Goal: Communication & Community: Share content

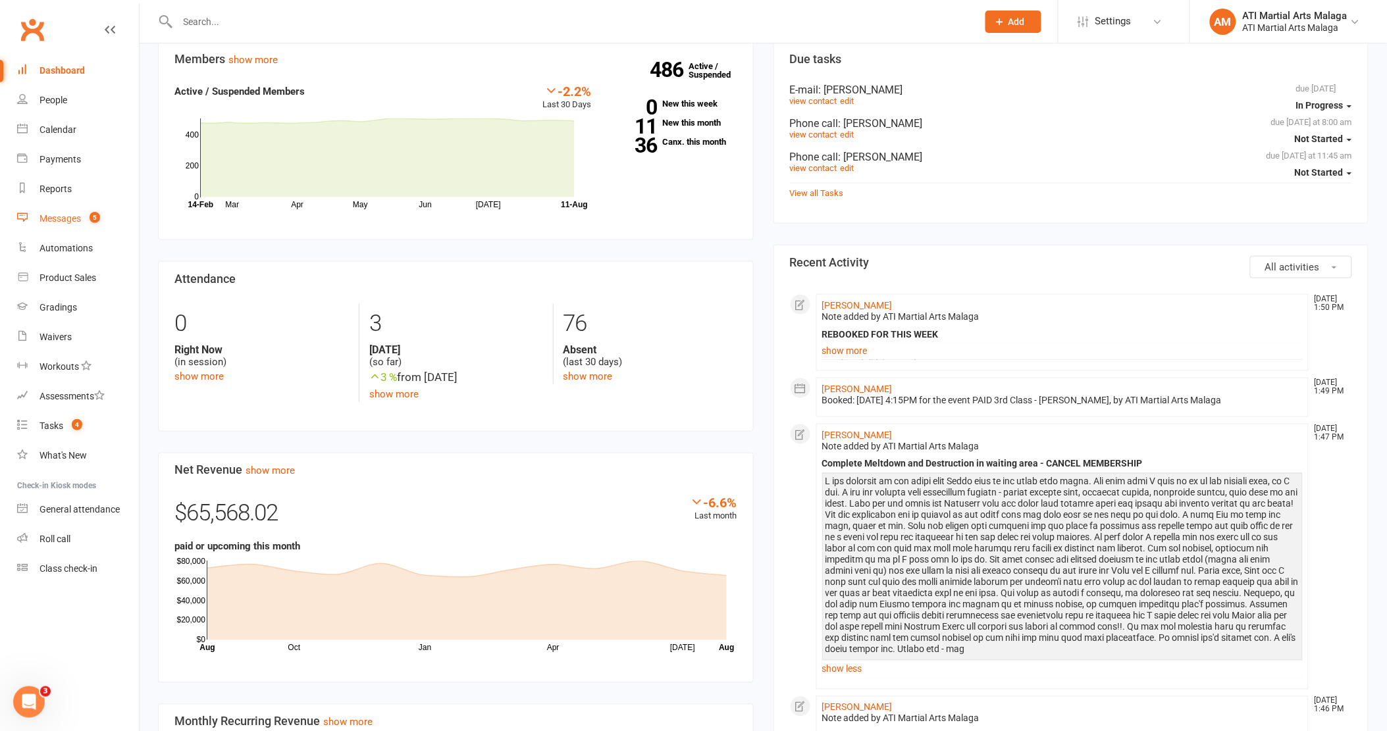
click at [76, 208] on link "Messages 5" at bounding box center [78, 219] width 122 height 30
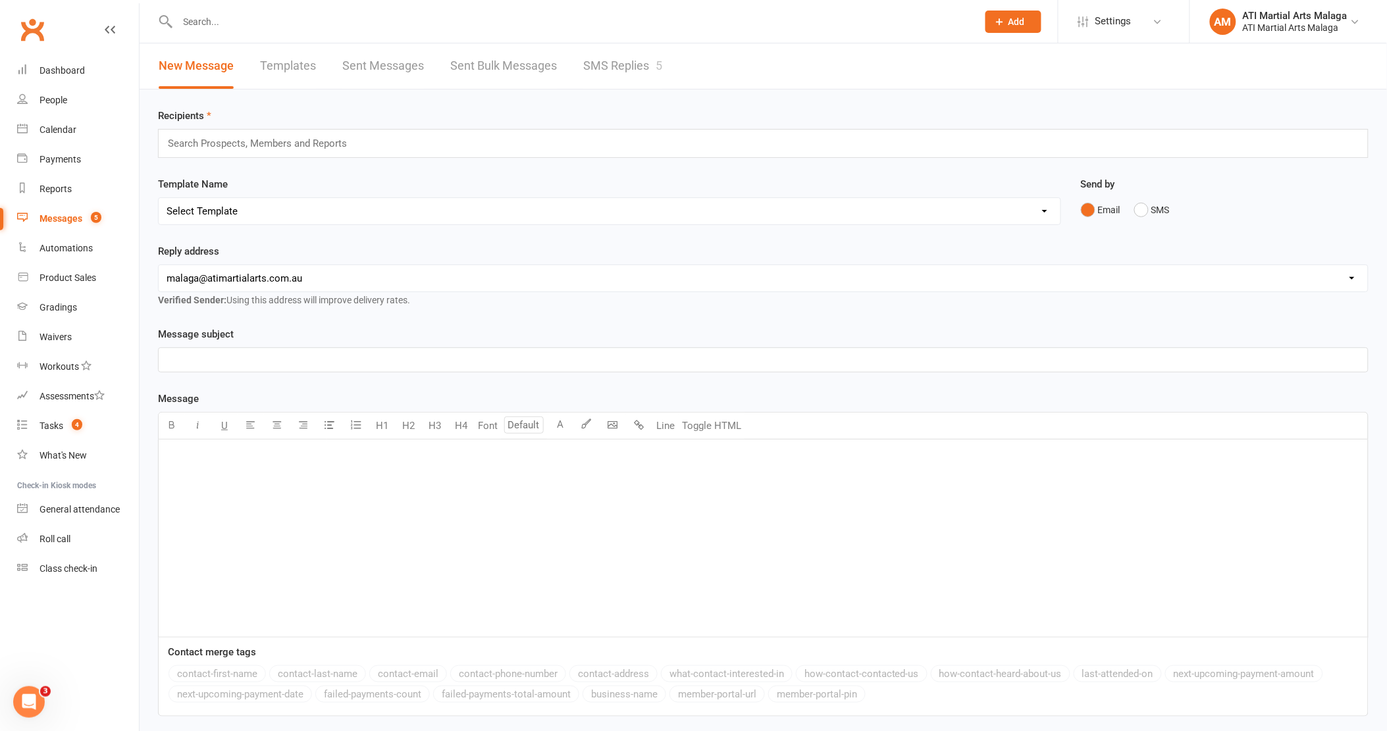
click at [604, 62] on link "SMS Replies 5" at bounding box center [622, 65] width 79 height 45
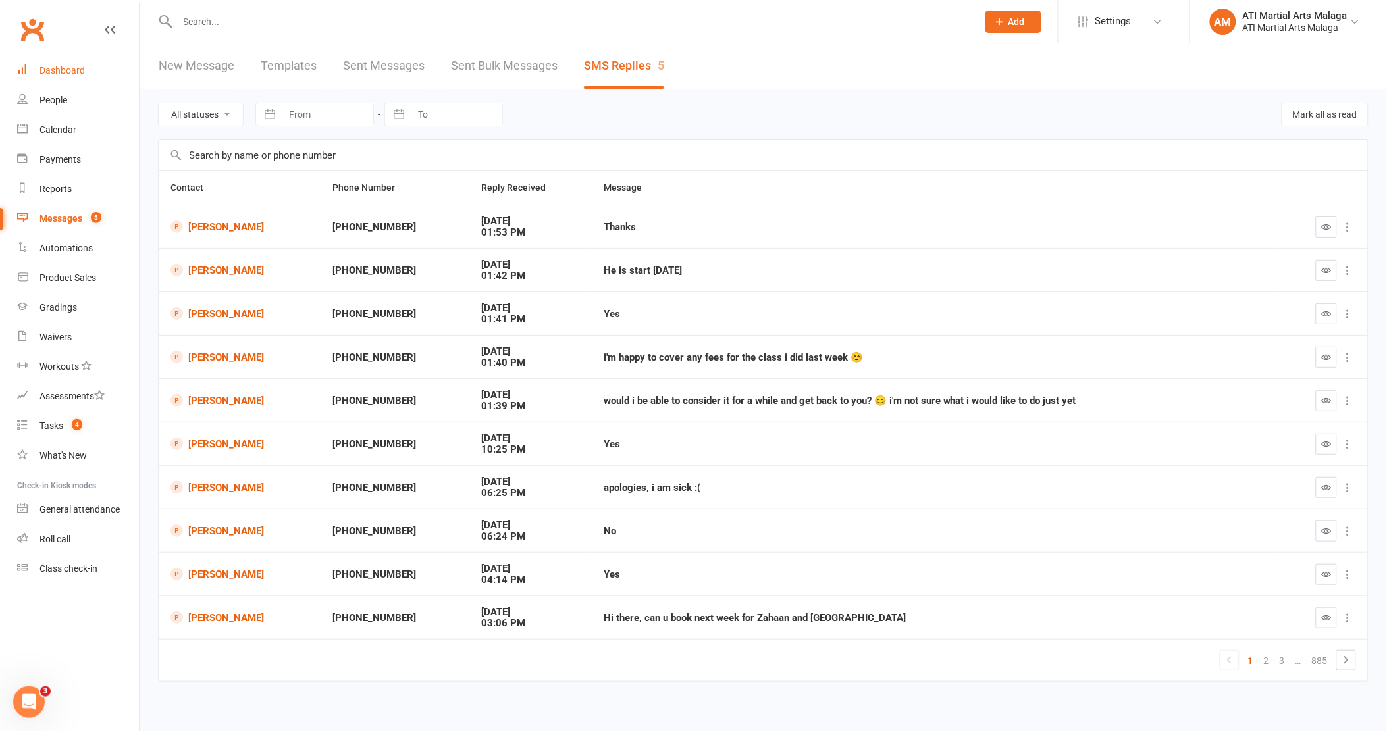
click at [86, 68] on link "Dashboard" at bounding box center [78, 71] width 122 height 30
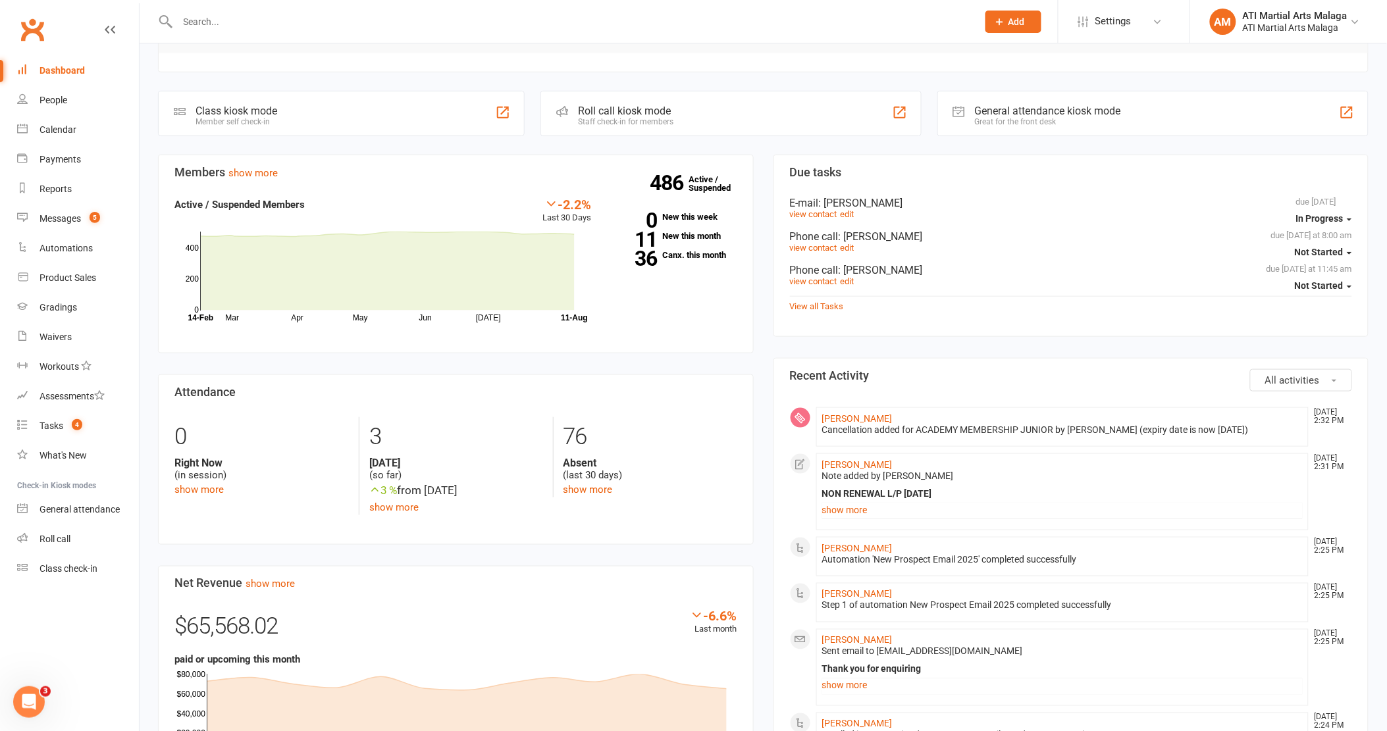
scroll to position [438, 0]
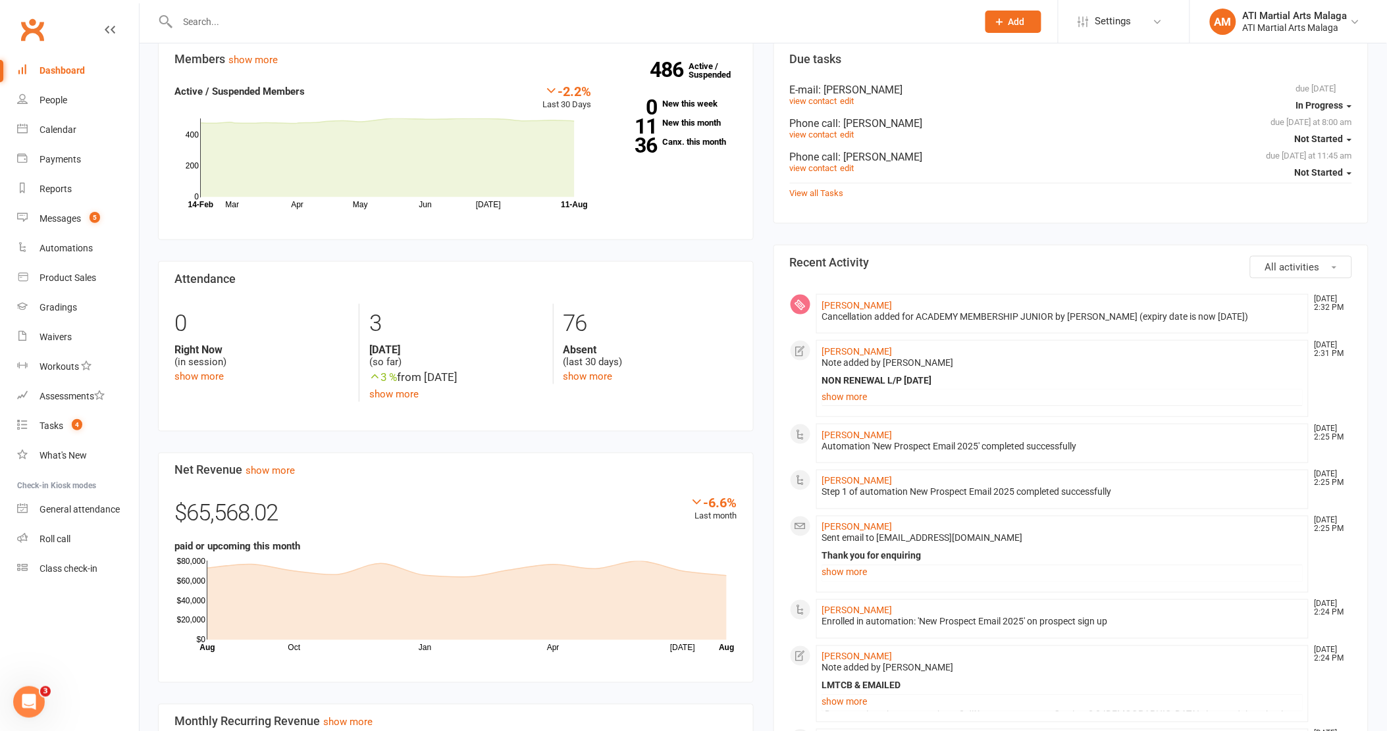
click at [759, 211] on div "Members show more -2.2% Last 30 Days Active / Suspended Members Mar Apr May Jun…" at bounding box center [455, 490] width 615 height 898
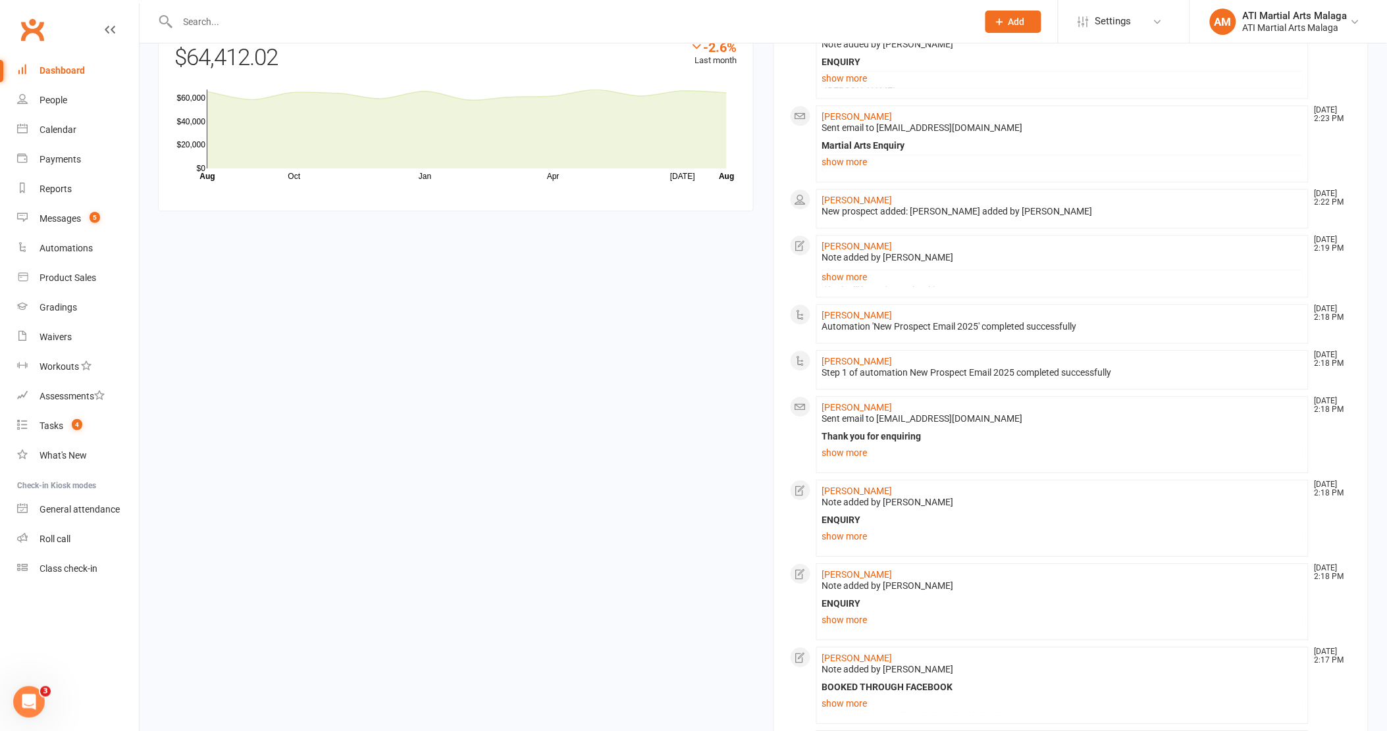
scroll to position [1142, 0]
click at [87, 212] on link "Messages 5" at bounding box center [78, 219] width 122 height 30
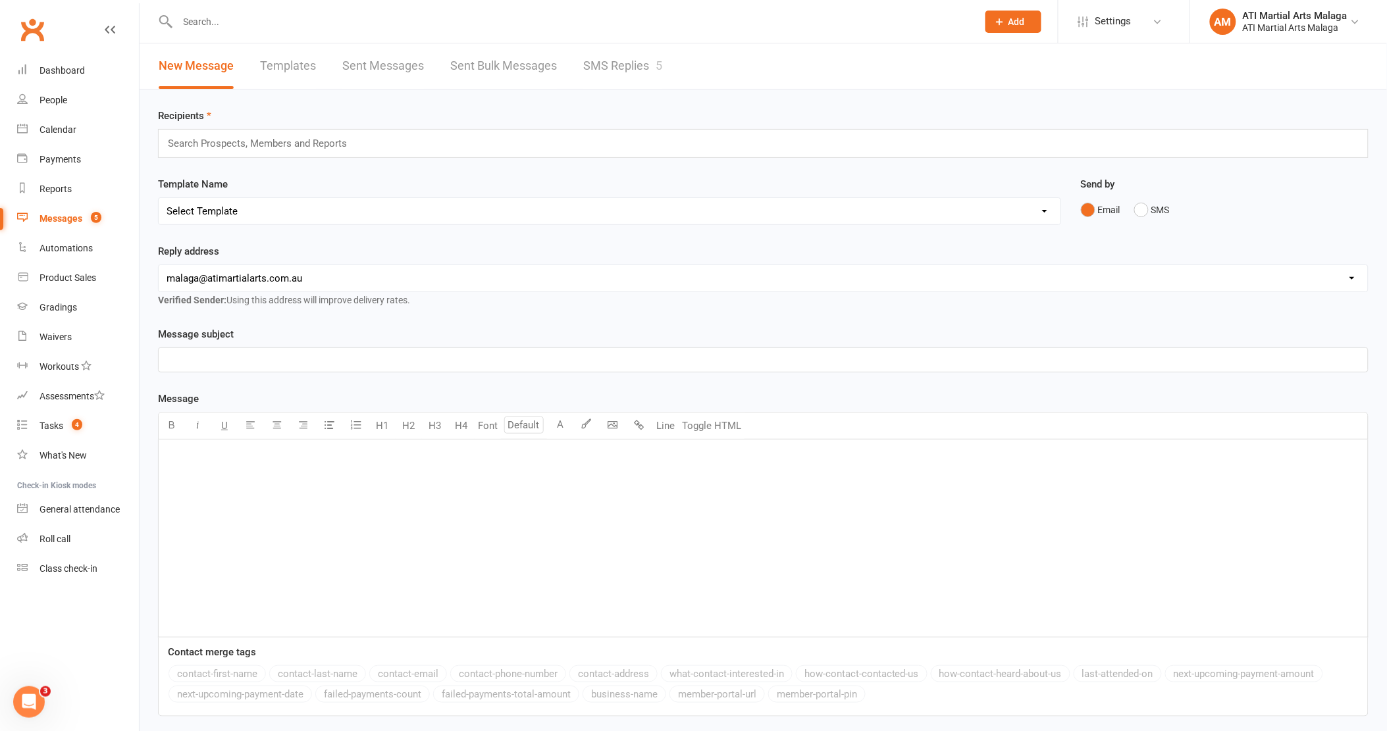
click at [632, 68] on link "SMS Replies 5" at bounding box center [622, 65] width 79 height 45
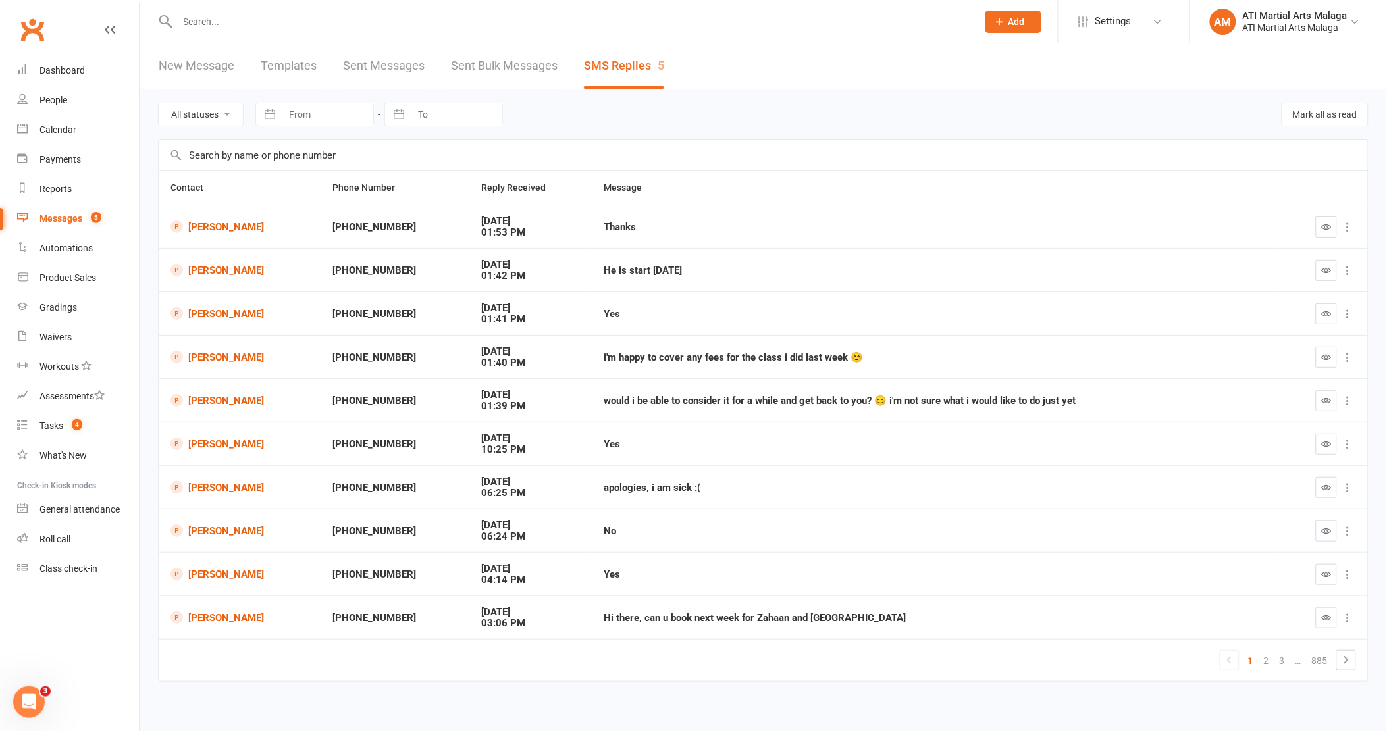
click at [234, 365] on td "[PERSON_NAME]" at bounding box center [240, 356] width 163 height 43
click at [222, 347] on td "[PERSON_NAME]" at bounding box center [240, 356] width 163 height 43
click at [214, 352] on link "[PERSON_NAME]" at bounding box center [239, 357] width 139 height 13
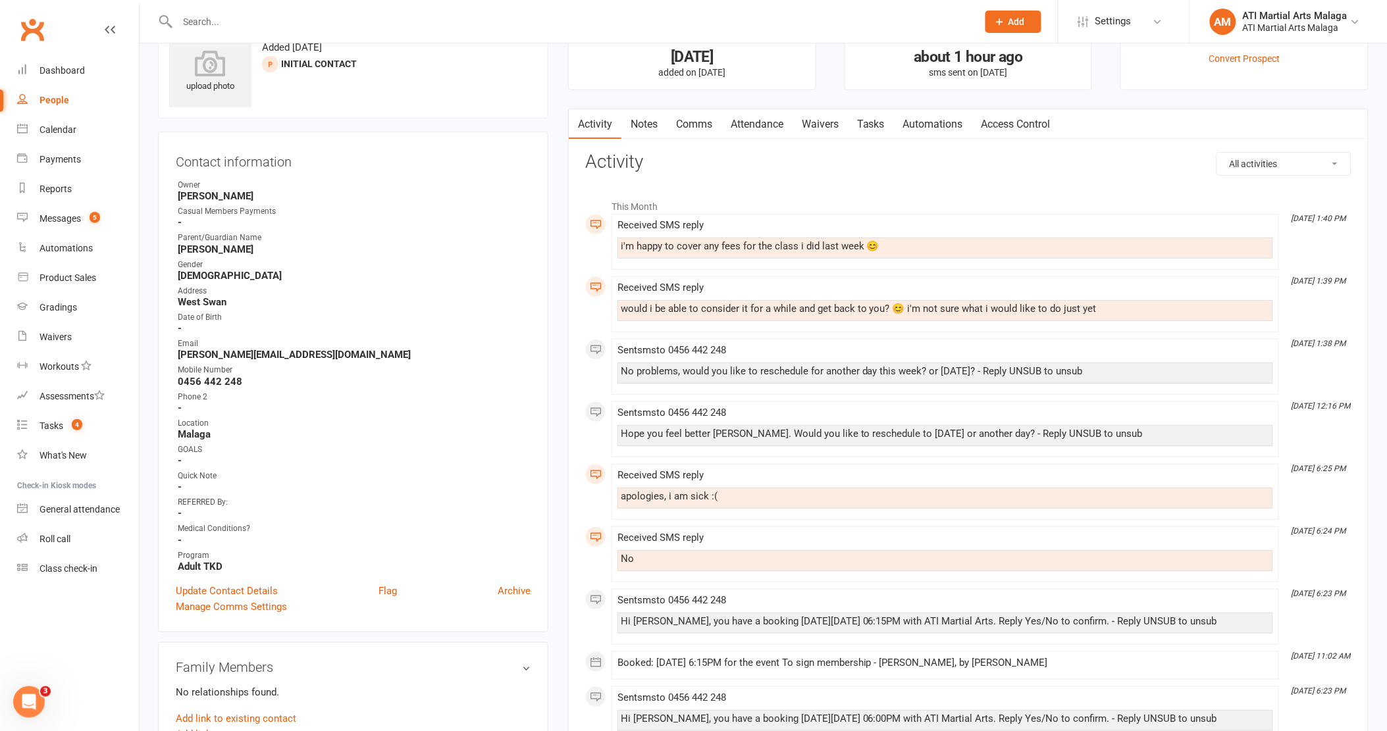
scroll to position [73, 0]
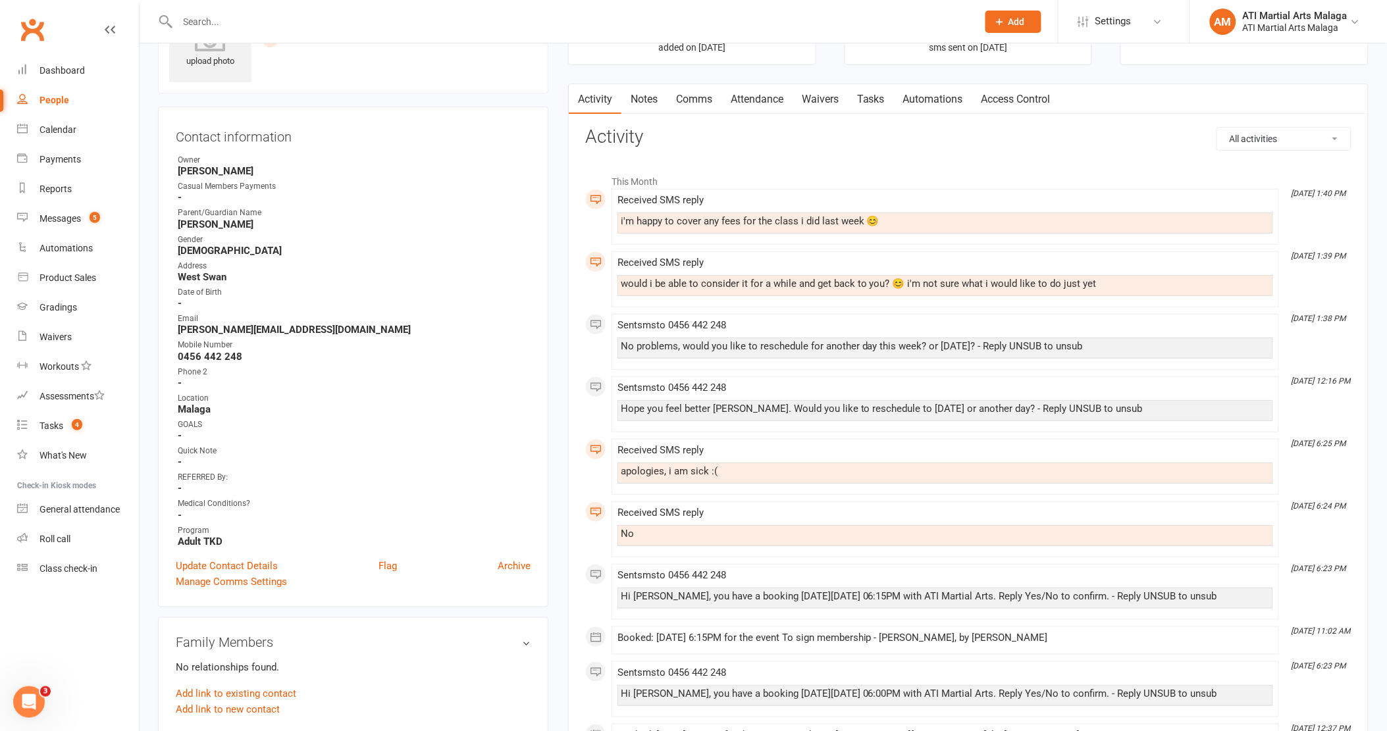
click at [555, 303] on div "upload photo [PERSON_NAME] Added [DATE] Initial Contact prospect Contact inform…" at bounding box center [353, 683] width 410 height 1388
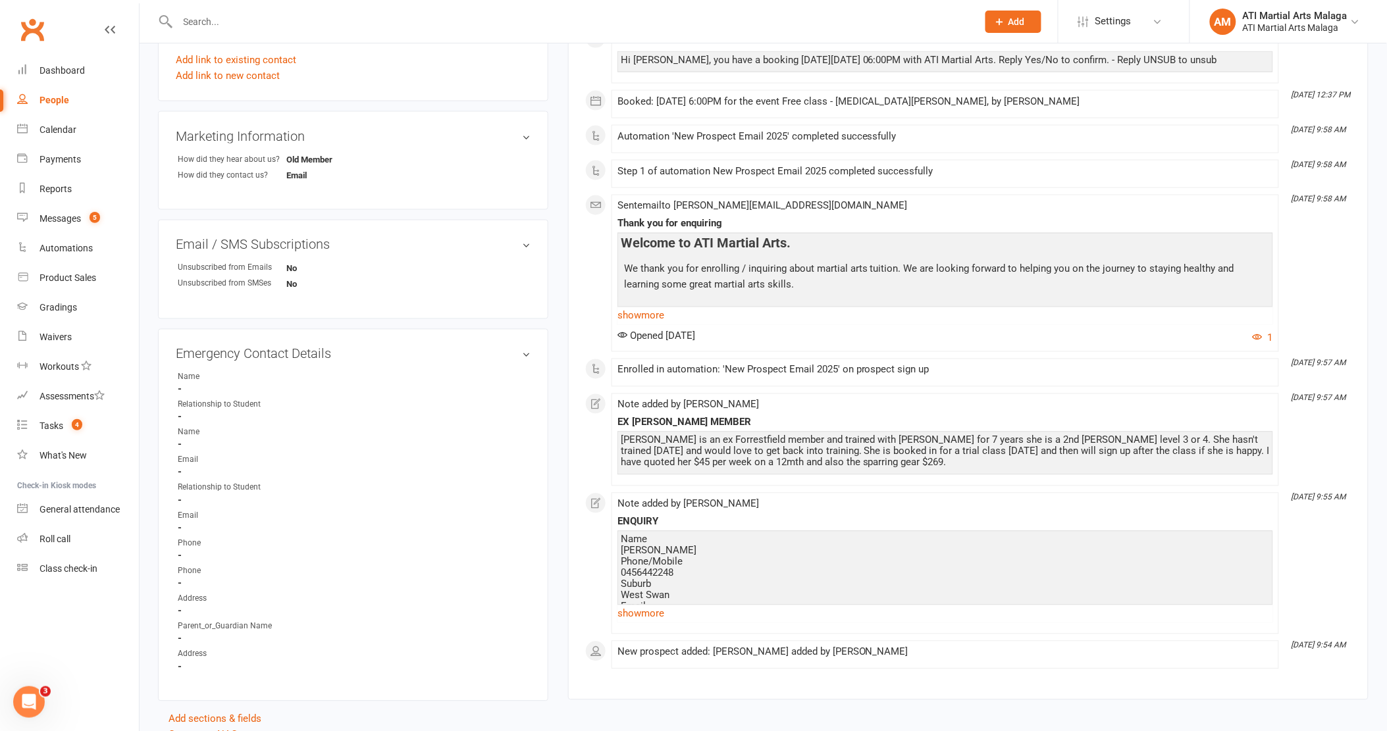
scroll to position [767, 0]
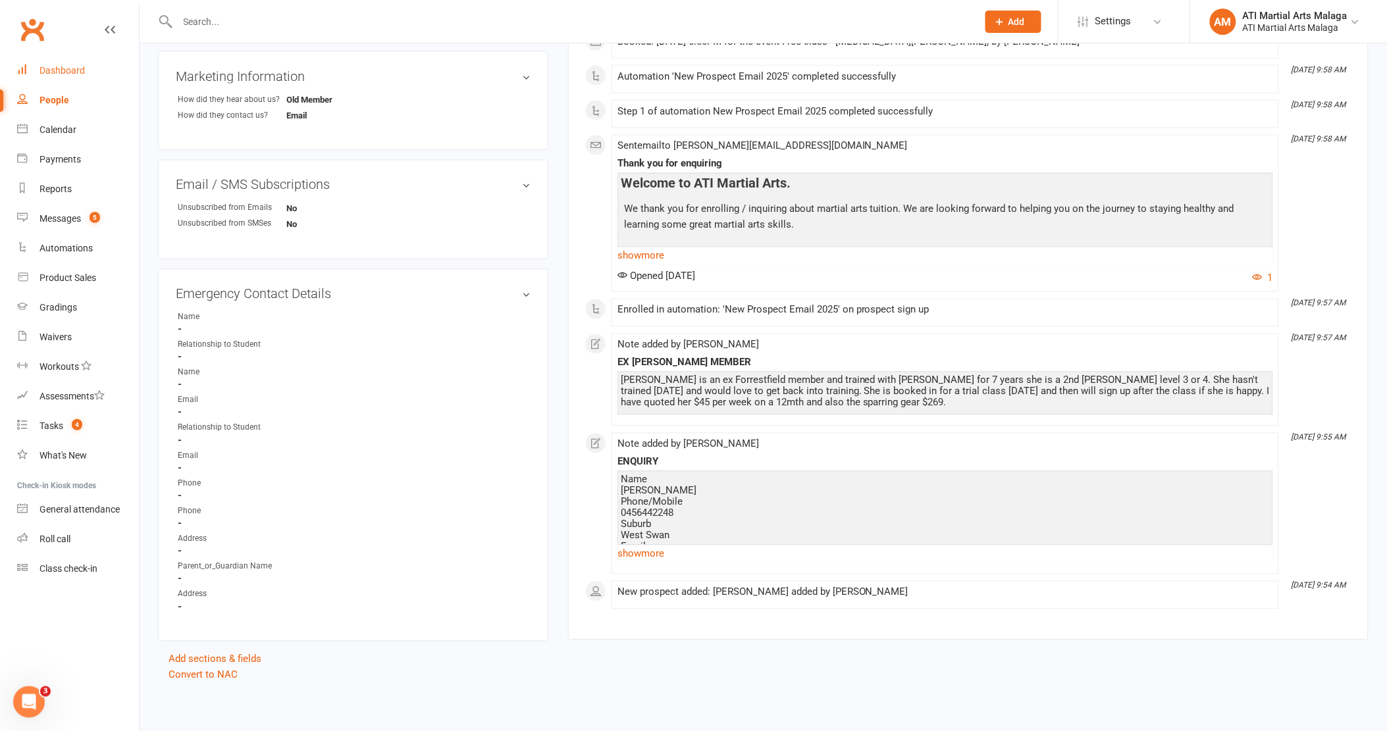
click at [56, 83] on link "Dashboard" at bounding box center [78, 71] width 122 height 30
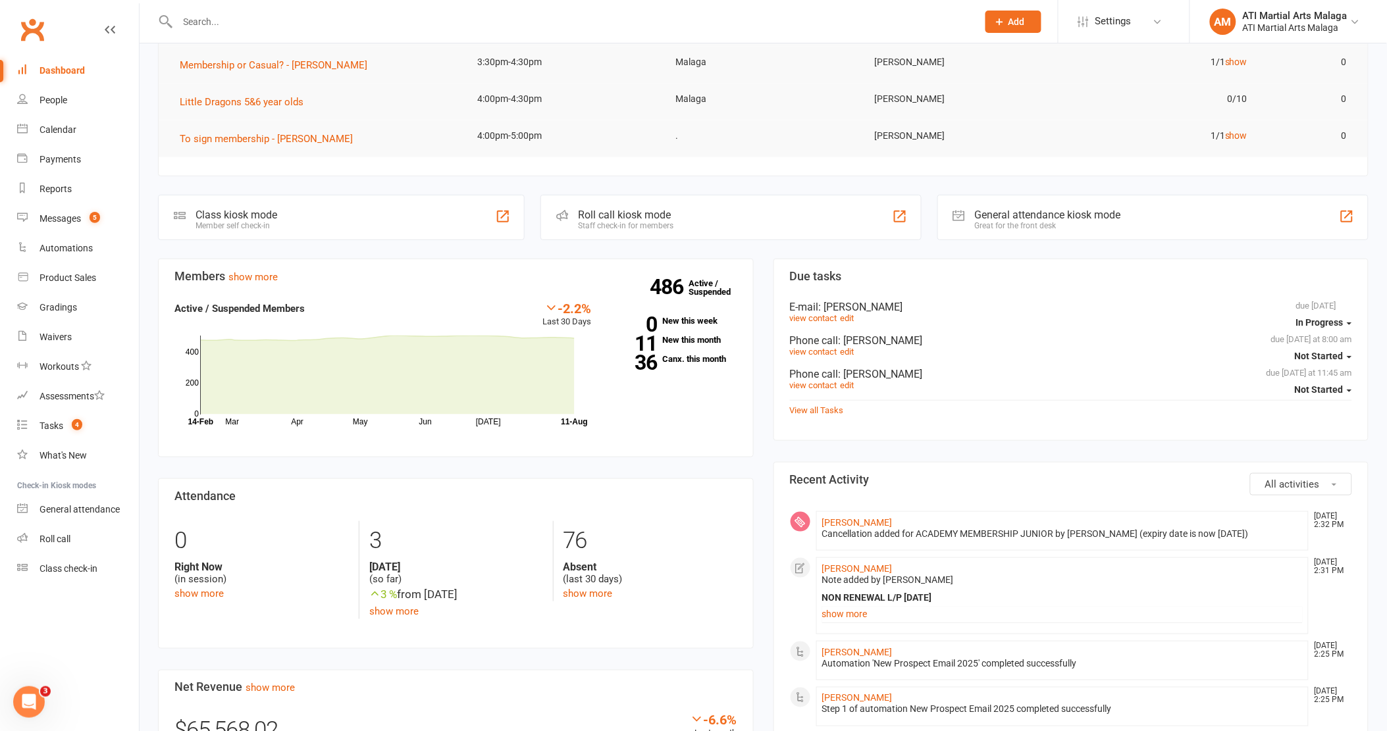
scroll to position [292, 0]
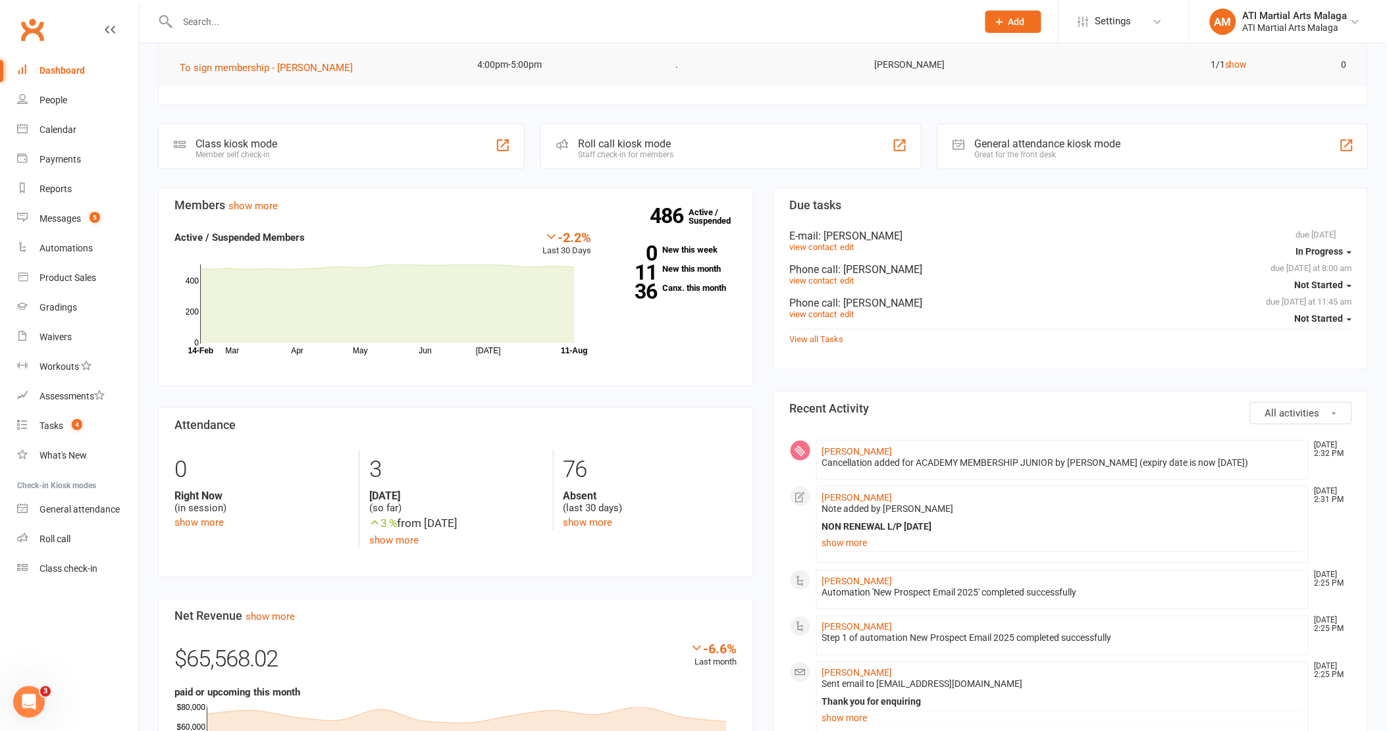
click at [761, 228] on div "Members show more -2.2% Last 30 Days Active / Suspended Members Mar Apr May Jun…" at bounding box center [455, 637] width 615 height 898
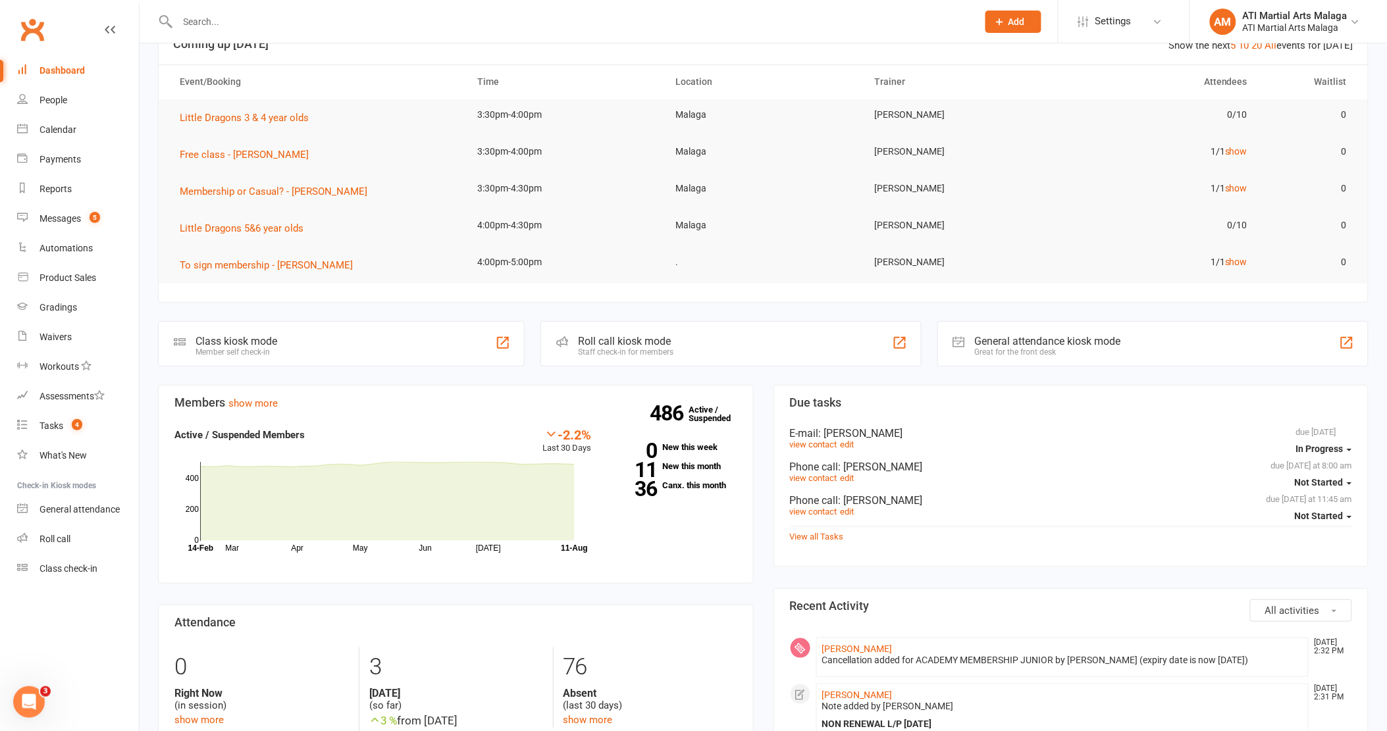
scroll to position [219, 0]
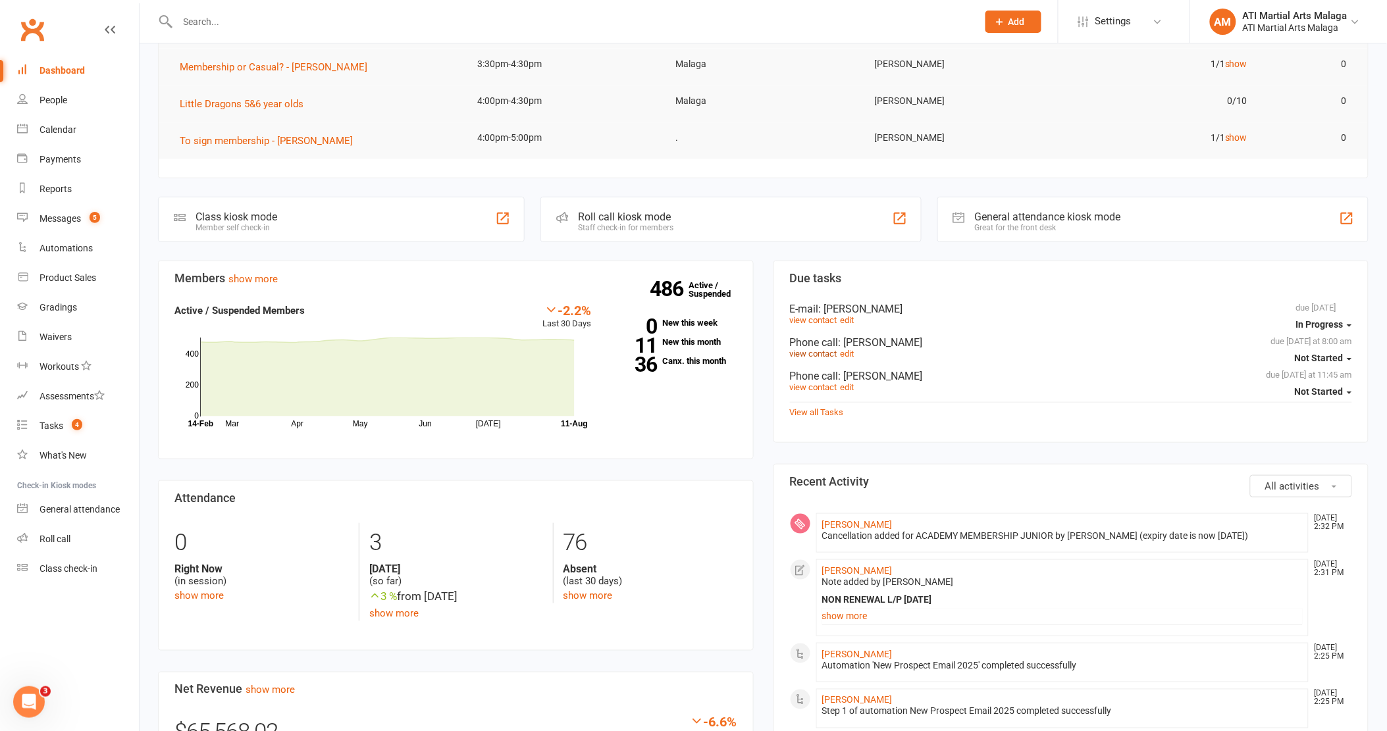
click at [819, 355] on link "view contact" at bounding box center [813, 354] width 47 height 10
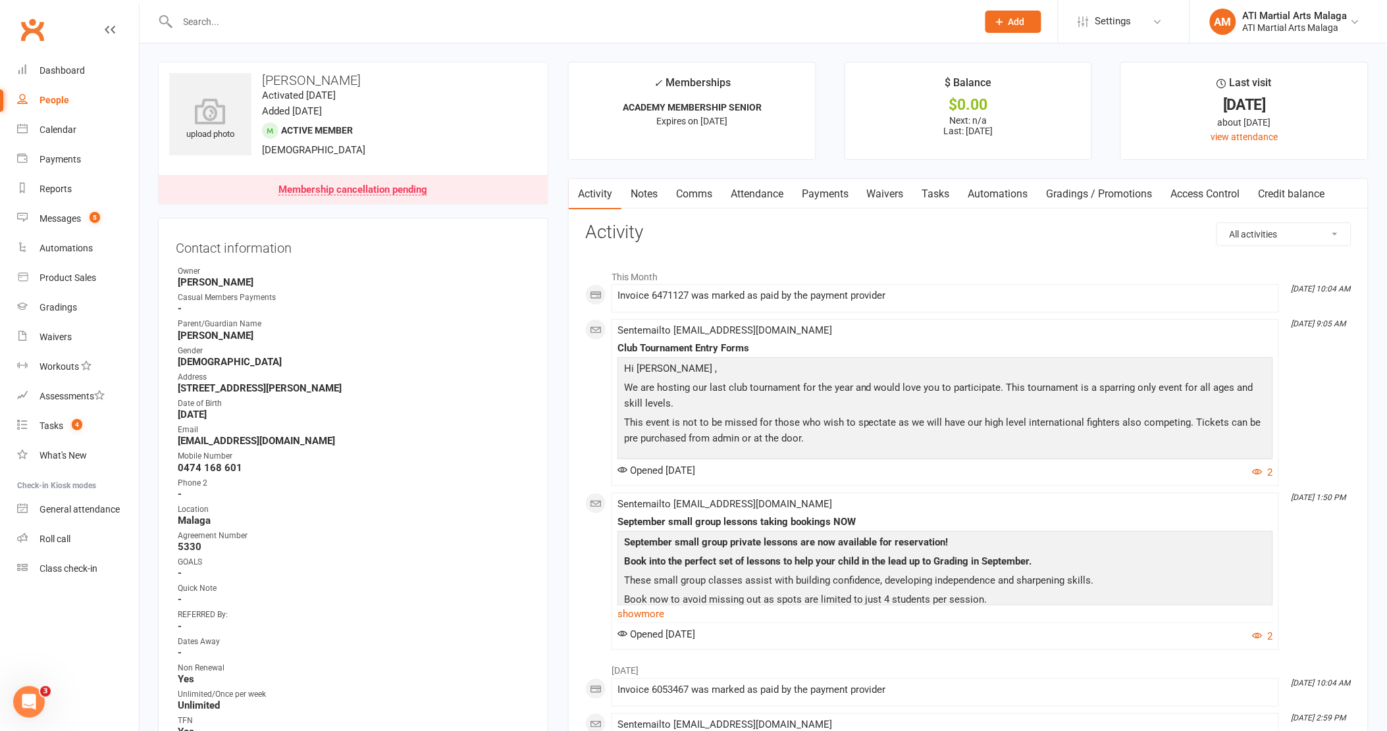
click at [954, 182] on link "Tasks" at bounding box center [936, 194] width 46 height 30
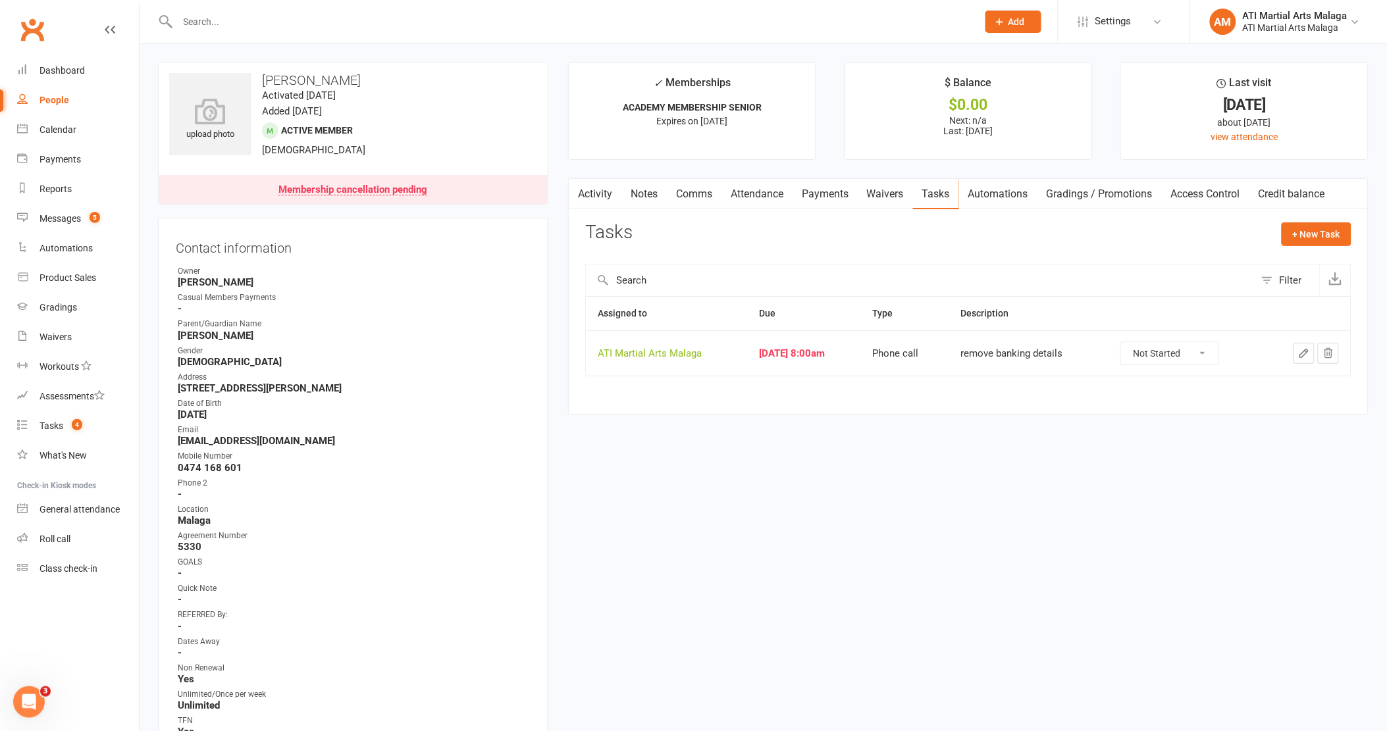
click at [600, 197] on link "Activity" at bounding box center [595, 194] width 53 height 30
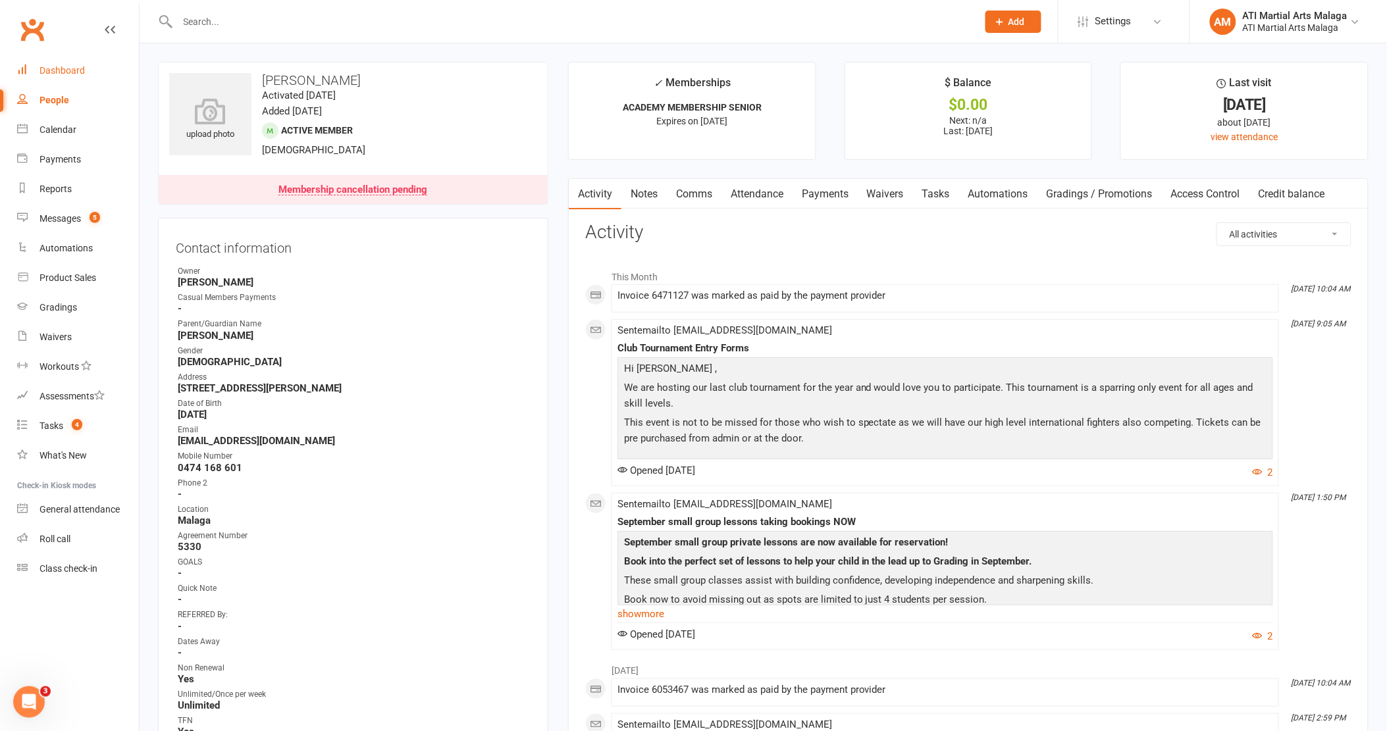
click at [91, 68] on link "Dashboard" at bounding box center [78, 71] width 122 height 30
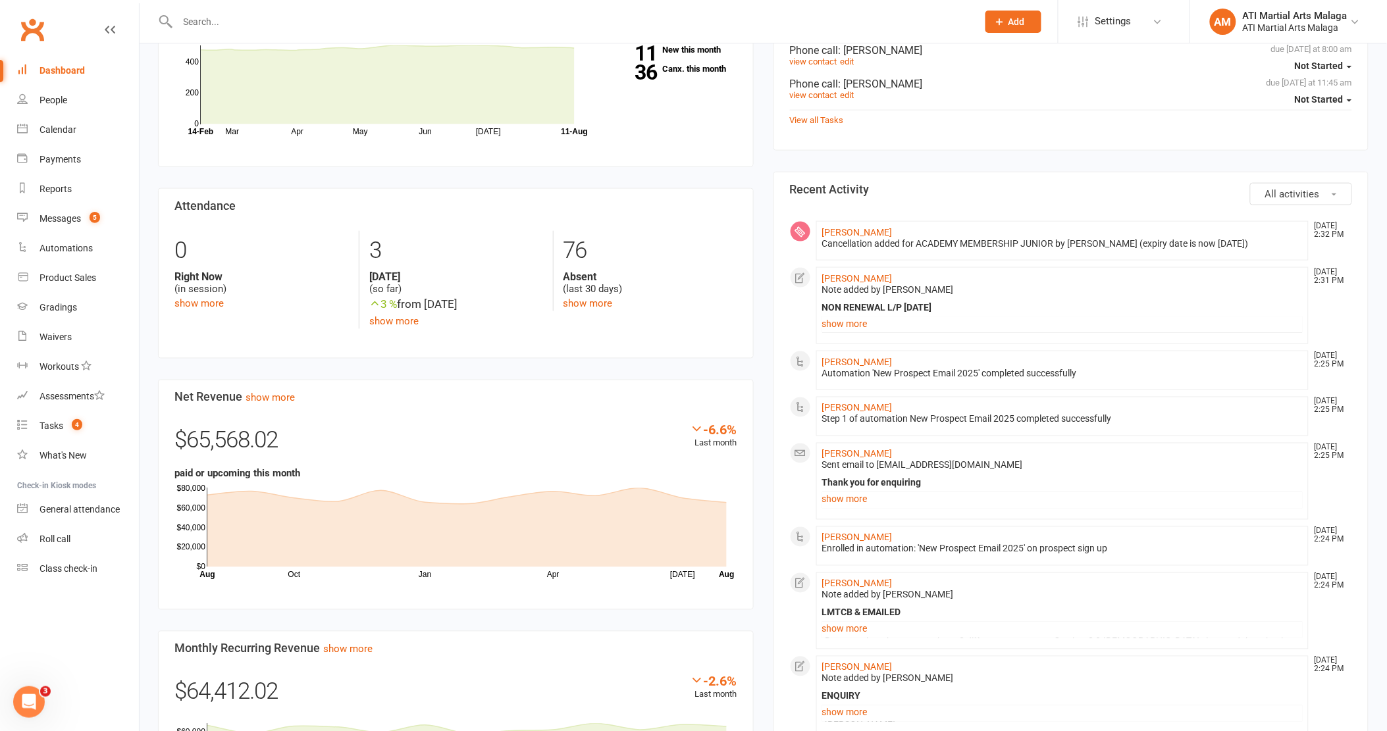
scroll to position [584, 0]
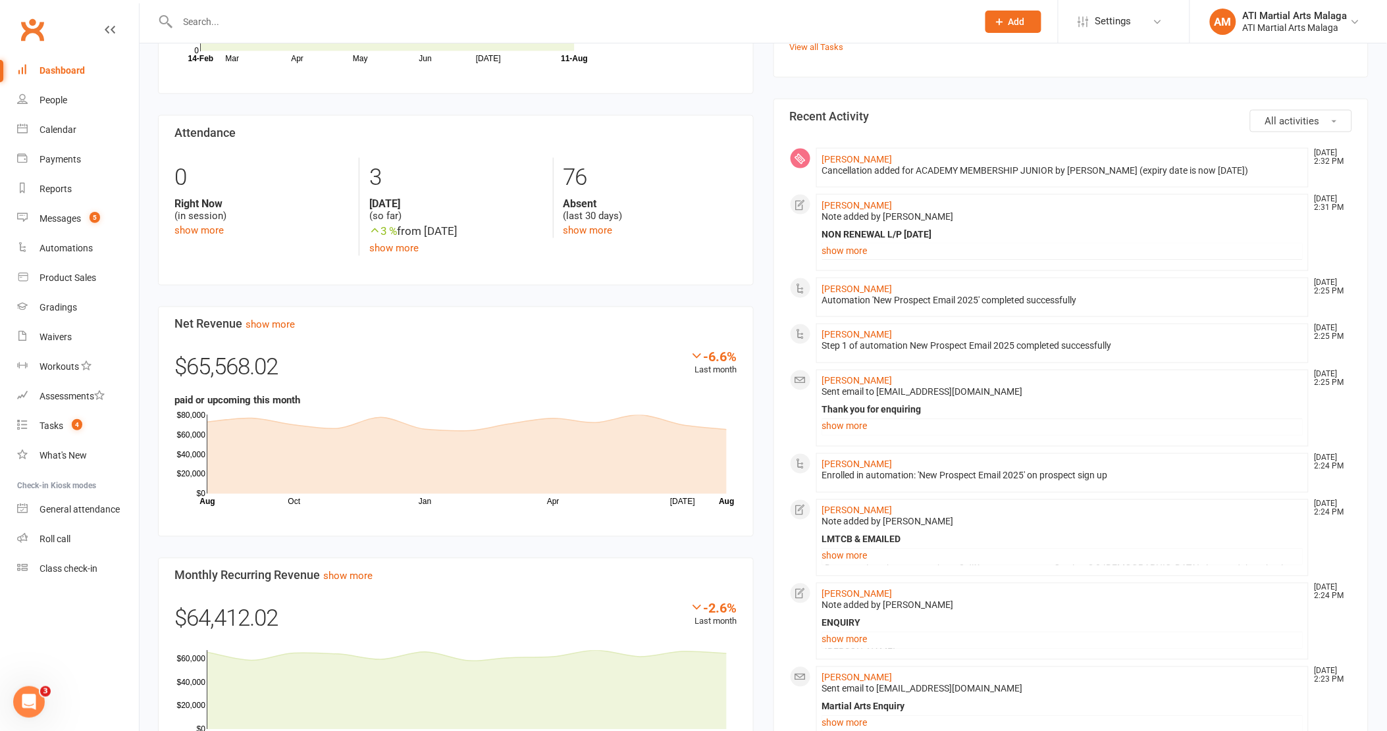
click at [758, 226] on div "Members show more -2.2% Last 30 Days Active / Suspended Members Mar Apr May Jun…" at bounding box center [455, 344] width 615 height 898
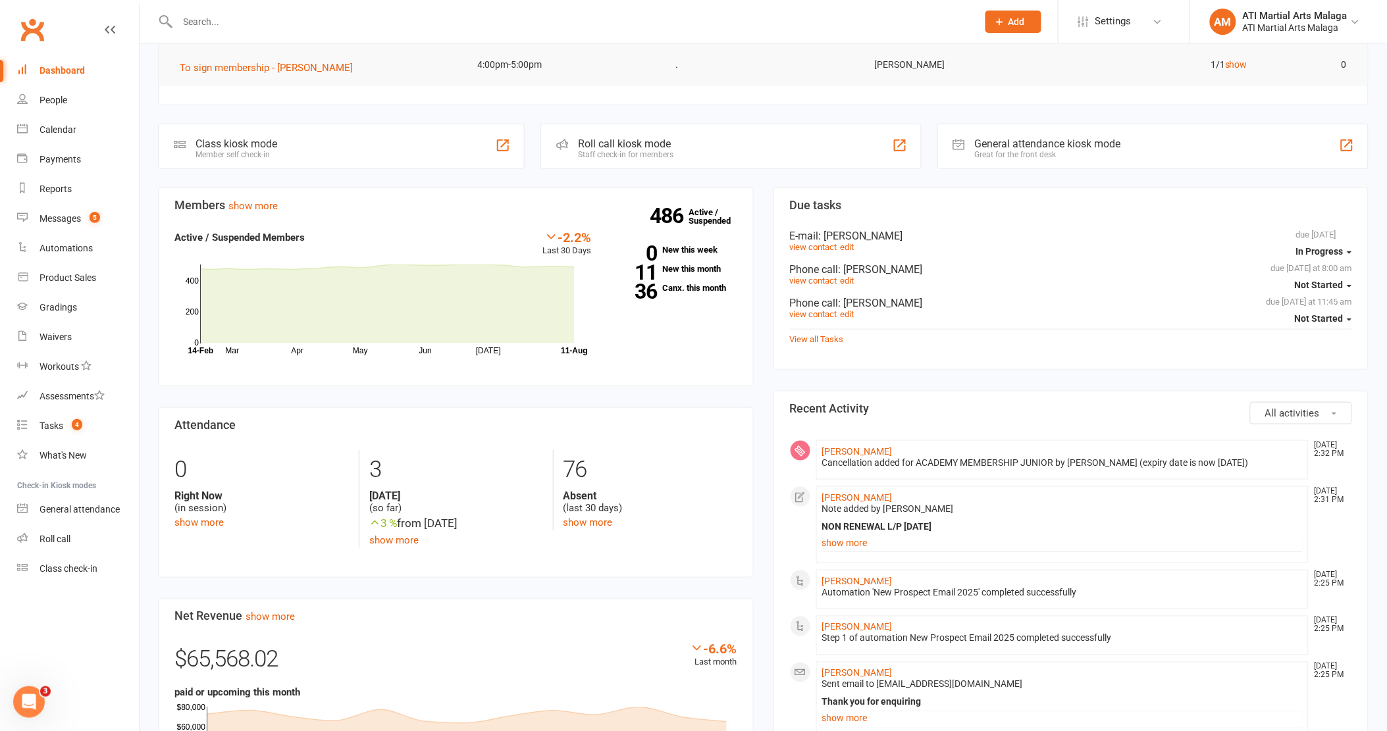
scroll to position [0, 0]
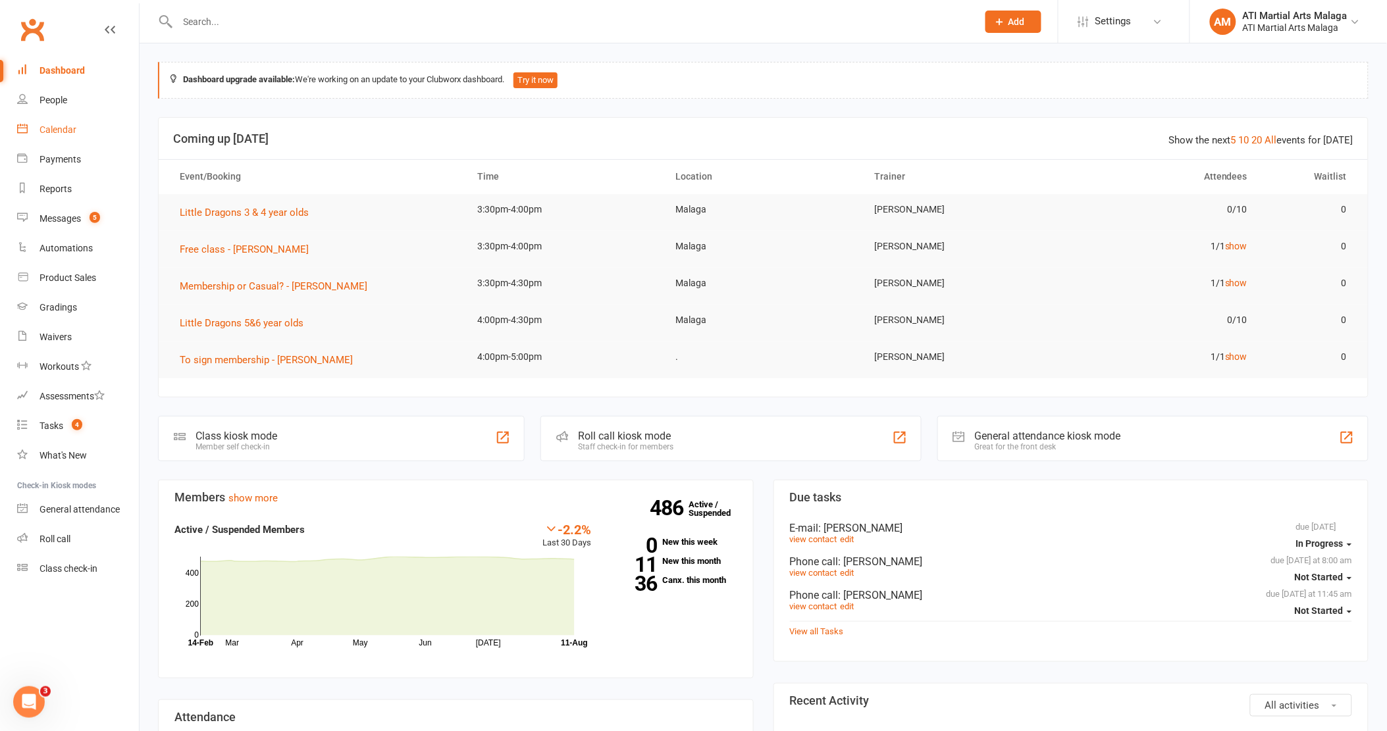
click at [86, 136] on link "Calendar" at bounding box center [78, 130] width 122 height 30
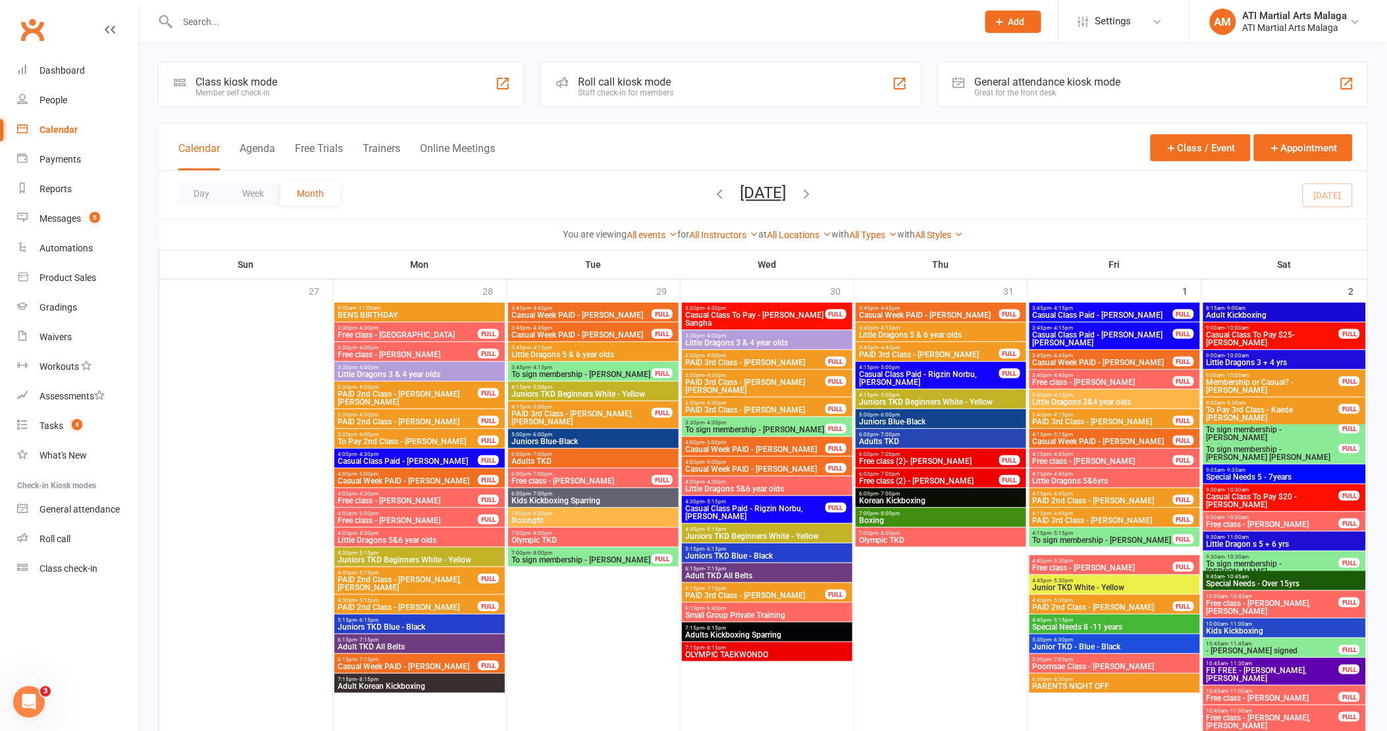
click at [263, 150] on button "Agenda" at bounding box center [258, 156] width 36 height 28
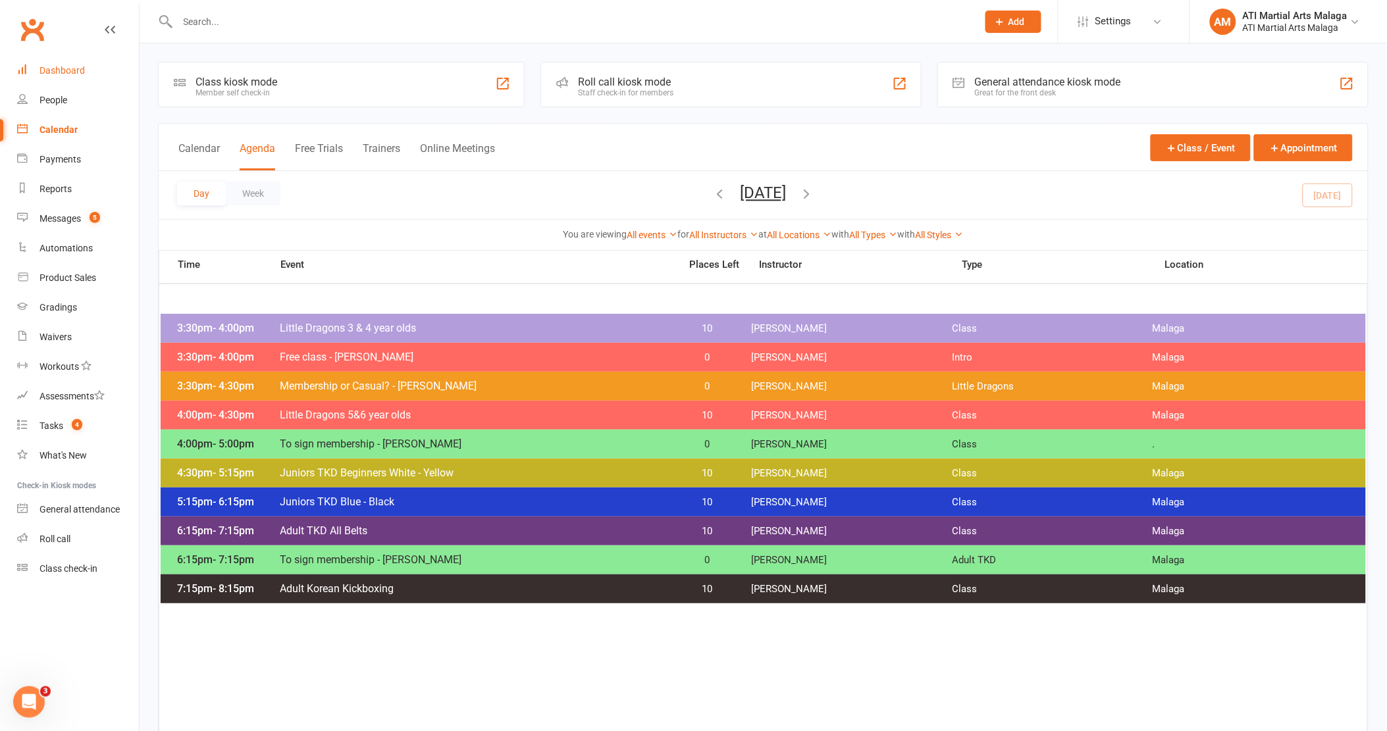
click at [56, 76] on link "Dashboard" at bounding box center [78, 71] width 122 height 30
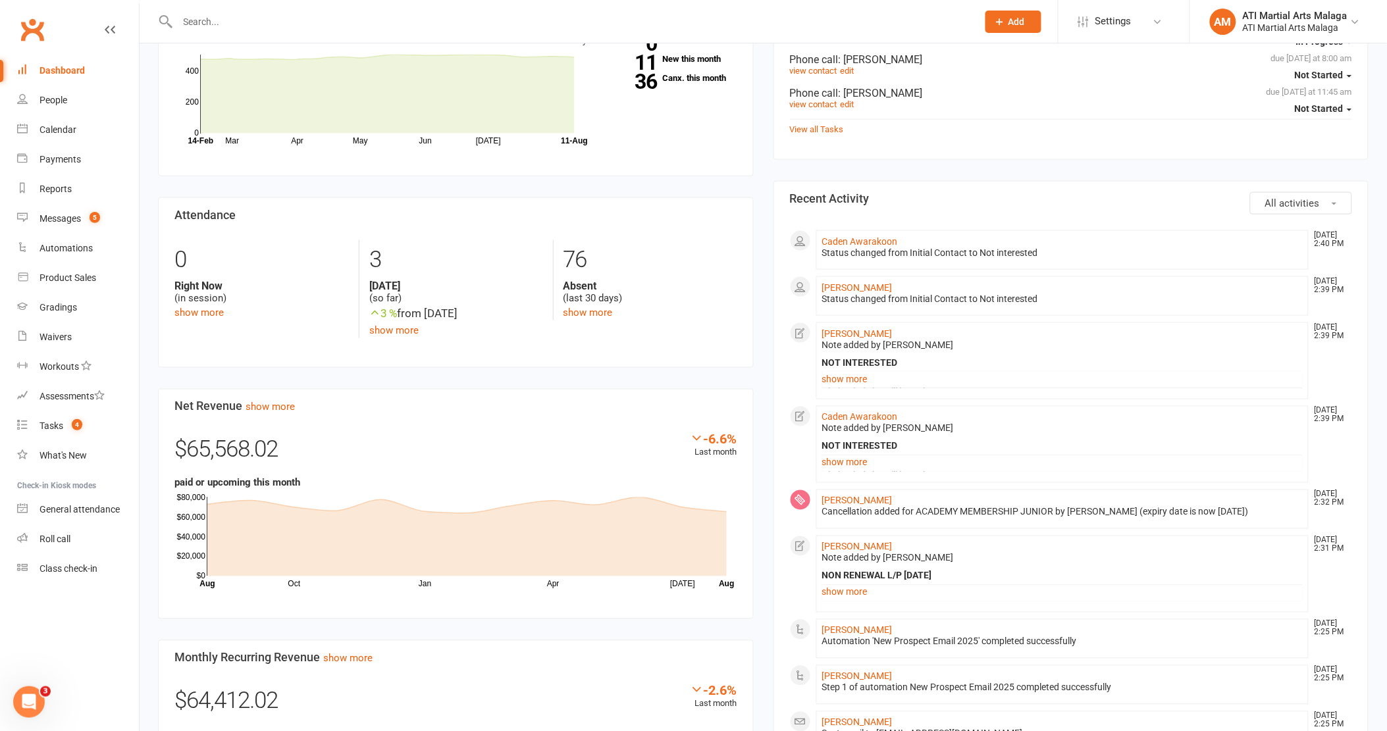
scroll to position [511, 0]
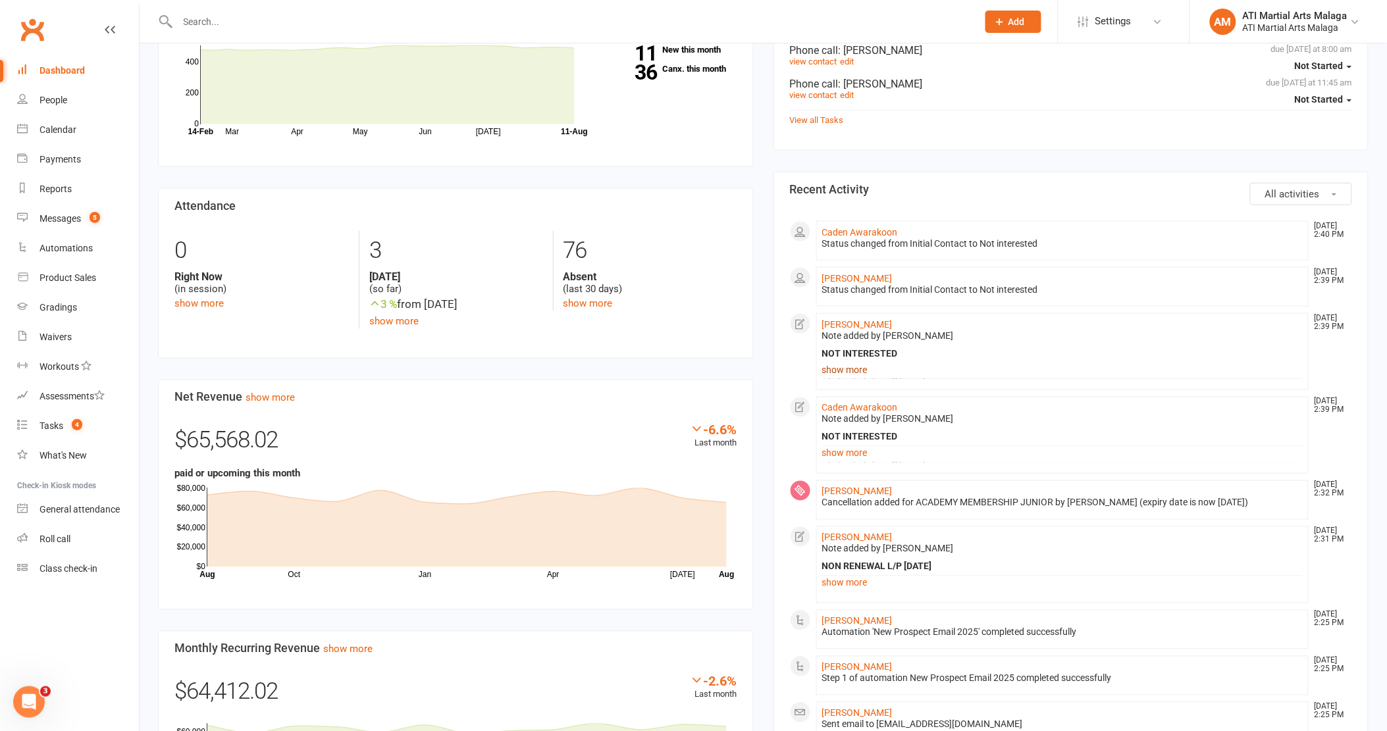
click at [852, 367] on link "show more" at bounding box center [1062, 370] width 481 height 18
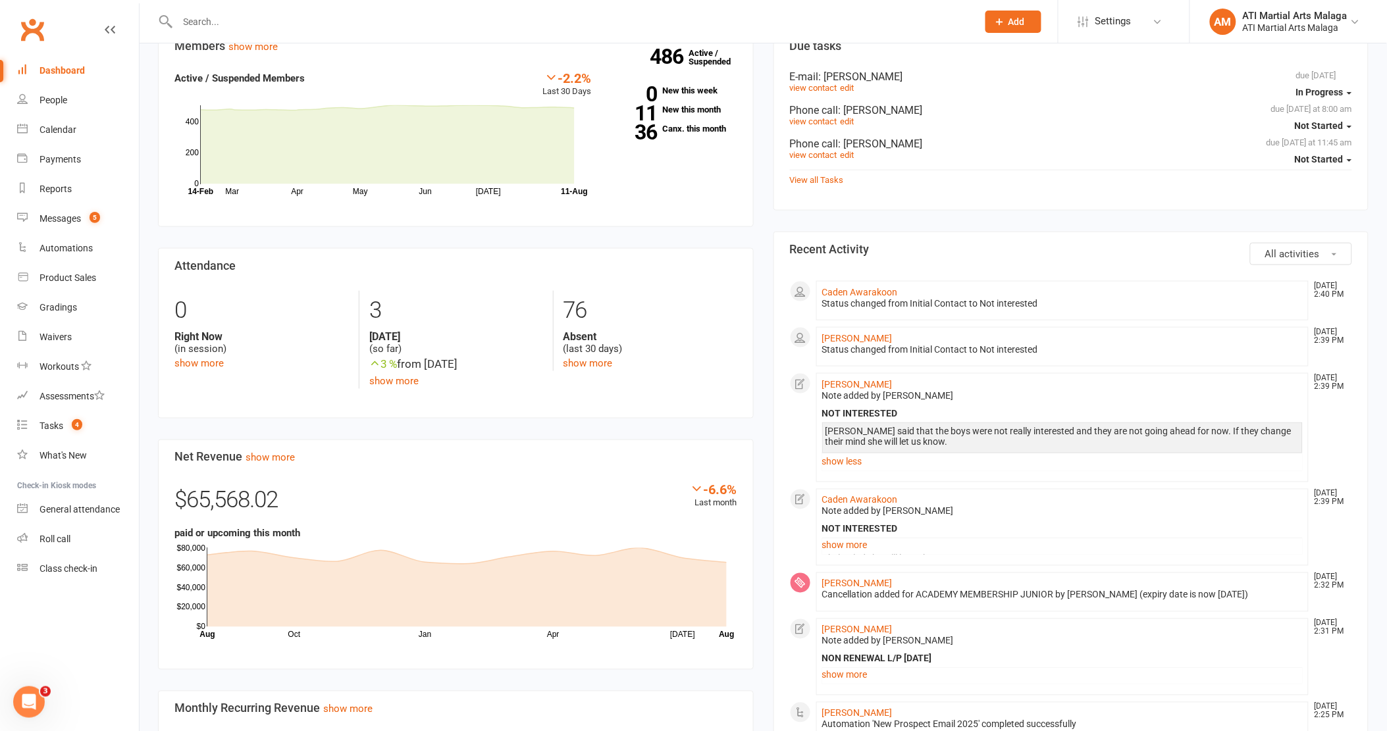
scroll to position [73, 0]
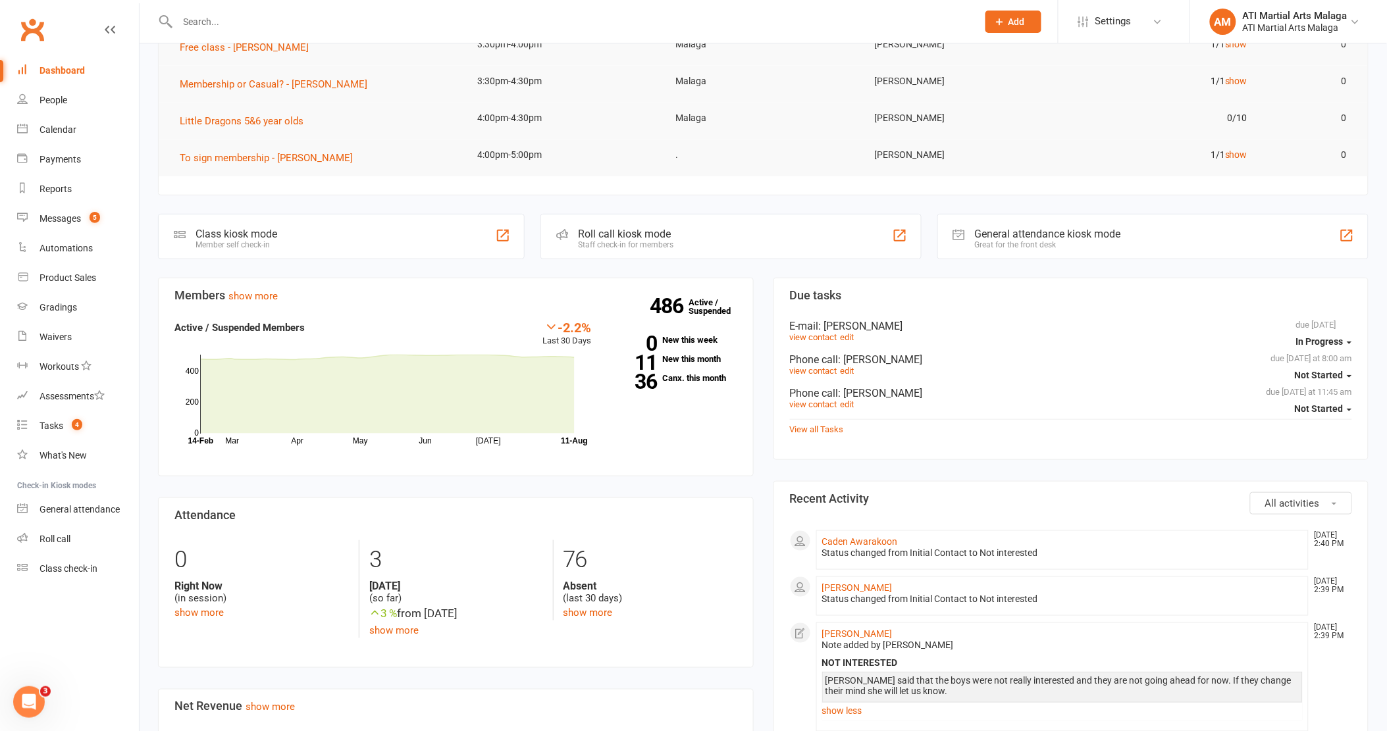
scroll to position [365, 0]
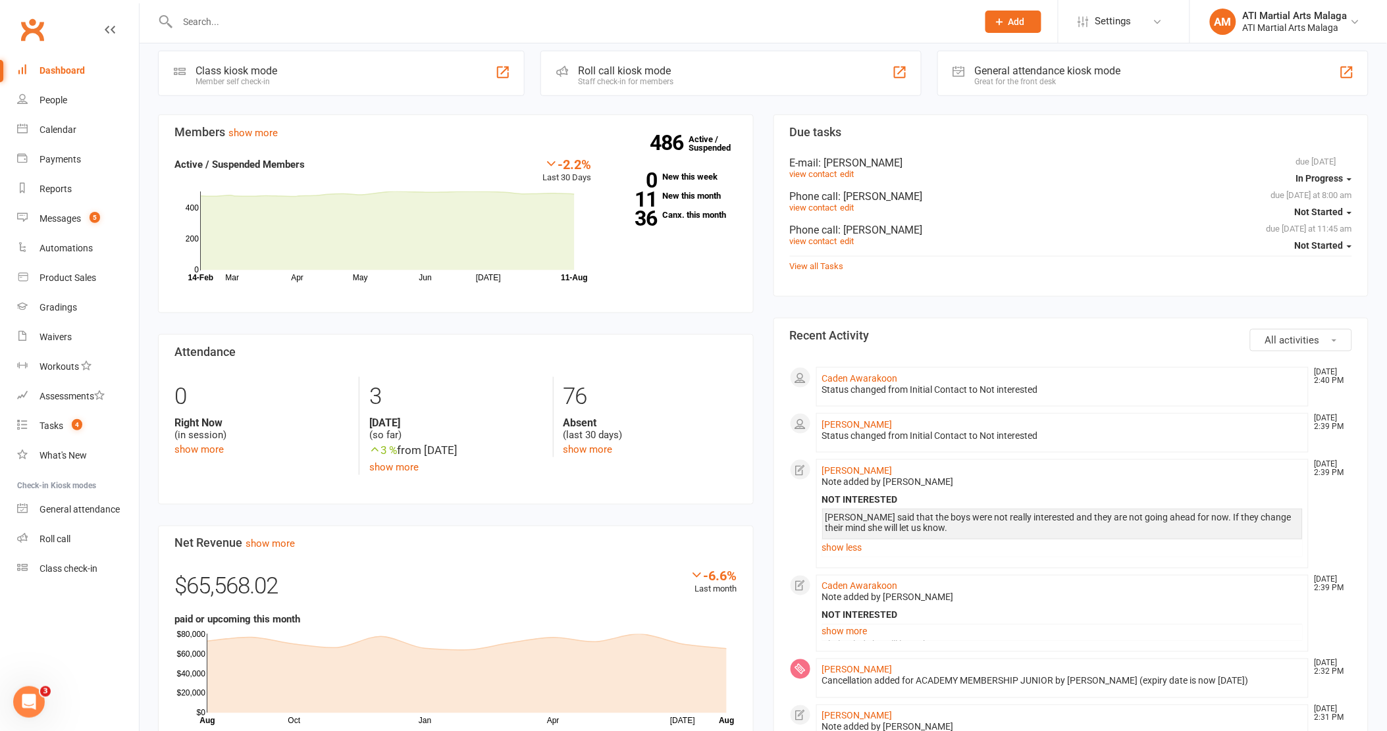
click at [759, 163] on div "Members show more -2.2% Last 30 Days Active / Suspended Members Mar Apr May Jun…" at bounding box center [455, 564] width 615 height 898
click at [84, 217] on count-badge "5" at bounding box center [91, 218] width 17 height 11
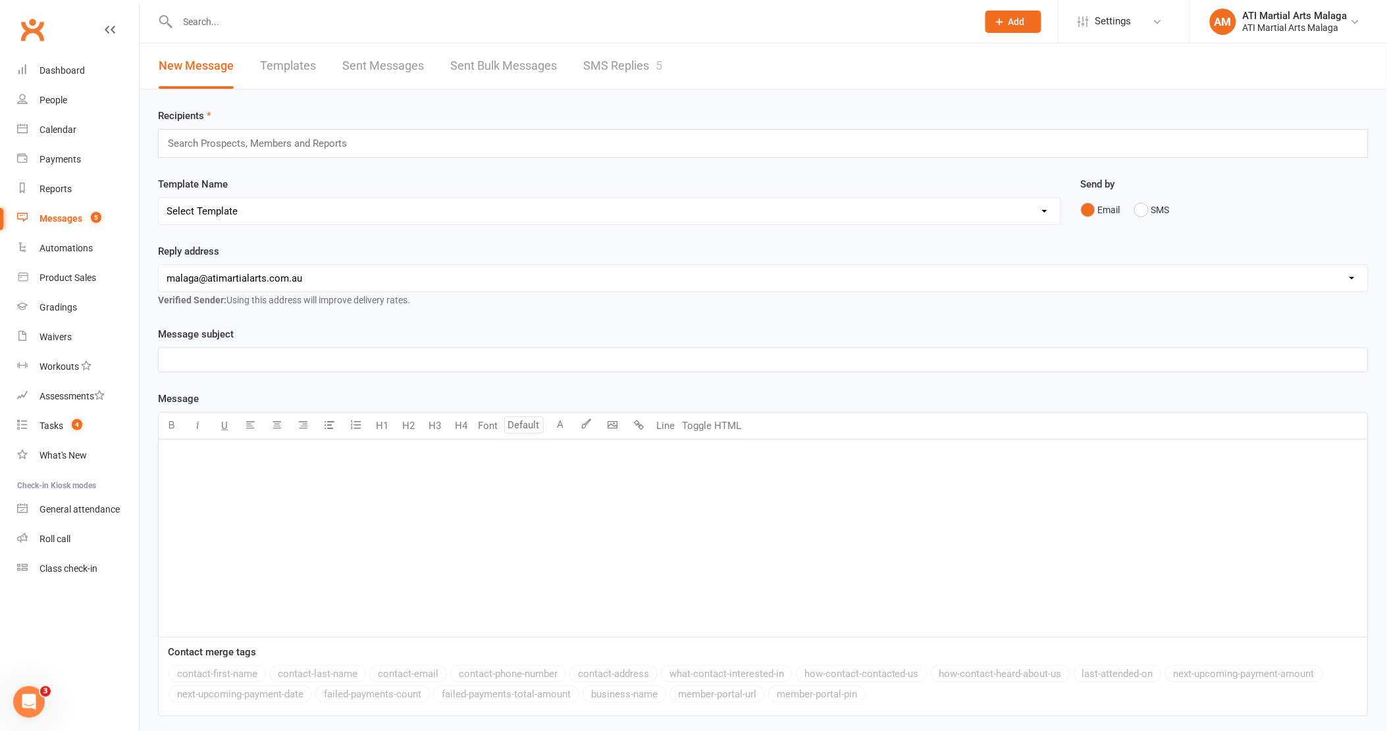
click at [658, 81] on link "SMS Replies 5" at bounding box center [622, 65] width 79 height 45
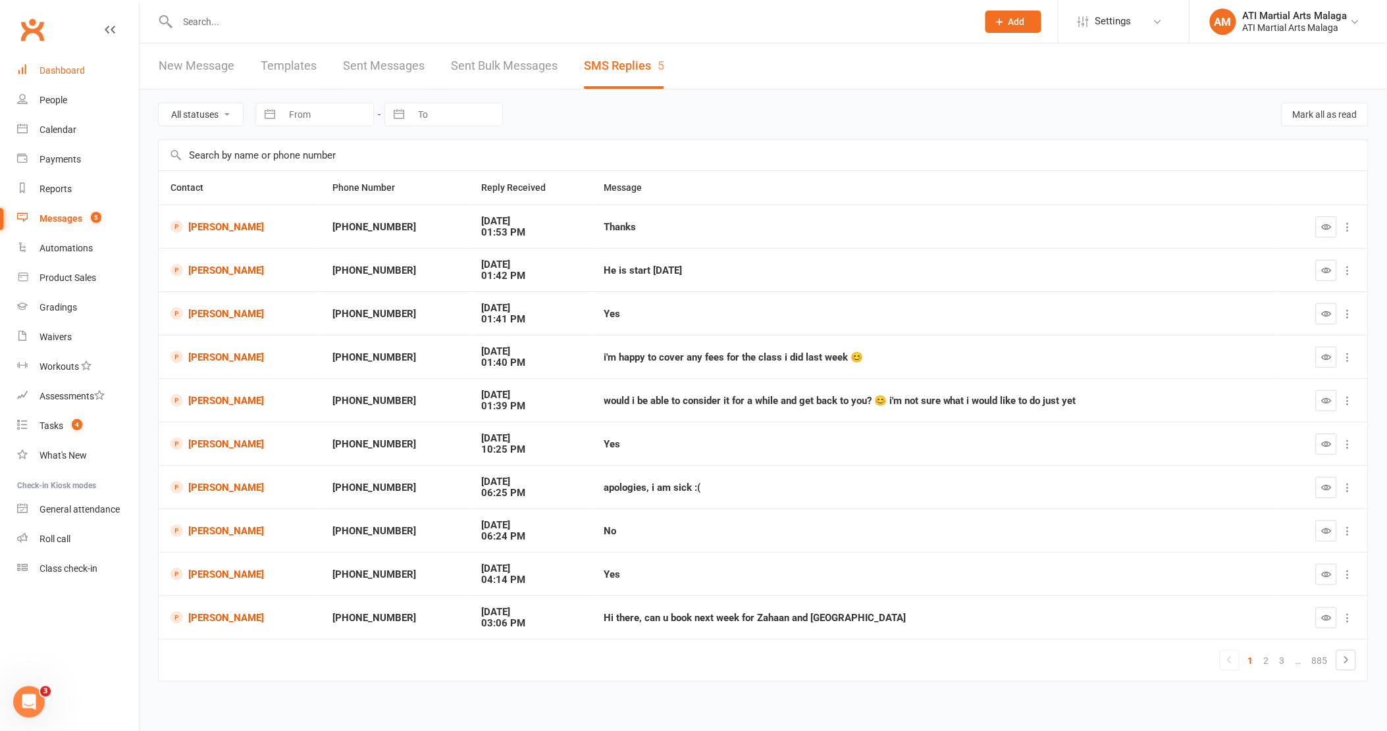
click at [61, 62] on link "Dashboard" at bounding box center [78, 71] width 122 height 30
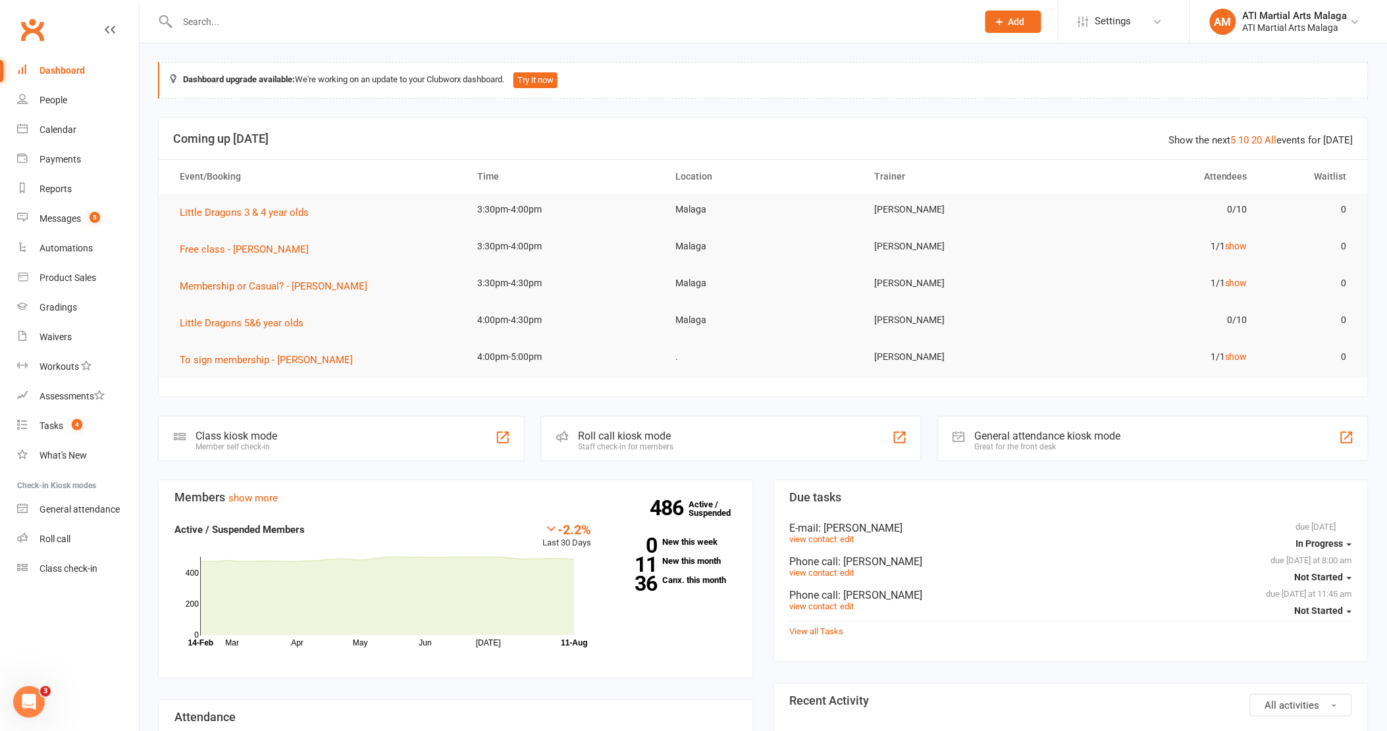
scroll to position [365, 0]
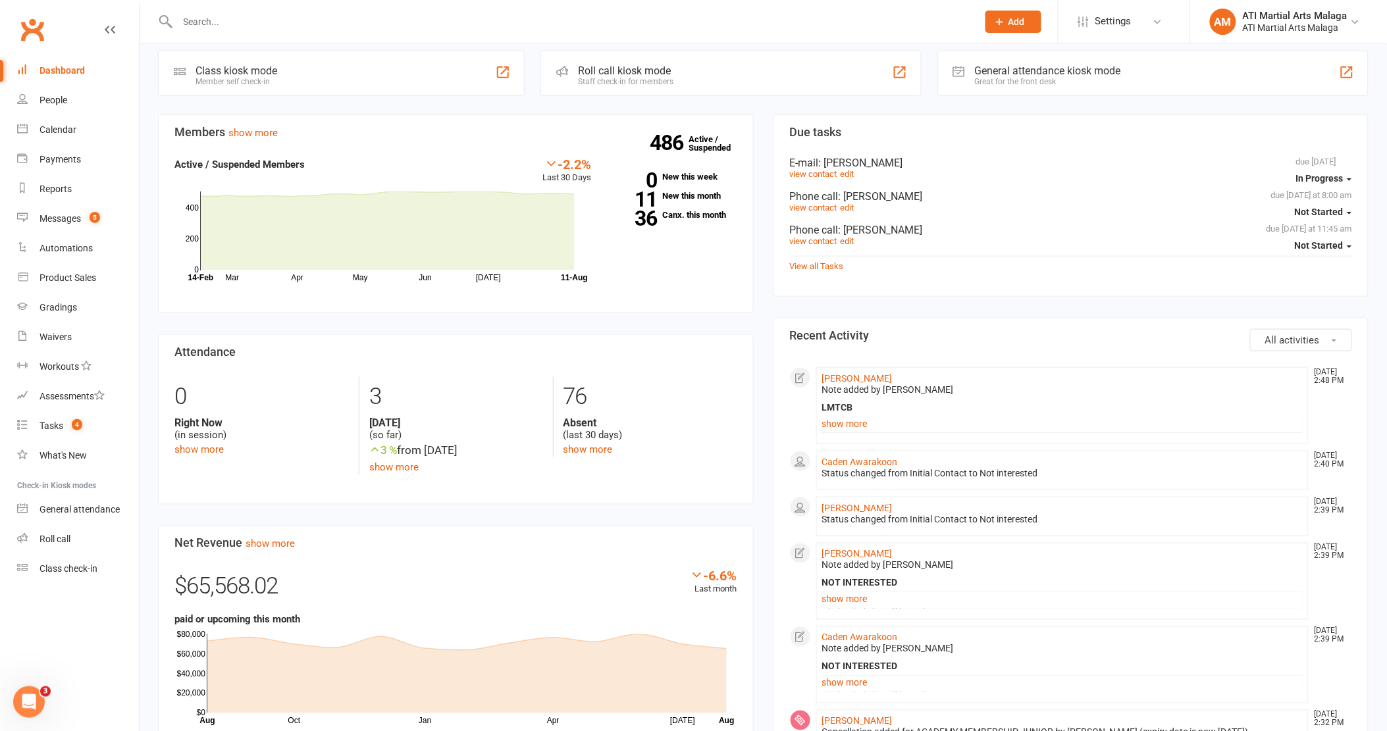
click at [757, 224] on div "Members show more -2.2% Last 30 Days Active / Suspended Members Mar Apr May Jun…" at bounding box center [455, 564] width 615 height 898
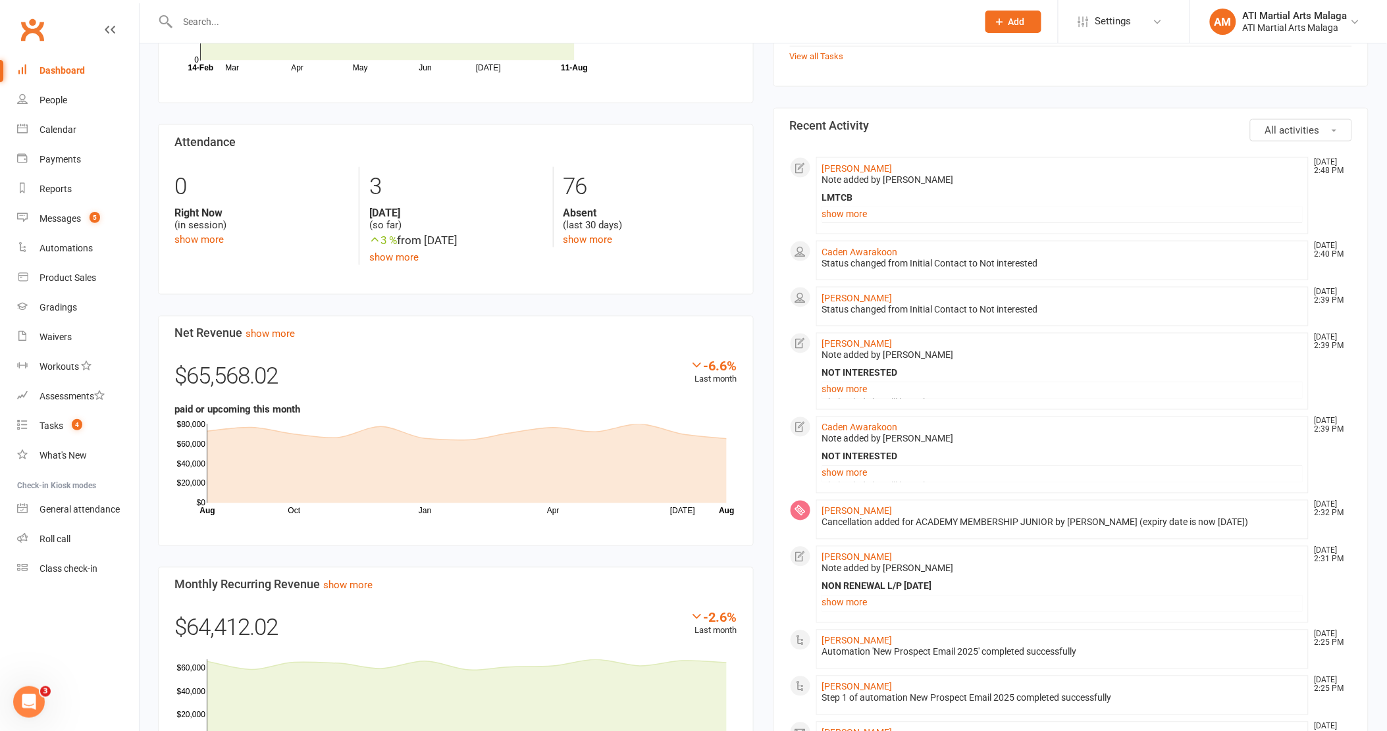
scroll to position [731, 0]
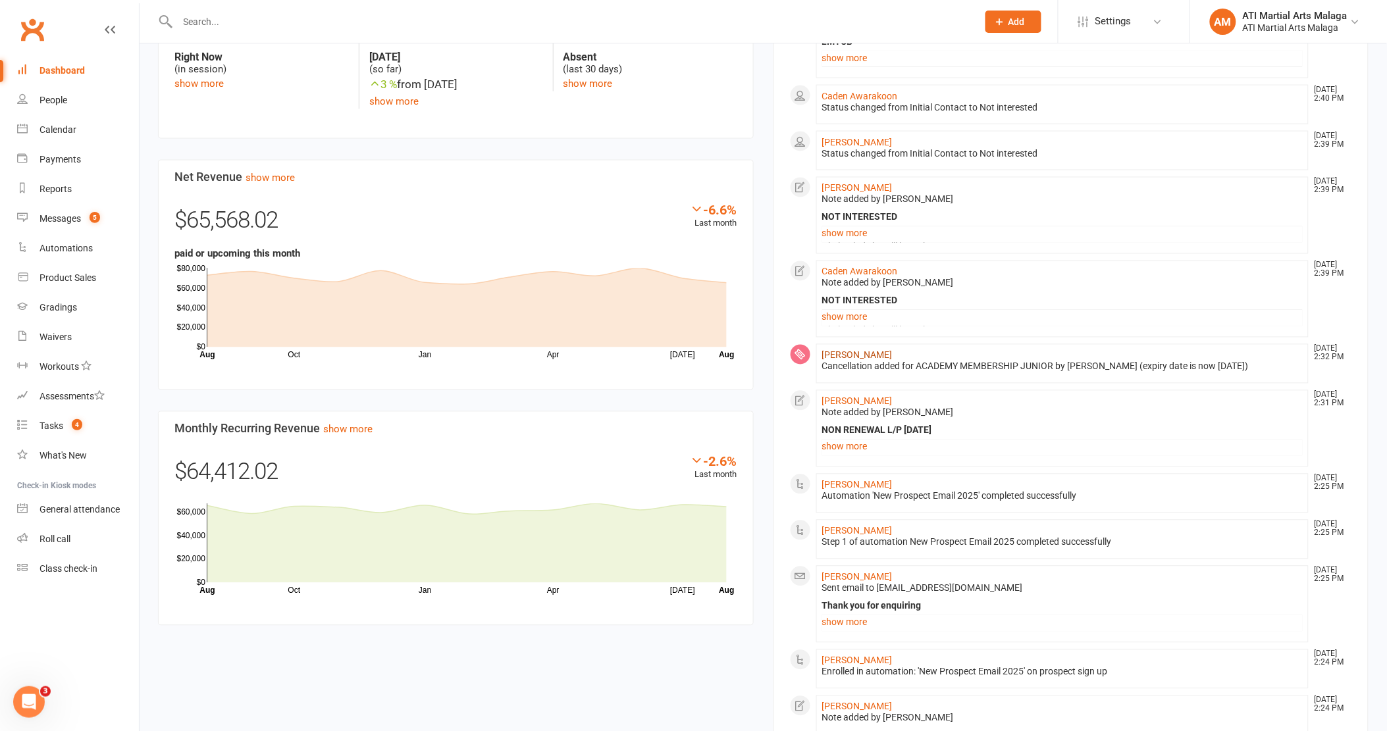
click at [860, 354] on link "[PERSON_NAME]" at bounding box center [857, 355] width 70 height 11
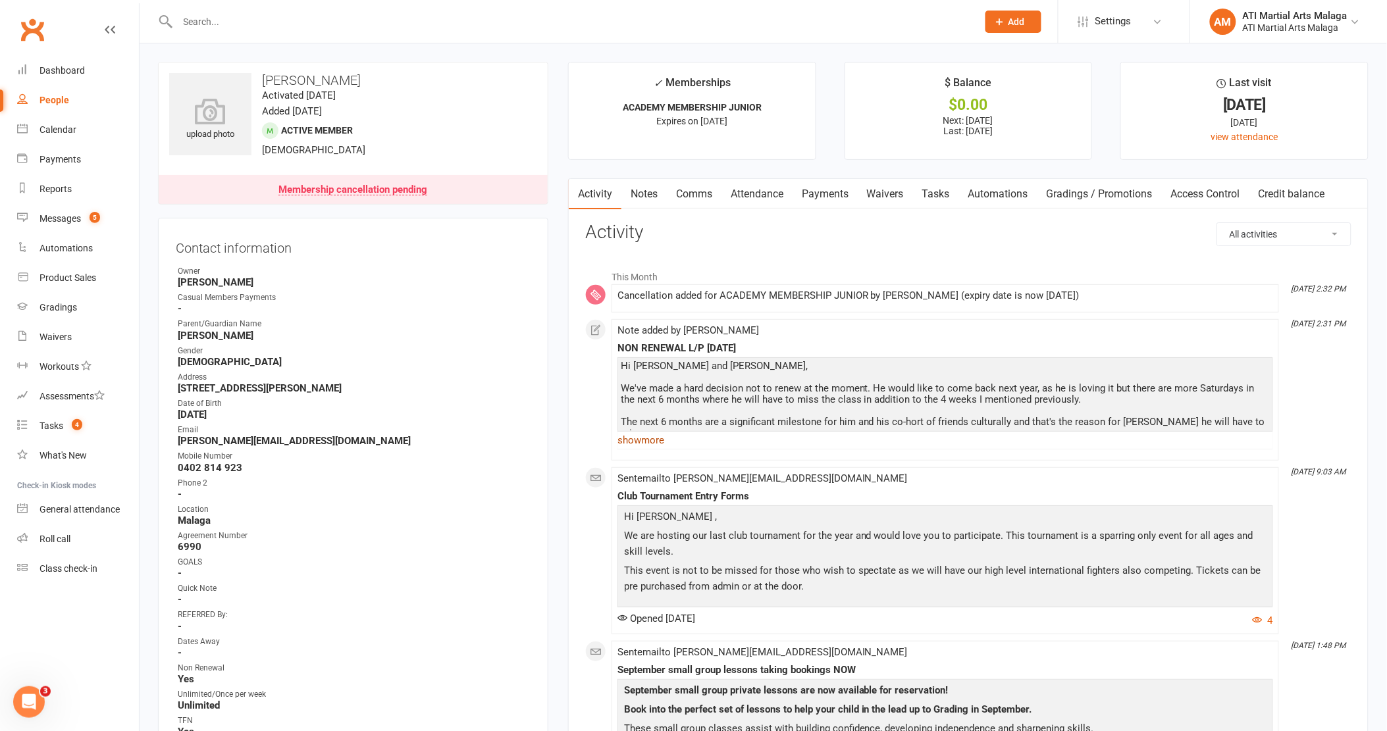
click at [632, 436] on link "show more" at bounding box center [944, 440] width 655 height 18
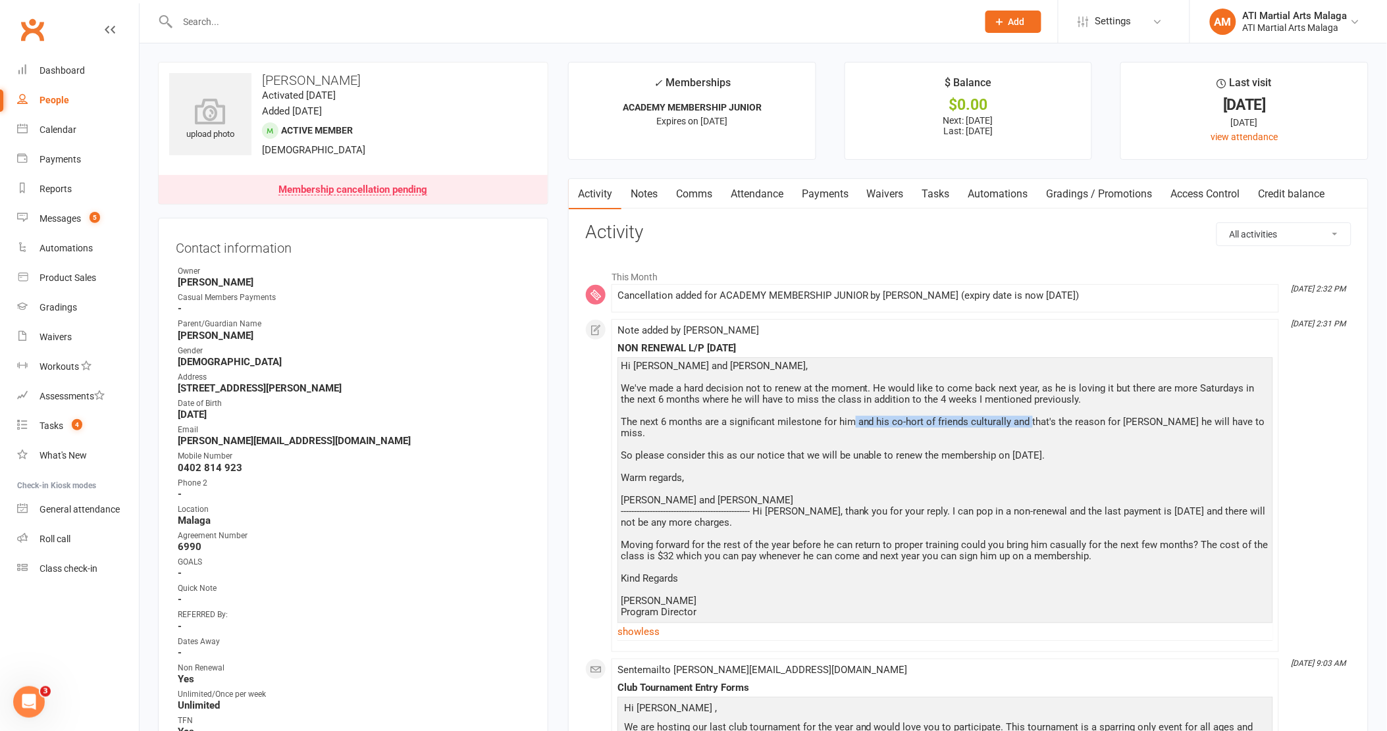
drag, startPoint x: 851, startPoint y: 426, endPoint x: 1030, endPoint y: 423, distance: 179.0
click at [1030, 423] on div "Hi [PERSON_NAME] and [PERSON_NAME], We've made a hard decision not to renew at …" at bounding box center [945, 489] width 649 height 257
drag, startPoint x: 1030, startPoint y: 423, endPoint x: 861, endPoint y: 425, distance: 169.2
click at [863, 425] on div "Hi [PERSON_NAME] and [PERSON_NAME], We've made a hard decision not to renew at …" at bounding box center [945, 489] width 649 height 257
drag, startPoint x: 769, startPoint y: 422, endPoint x: 837, endPoint y: 430, distance: 68.9
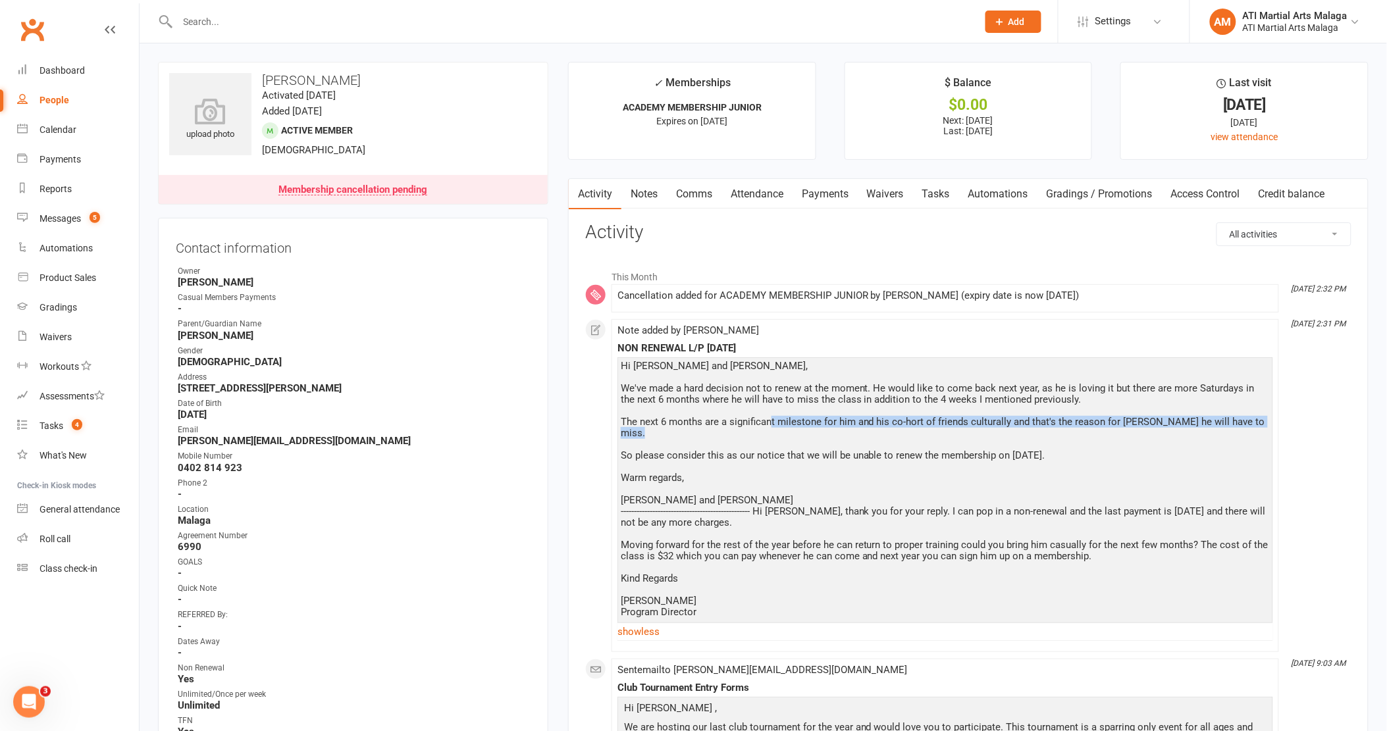
click at [837, 430] on div "Hi [PERSON_NAME] and [PERSON_NAME], We've made a hard decision not to renew at …" at bounding box center [945, 489] width 649 height 257
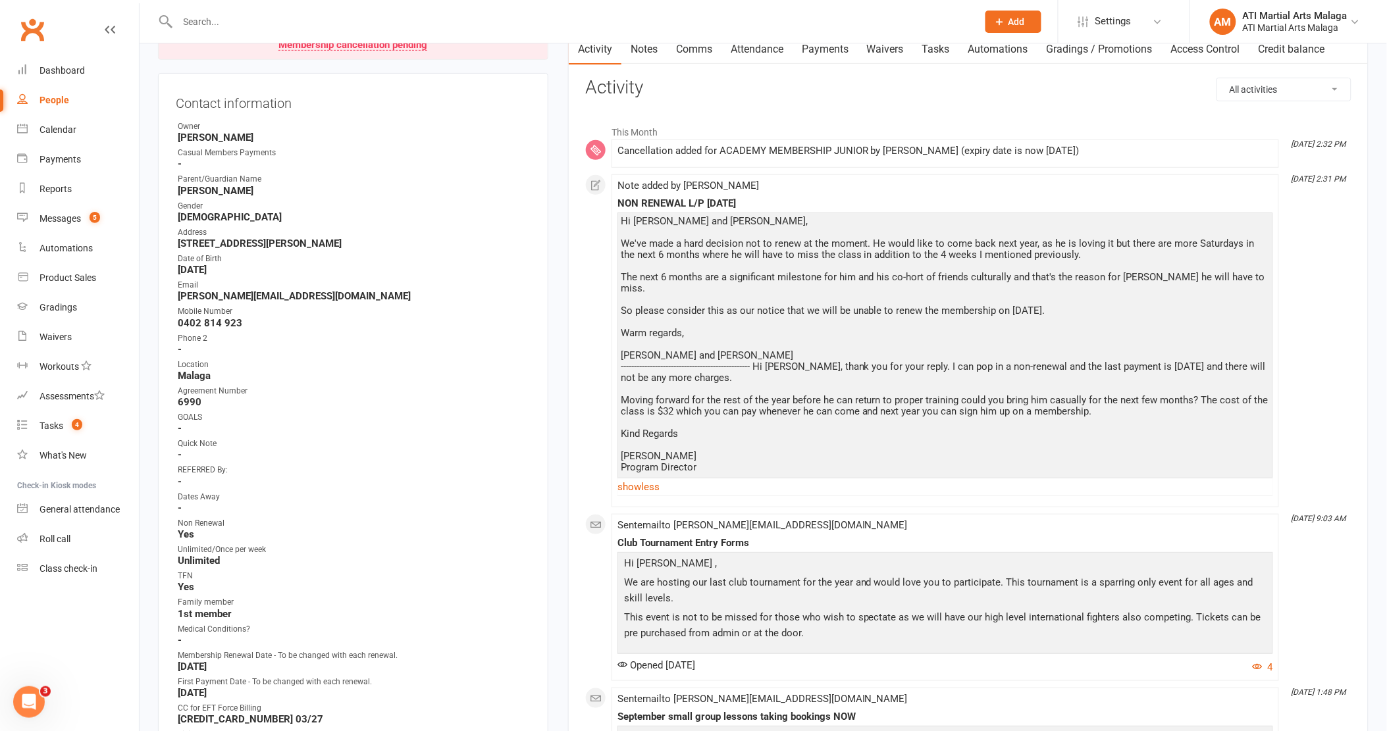
scroll to position [146, 0]
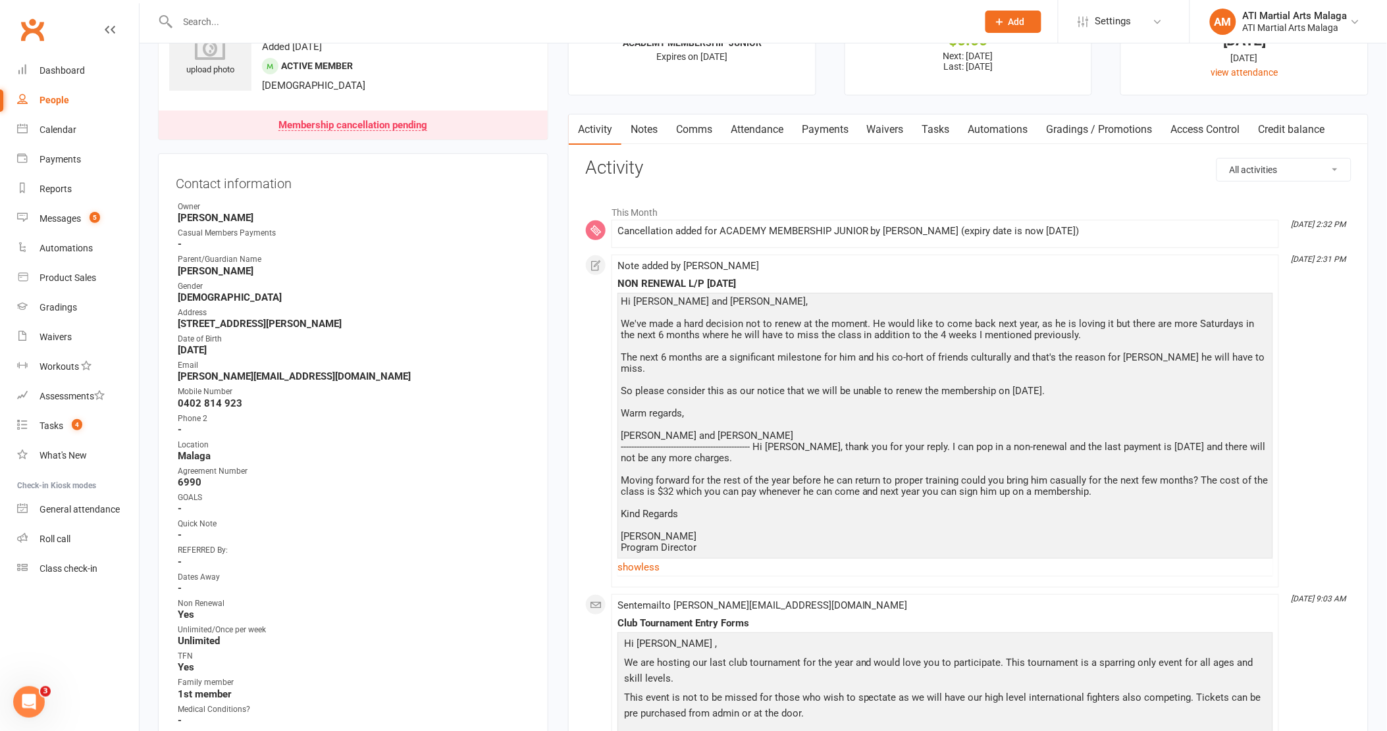
scroll to position [0, 0]
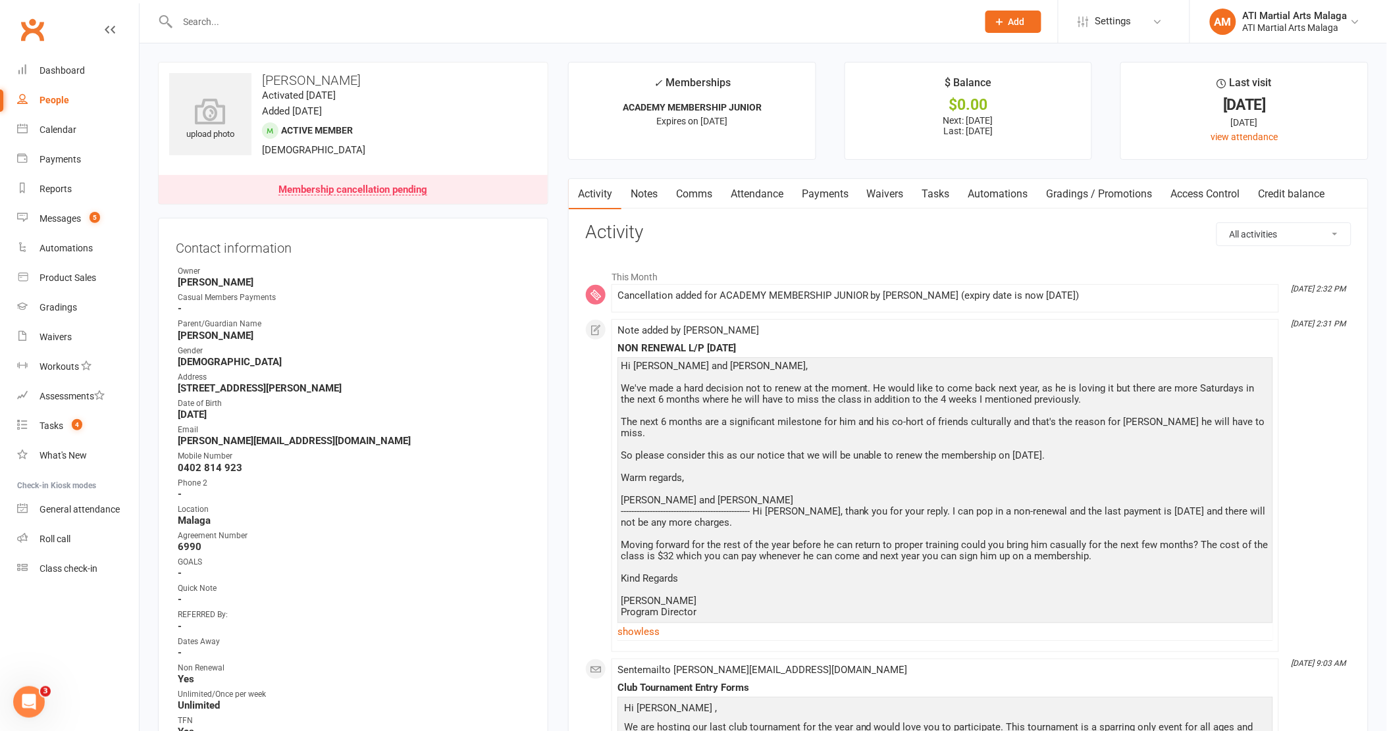
click at [832, 195] on link "Payments" at bounding box center [824, 194] width 65 height 30
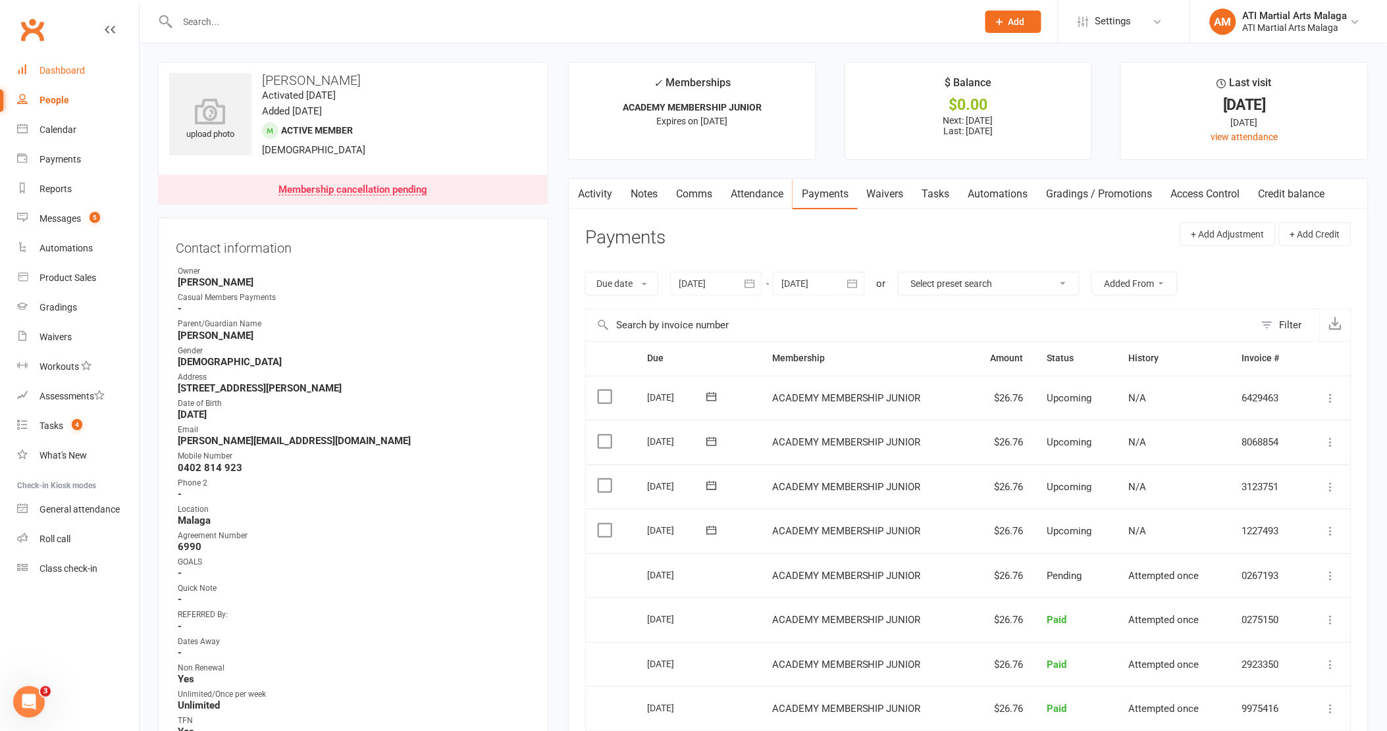
click at [76, 74] on div "Dashboard" at bounding box center [61, 70] width 45 height 11
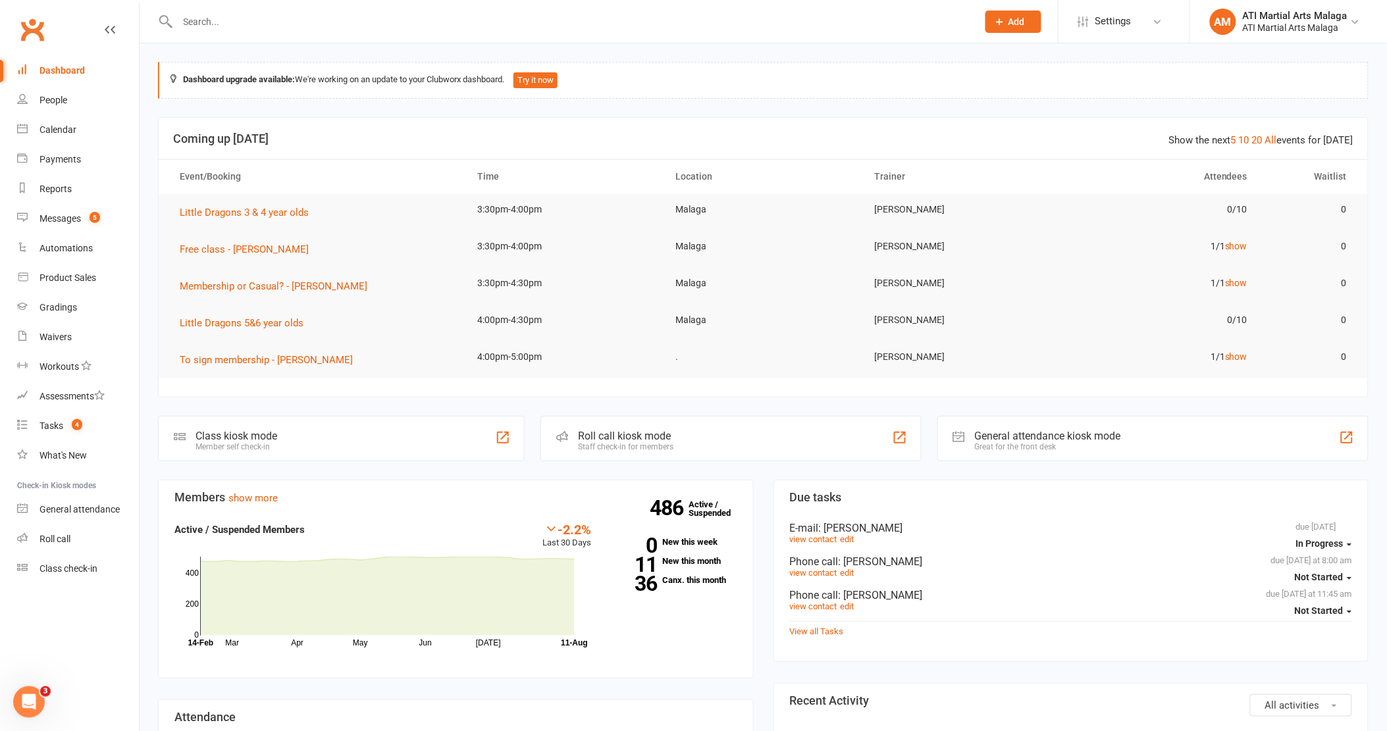
scroll to position [365, 0]
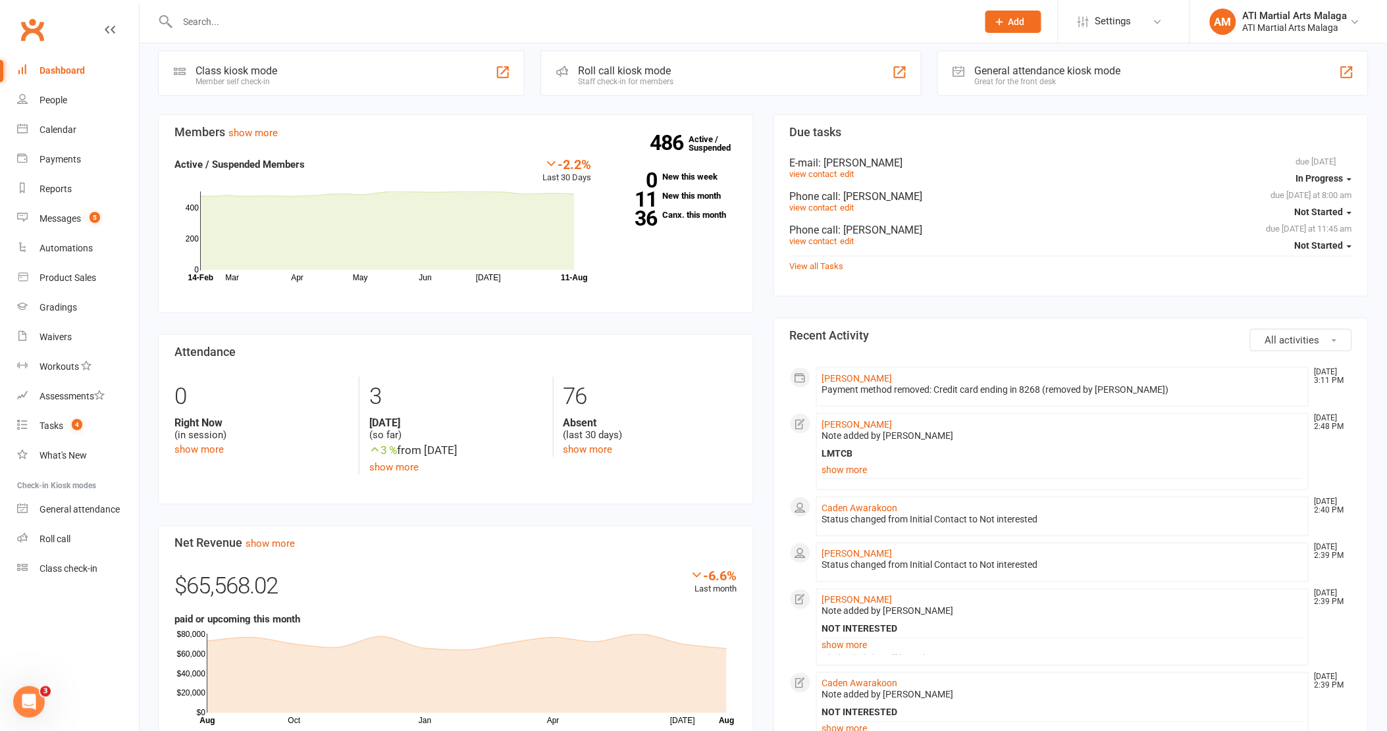
click at [761, 188] on div "Members show more -2.2% Last 30 Days Active / Suspended Members Mar Apr May Jun…" at bounding box center [455, 564] width 615 height 898
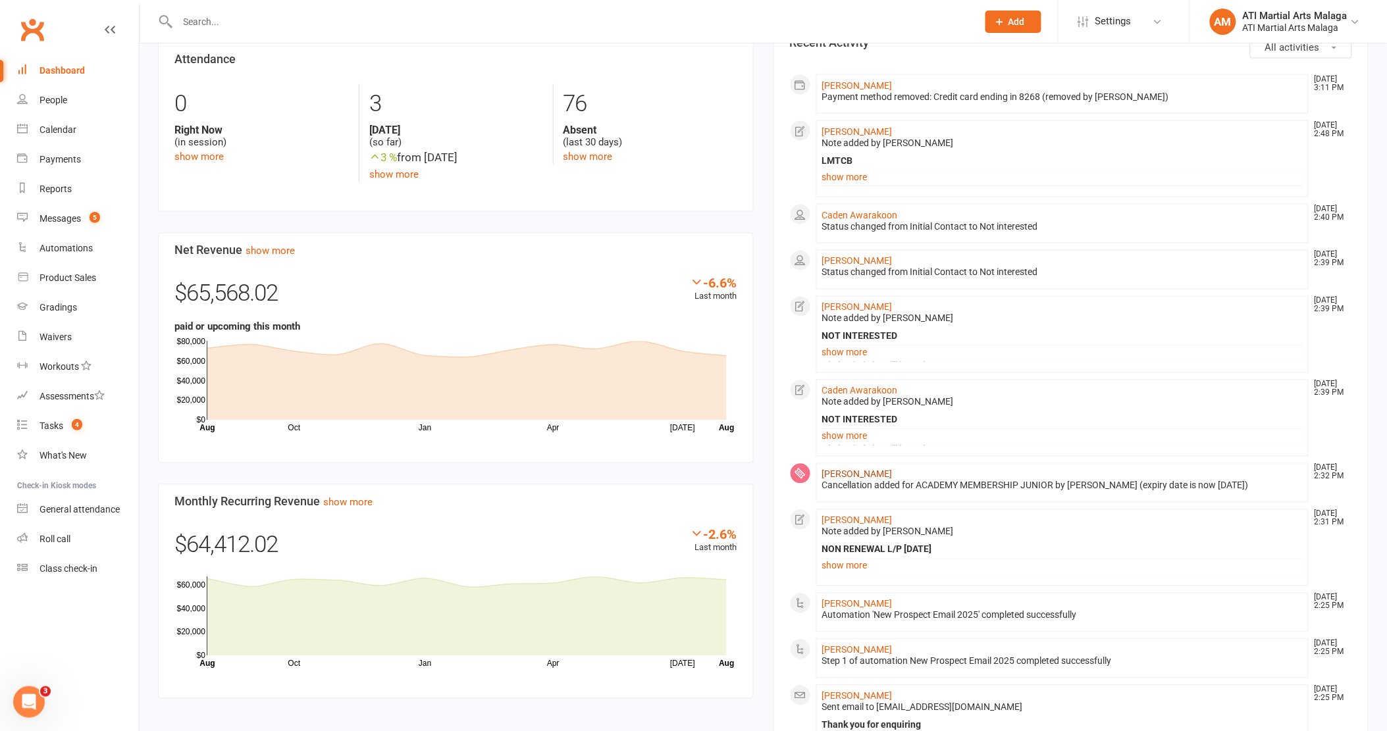
click at [839, 474] on link "[PERSON_NAME]" at bounding box center [857, 474] width 70 height 11
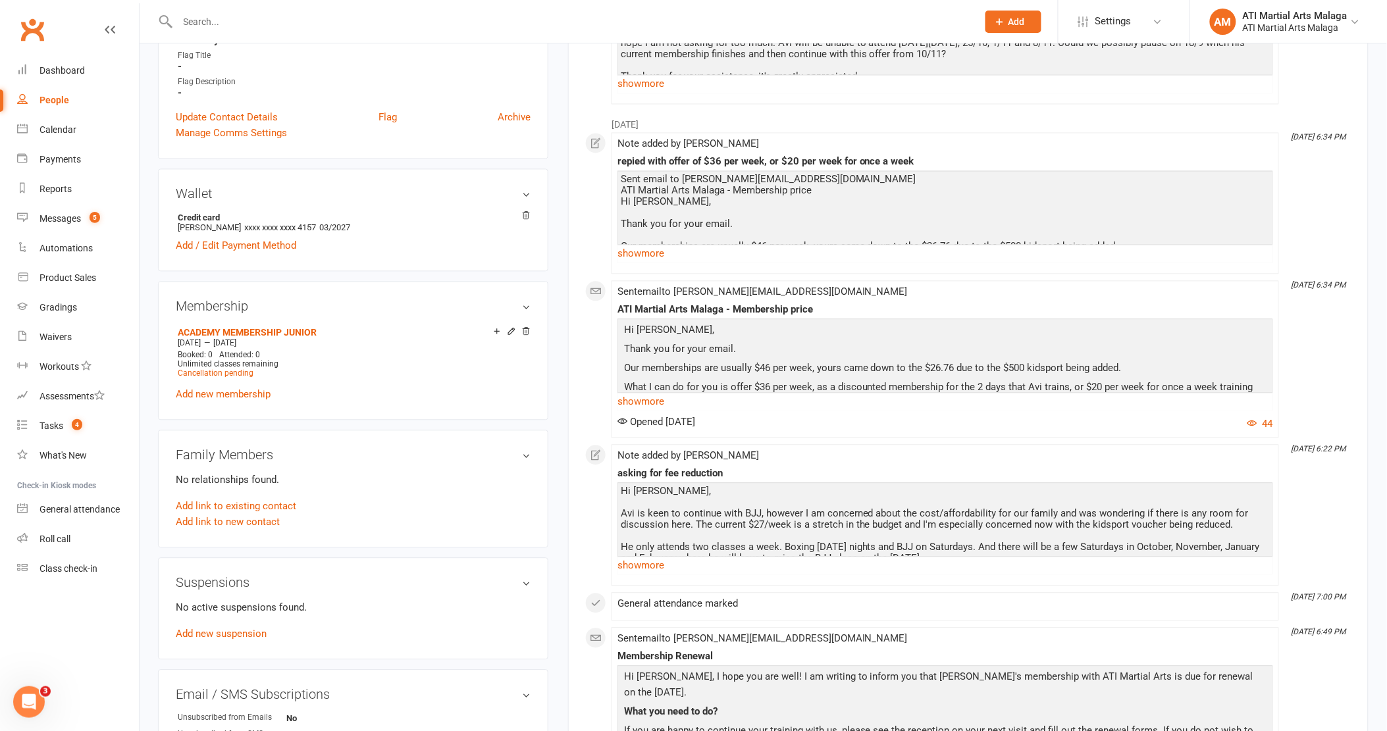
scroll to position [877, 0]
click at [555, 215] on div "upload photo Avi Burnie Activated [DATE] Added [DATE] Active member [DEMOGRAPHI…" at bounding box center [353, 117] width 410 height 1865
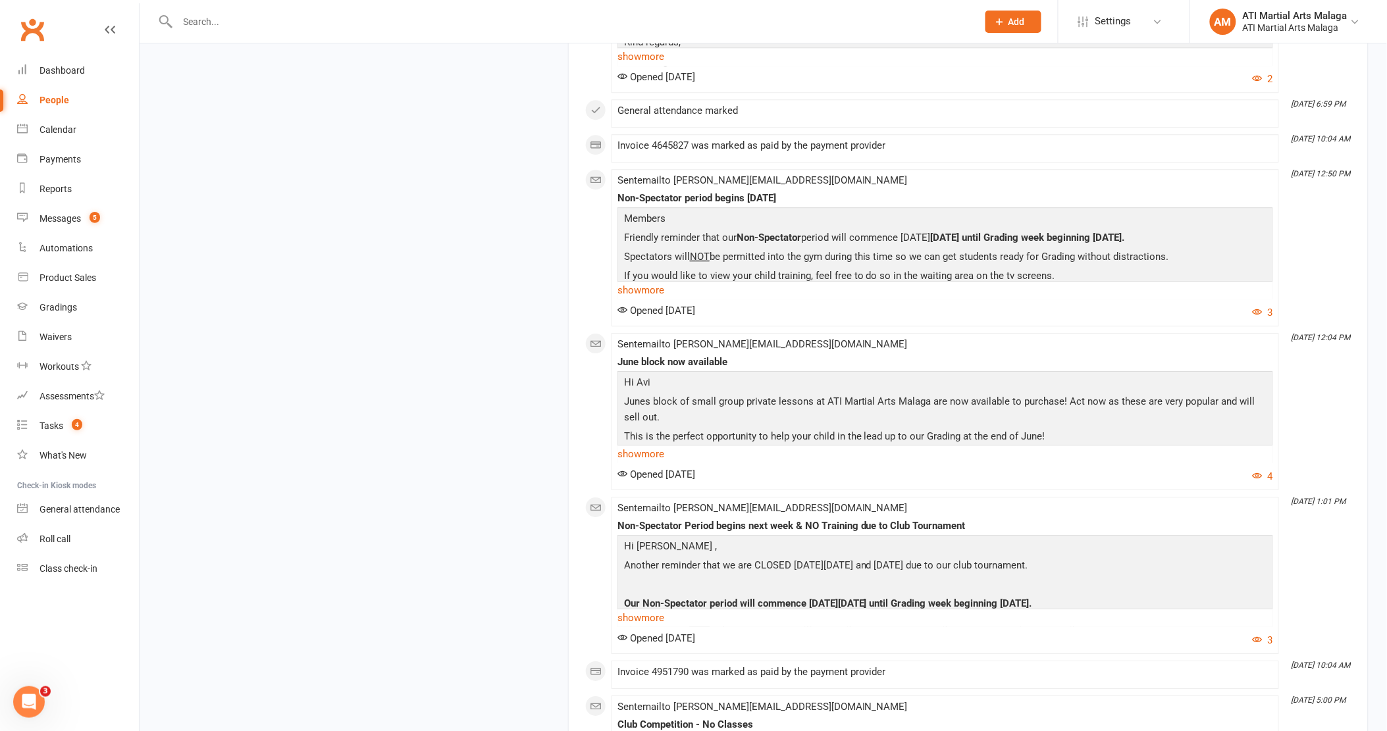
scroll to position [4826, 0]
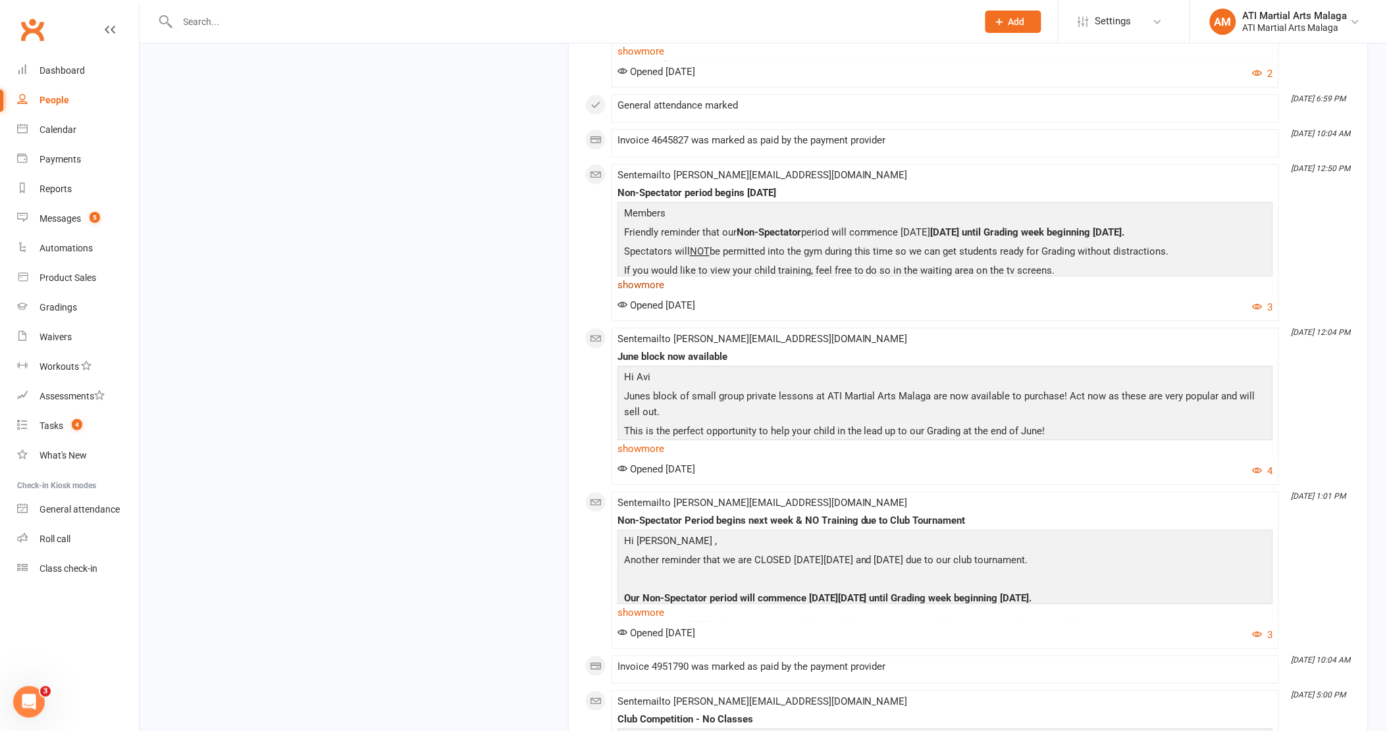
click at [646, 294] on link "show more" at bounding box center [944, 285] width 655 height 18
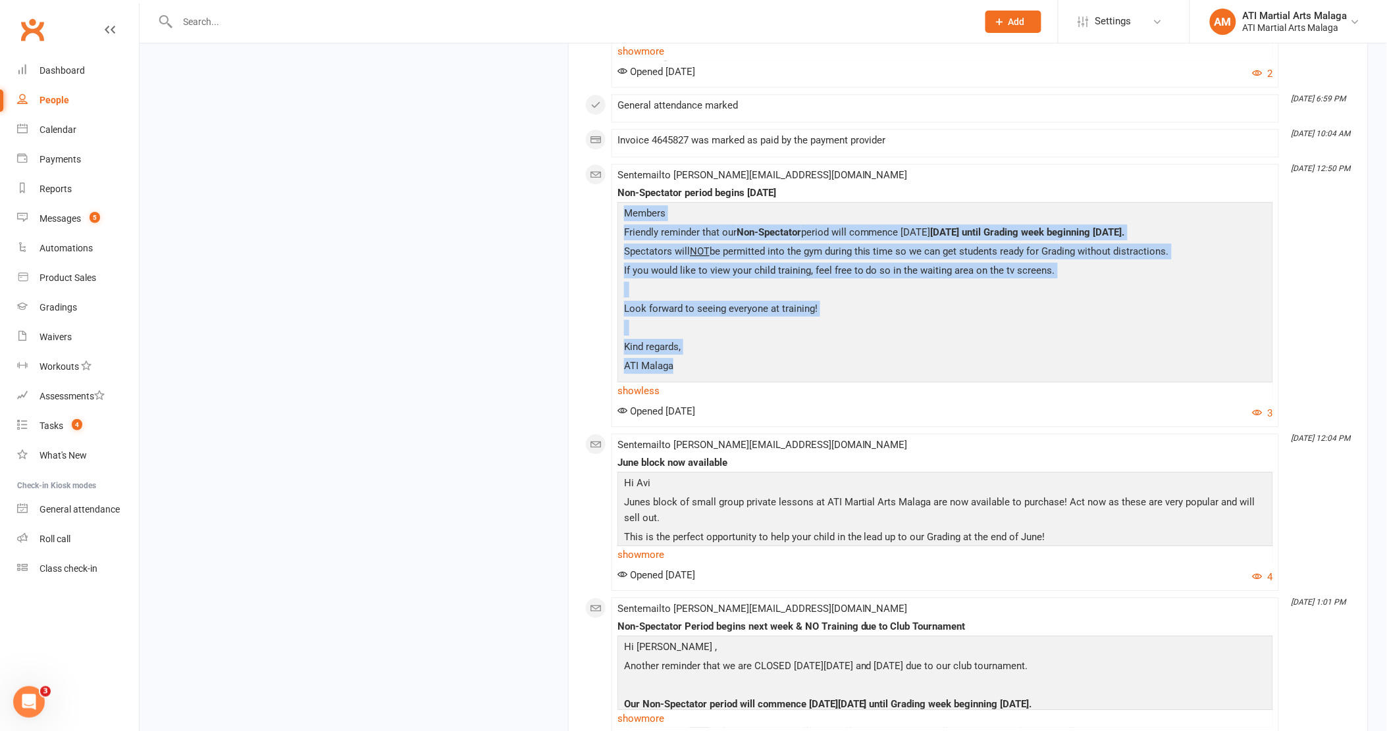
drag, startPoint x: 625, startPoint y: 220, endPoint x: 717, endPoint y: 367, distance: 173.8
click at [717, 367] on div "Members Friendly reminder that our Non-Spectator period will commence [DATE] [D…" at bounding box center [945, 291] width 649 height 172
drag, startPoint x: 717, startPoint y: 367, endPoint x: 689, endPoint y: 371, distance: 28.6
click at [689, 371] on div "Non-Spectator period begins [DATE] Members Friendly reminder that our Non-Spect…" at bounding box center [944, 294] width 655 height 213
copy div "Non-Spectator period begins [DATE] Members Friendly reminder that our Non-Spect…"
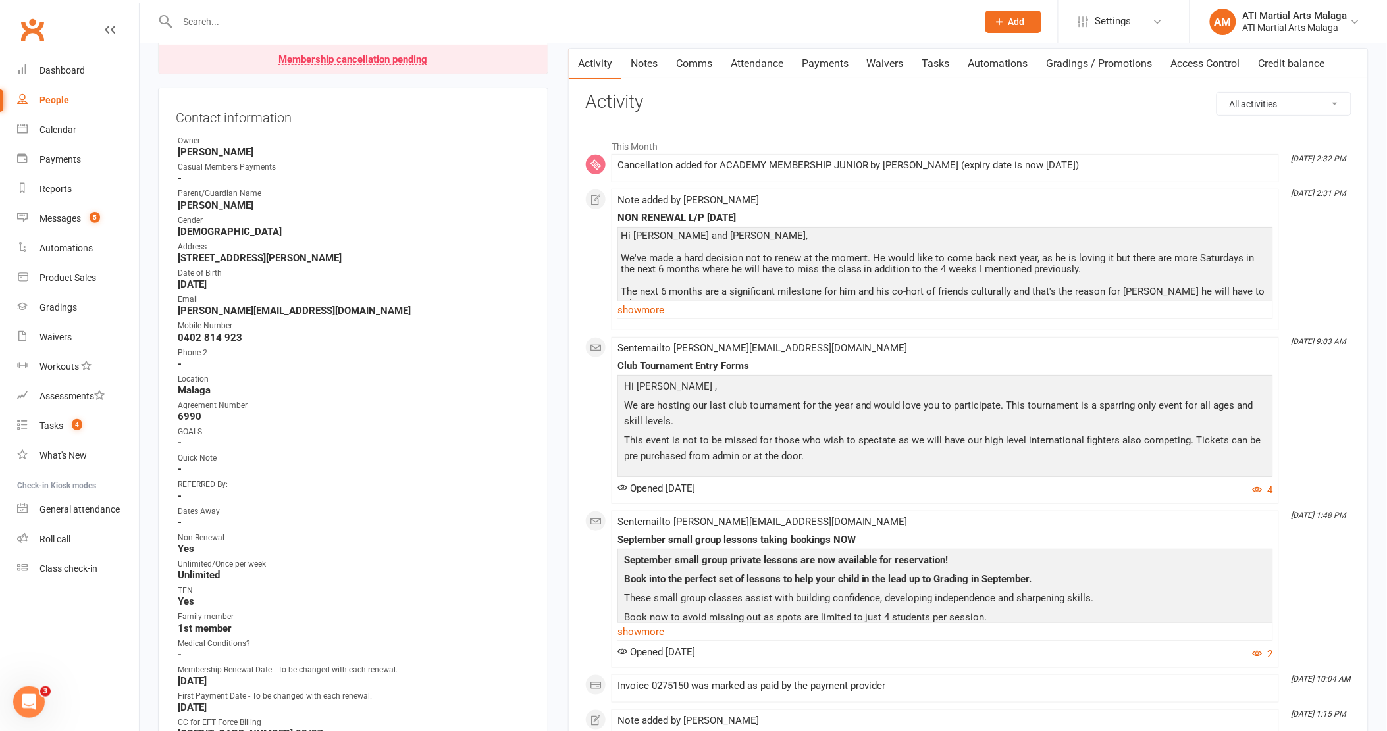
scroll to position [0, 0]
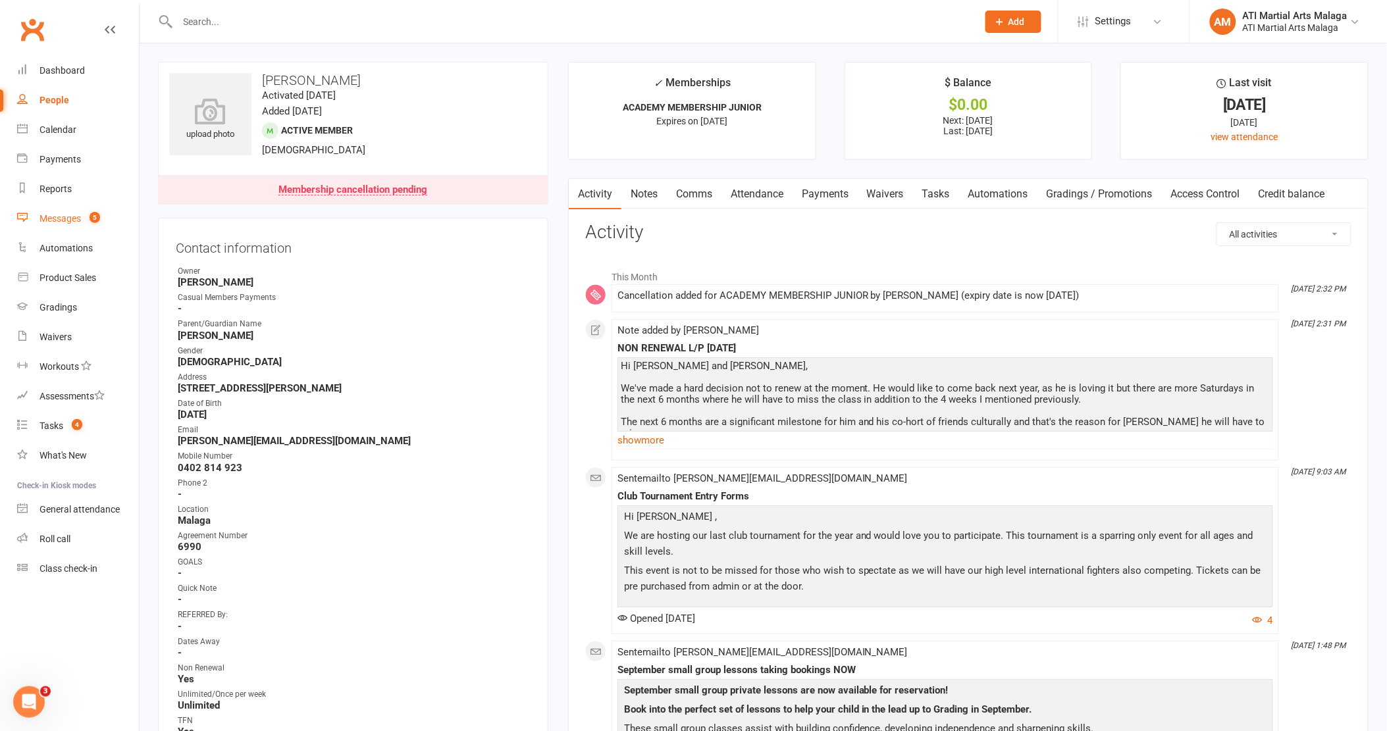
click at [82, 226] on link "Messages 5" at bounding box center [78, 219] width 122 height 30
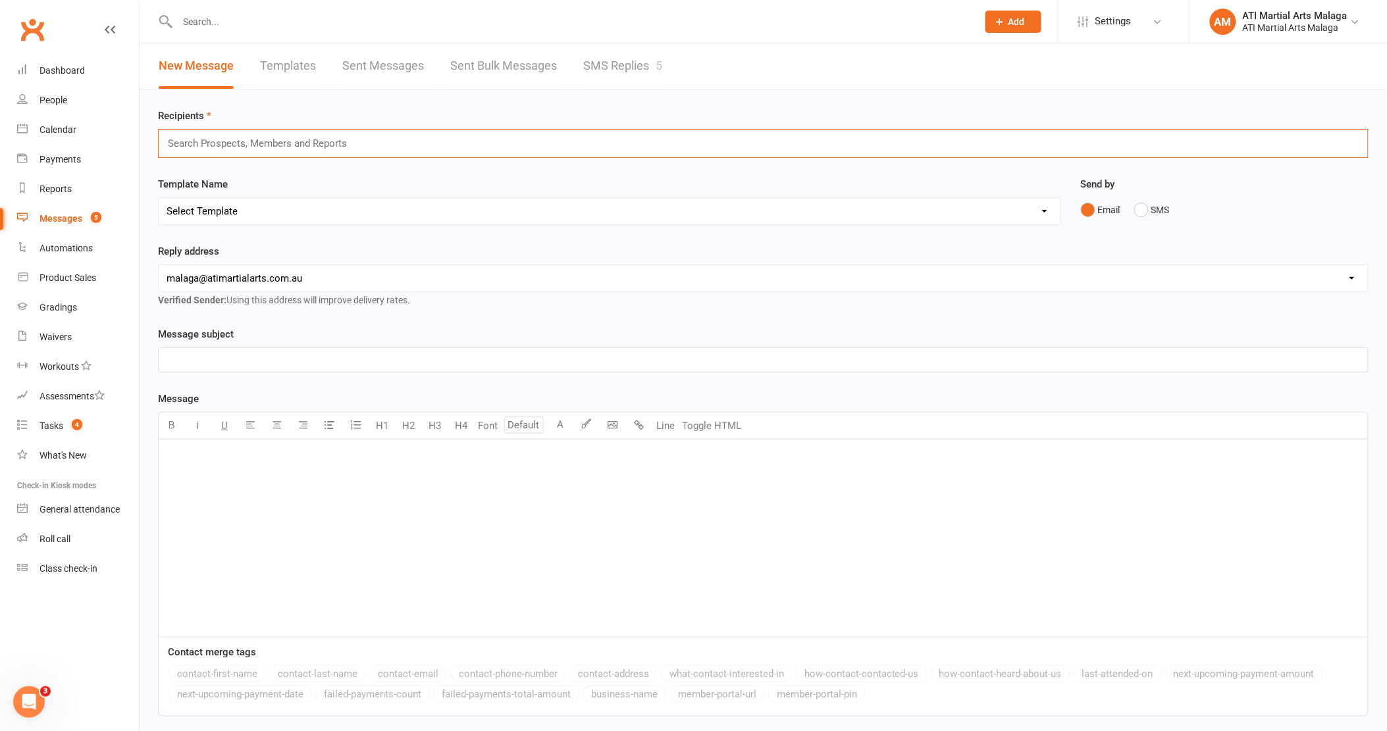
click at [294, 141] on input "text" at bounding box center [263, 143] width 193 height 17
type input "active"
click at [266, 178] on li "Members - Active" at bounding box center [763, 184] width 1209 height 16
click at [397, 509] on div "﻿" at bounding box center [763, 542] width 1209 height 197
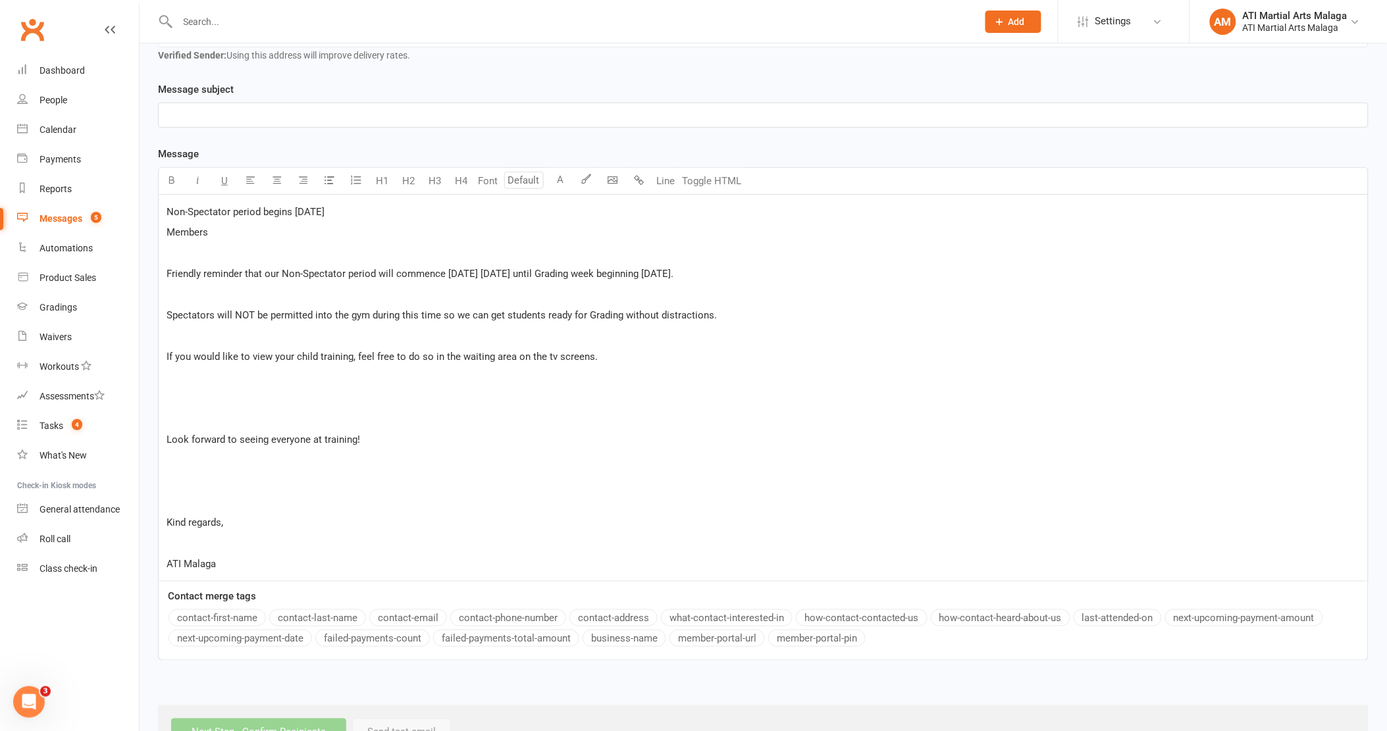
scroll to position [224, 0]
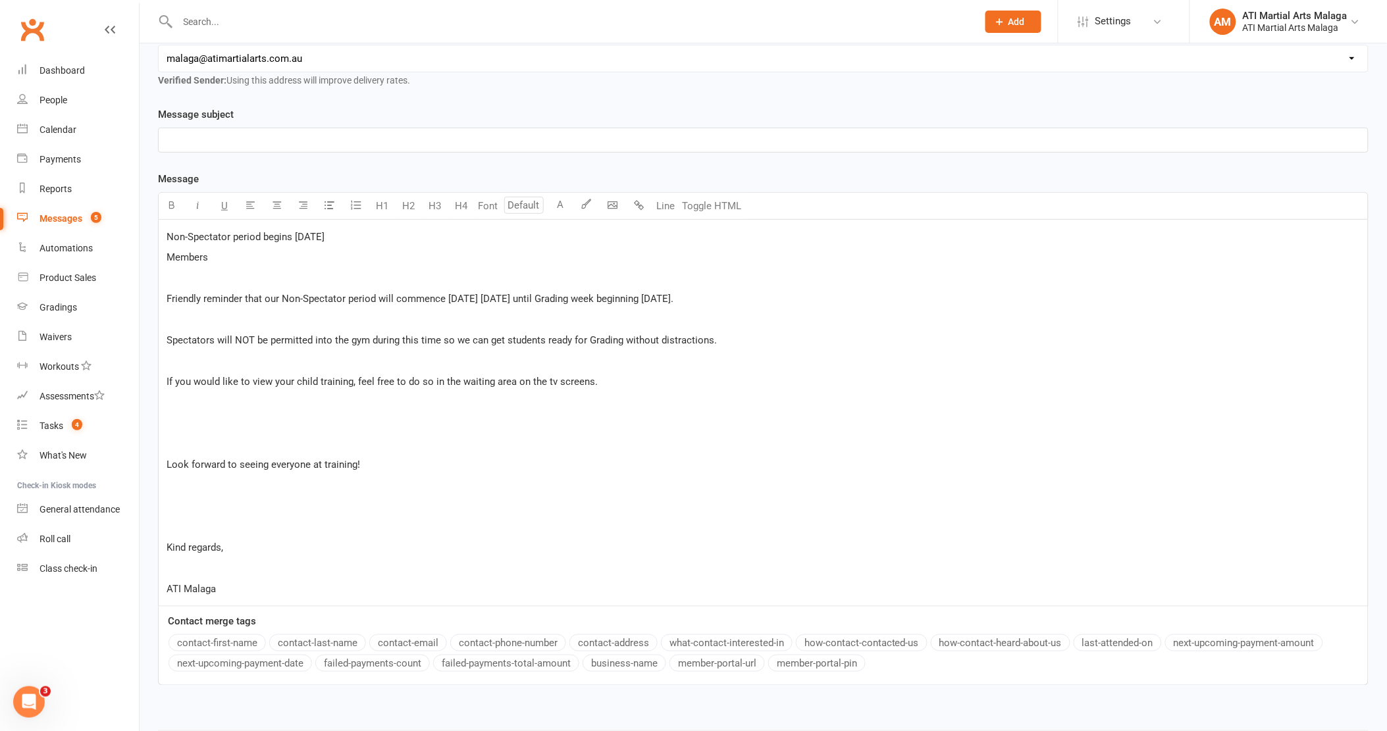
click at [259, 275] on p "﻿" at bounding box center [763, 278] width 1193 height 16
drag, startPoint x: 363, startPoint y: 240, endPoint x: 124, endPoint y: 226, distance: 239.9
click at [124, 226] on ui-view "Prospect Member Non-attending contact Class / event Appointment Grading event T…" at bounding box center [693, 282] width 1387 height 1005
click at [260, 140] on p "﻿" at bounding box center [763, 140] width 1193 height 16
paste div
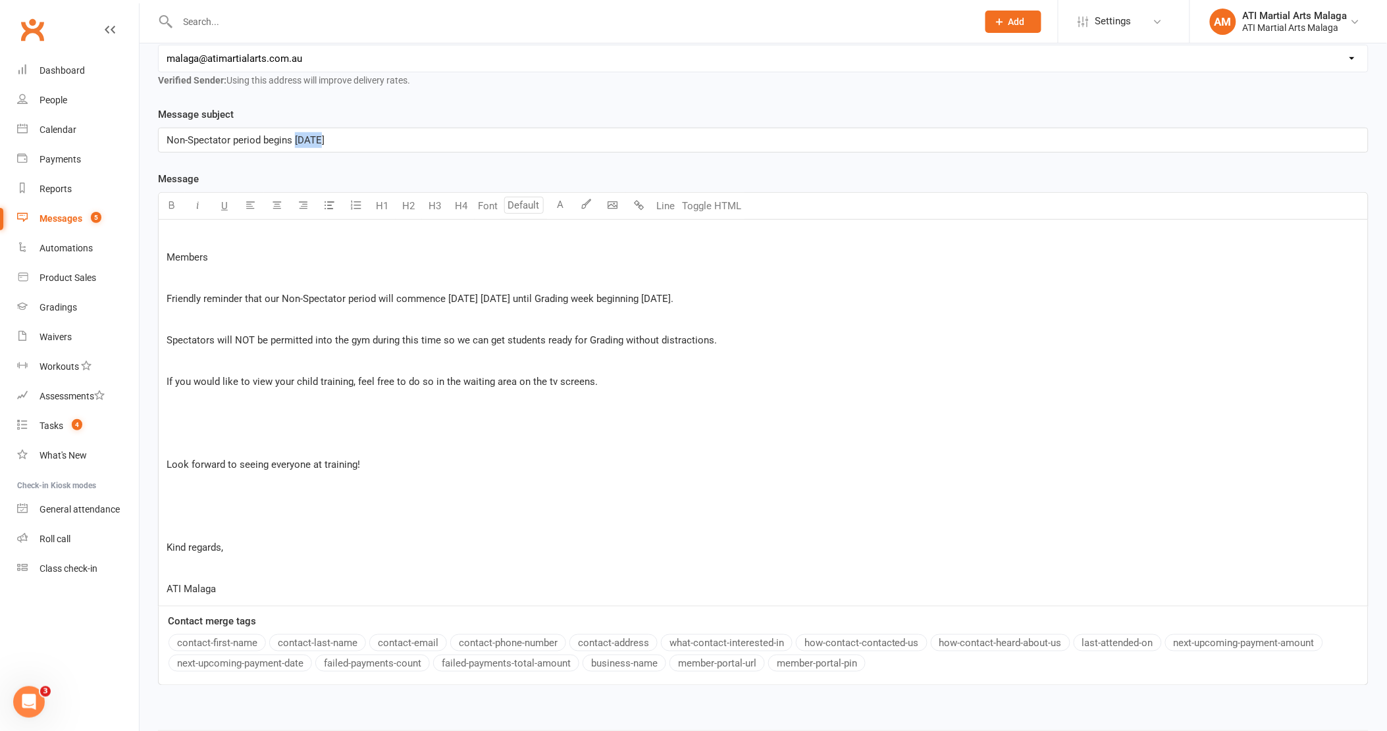
drag, startPoint x: 359, startPoint y: 145, endPoint x: 294, endPoint y: 141, distance: 64.6
click at [294, 141] on p "Non-Spectator period begins [DATE]" at bounding box center [763, 140] width 1193 height 16
click at [167, 138] on span "Non-Spectator period begins NEXT WEEK" at bounding box center [258, 140] width 182 height 12
click at [376, 141] on p "Non-Spectator period begins NEXT WEEK" at bounding box center [763, 140] width 1193 height 16
click at [367, 138] on p "Non-Spectator period begins NEXT WEEK" at bounding box center [763, 140] width 1193 height 16
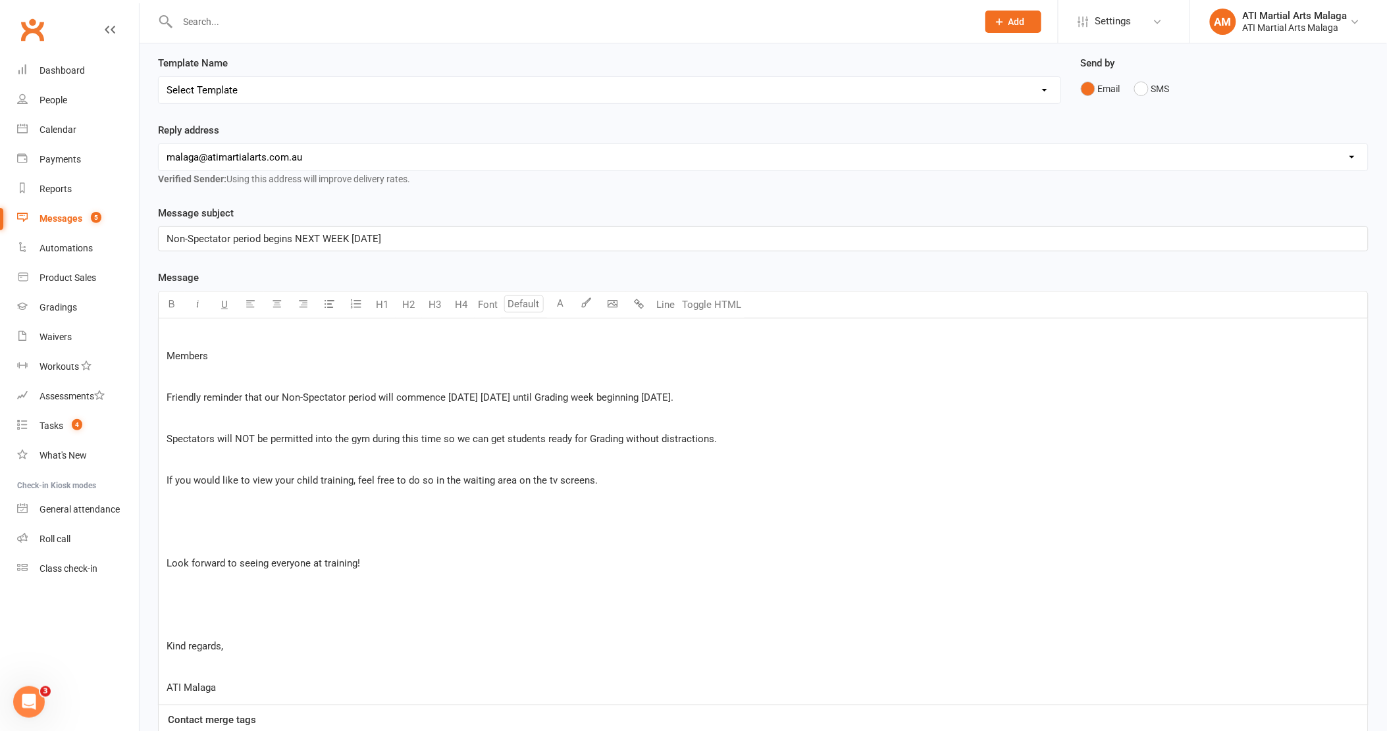
scroll to position [150, 0]
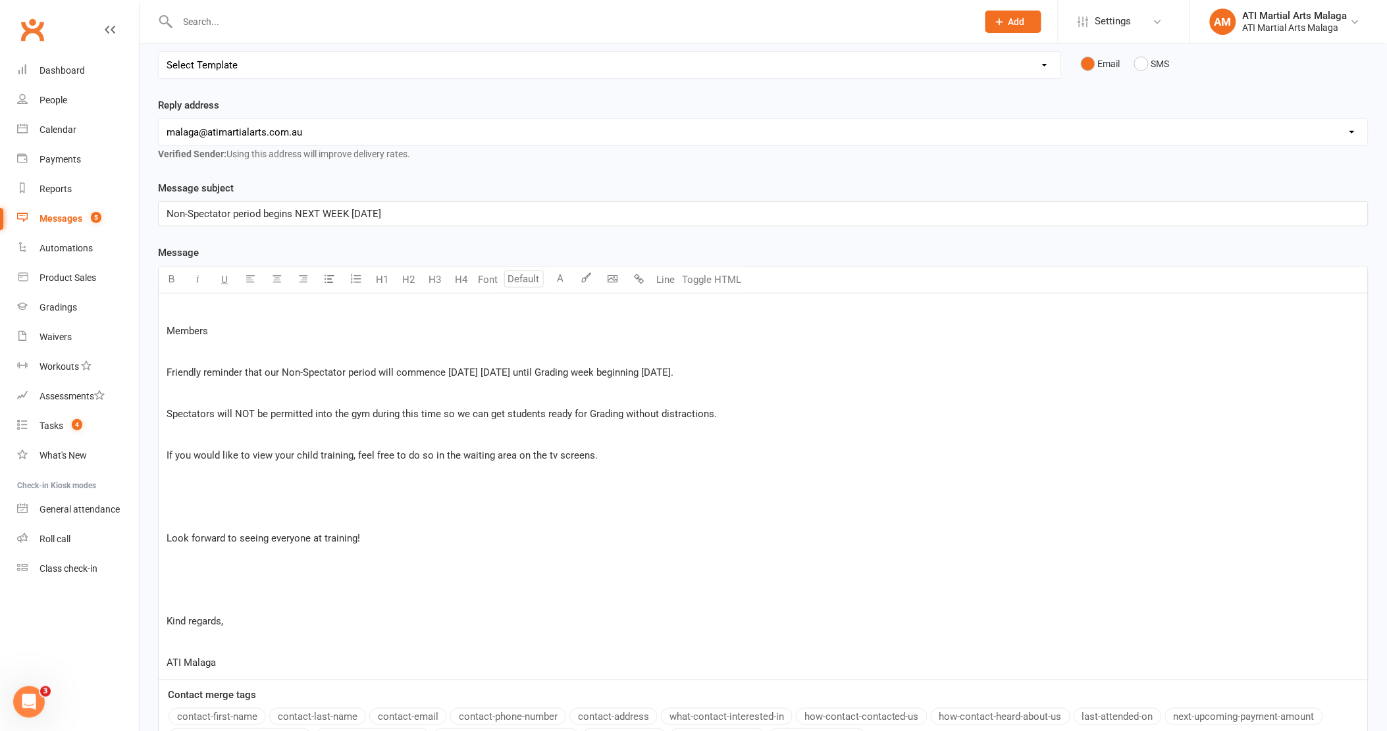
click at [251, 355] on p "﻿" at bounding box center [763, 352] width 1193 height 16
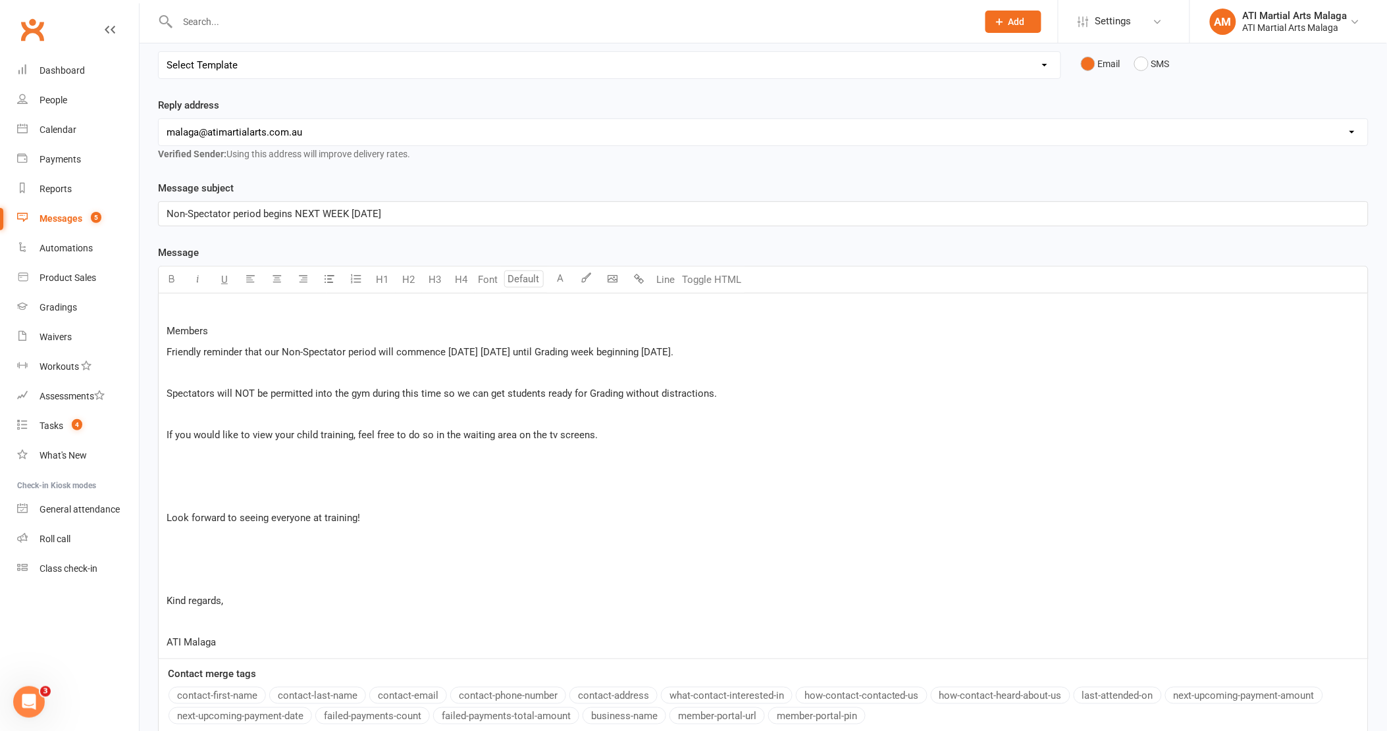
click at [165, 330] on div "﻿ Members Friendly reminder that our Non-Spectator period will commence [DATE] …" at bounding box center [763, 476] width 1209 height 365
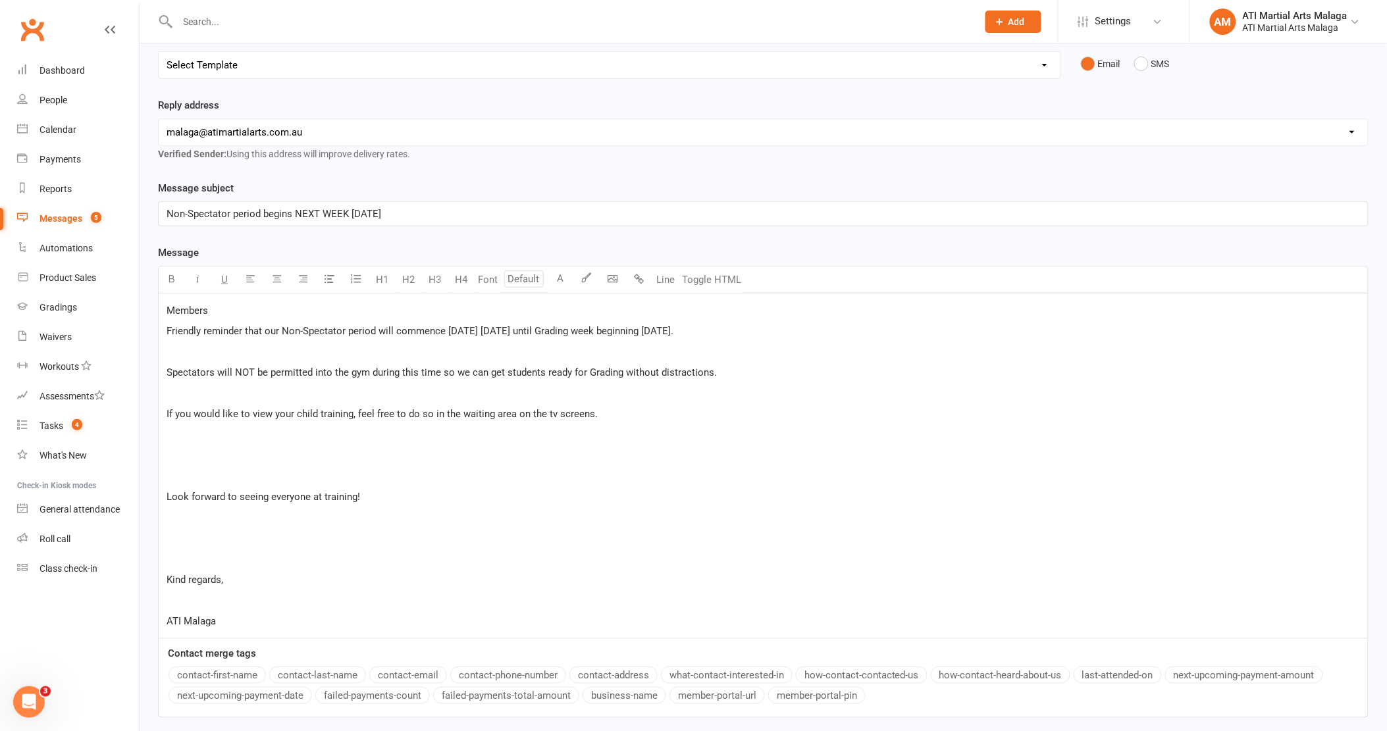
click at [213, 317] on p "Members" at bounding box center [763, 311] width 1193 height 16
drag, startPoint x: 444, startPoint y: 331, endPoint x: 469, endPoint y: 332, distance: 25.7
click at [469, 332] on span "Friendly reminder that our non-spectator period will commence [DATE] [DATE] unt…" at bounding box center [419, 331] width 504 height 12
drag, startPoint x: 530, startPoint y: 329, endPoint x: 568, endPoint y: 329, distance: 38.2
click at [568, 329] on span "Friendly reminder that our non-spectator period will commence [DATE][DATE] unti…" at bounding box center [417, 331] width 501 height 12
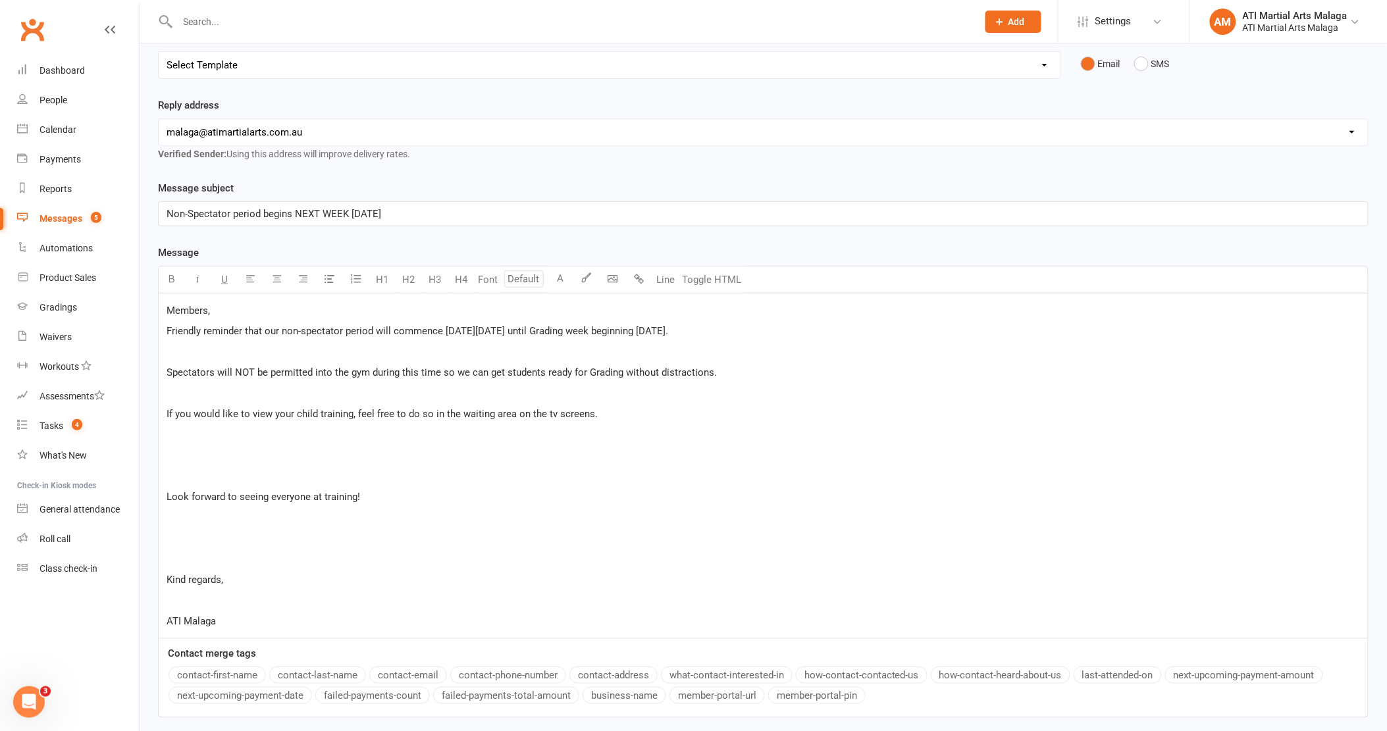
drag, startPoint x: 806, startPoint y: 334, endPoint x: 752, endPoint y: 334, distance: 53.3
click at [752, 334] on p "Friendly reminder that our non-spectator period will commence [DATE][DATE] unti…" at bounding box center [763, 331] width 1193 height 16
click at [362, 386] on p "﻿" at bounding box center [763, 394] width 1193 height 16
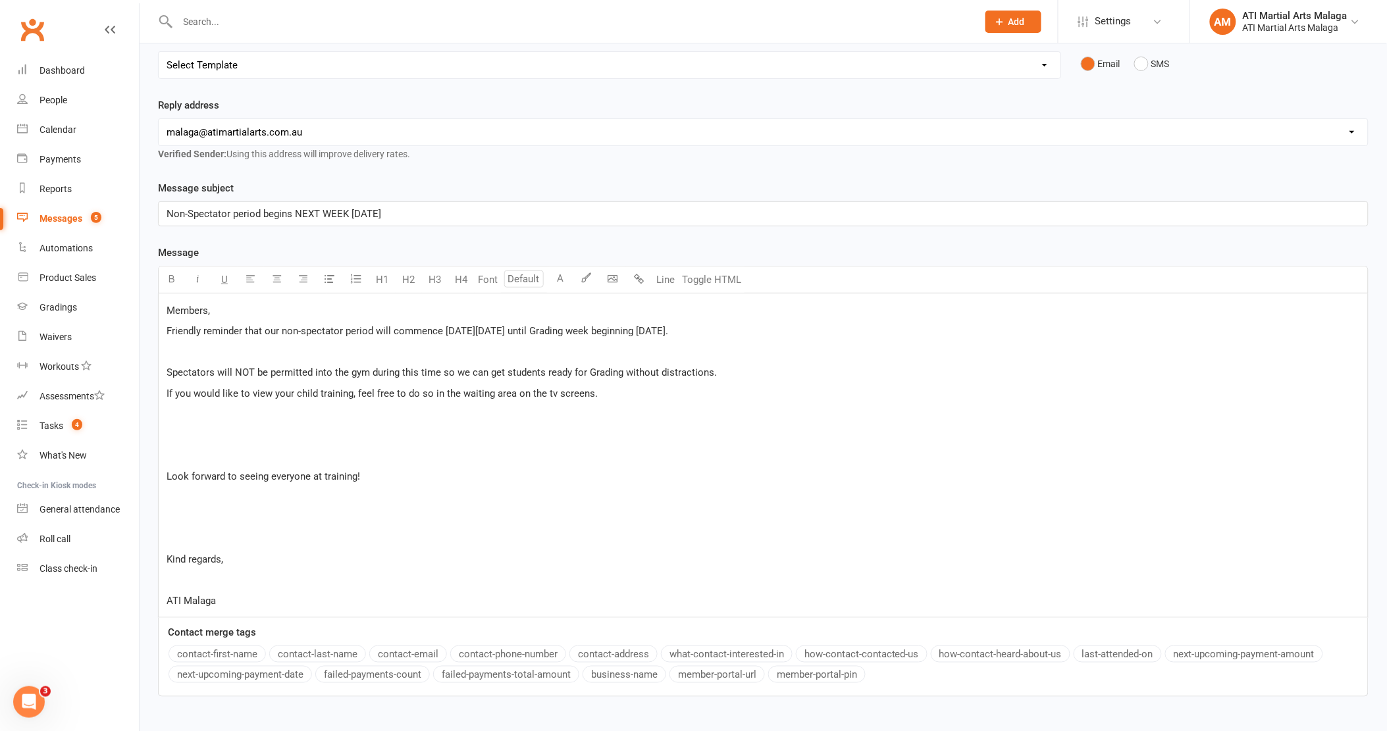
click at [313, 438] on p at bounding box center [763, 435] width 1193 height 16
click at [303, 451] on p "﻿" at bounding box center [763, 456] width 1193 height 16
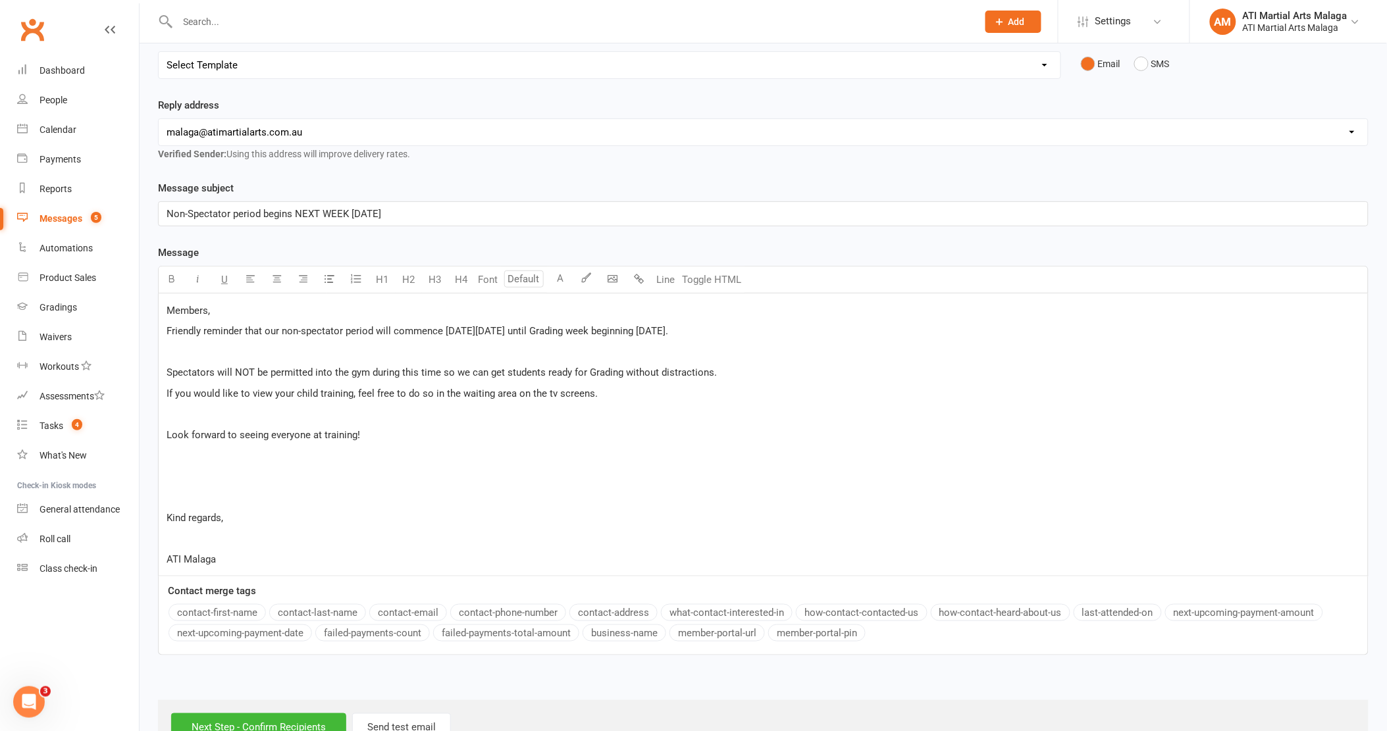
click at [717, 386] on p "If you would like to view your child training, feel free to do so in the waitin…" at bounding box center [763, 394] width 1193 height 16
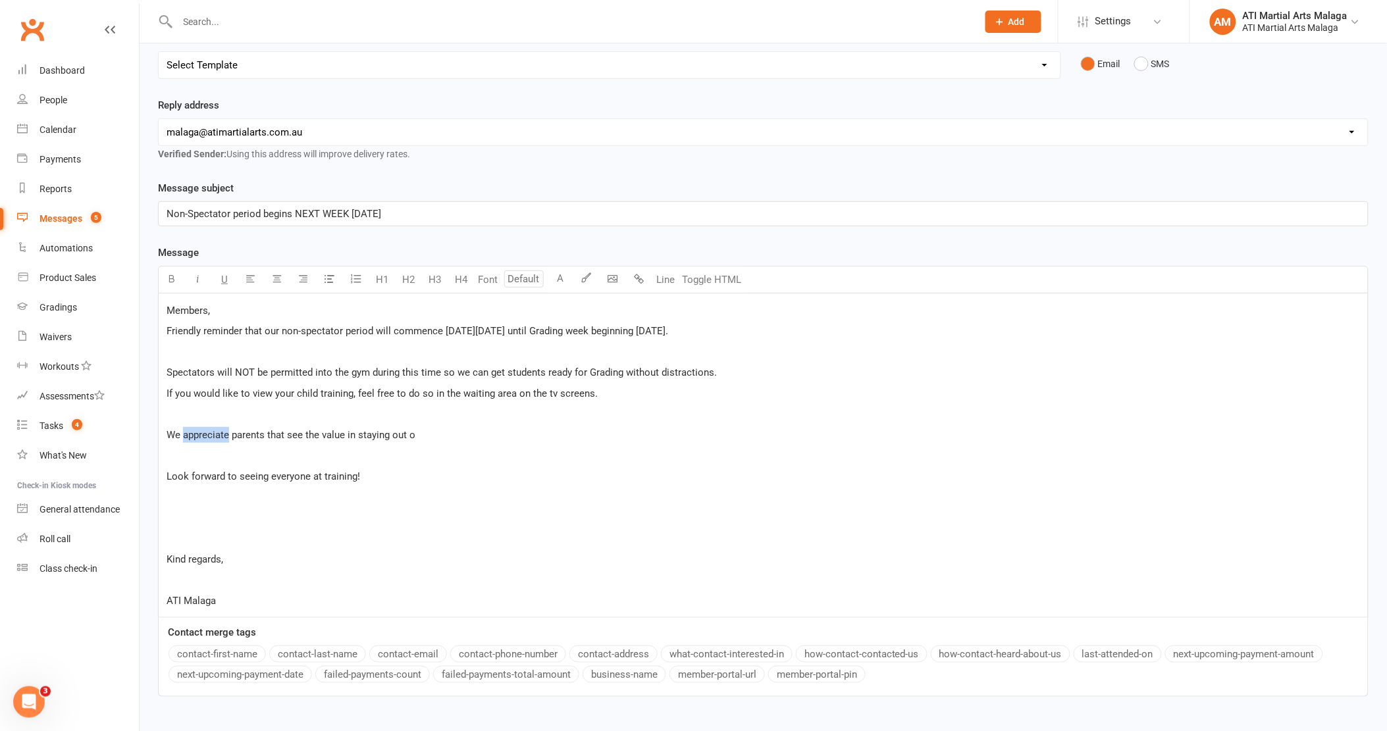
drag, startPoint x: 182, startPoint y: 432, endPoint x: 227, endPoint y: 430, distance: 44.8
click at [227, 430] on span "We appreciate parents that see the value in staying out o" at bounding box center [291, 435] width 249 height 12
drag, startPoint x: 254, startPoint y: 429, endPoint x: 274, endPoint y: 432, distance: 20.6
click at [274, 432] on span "We implore parents that see the value in staying out o" at bounding box center [285, 435] width 236 height 12
click at [494, 434] on p "We implore parents to see the value in not spectating during these period" at bounding box center [763, 435] width 1193 height 16
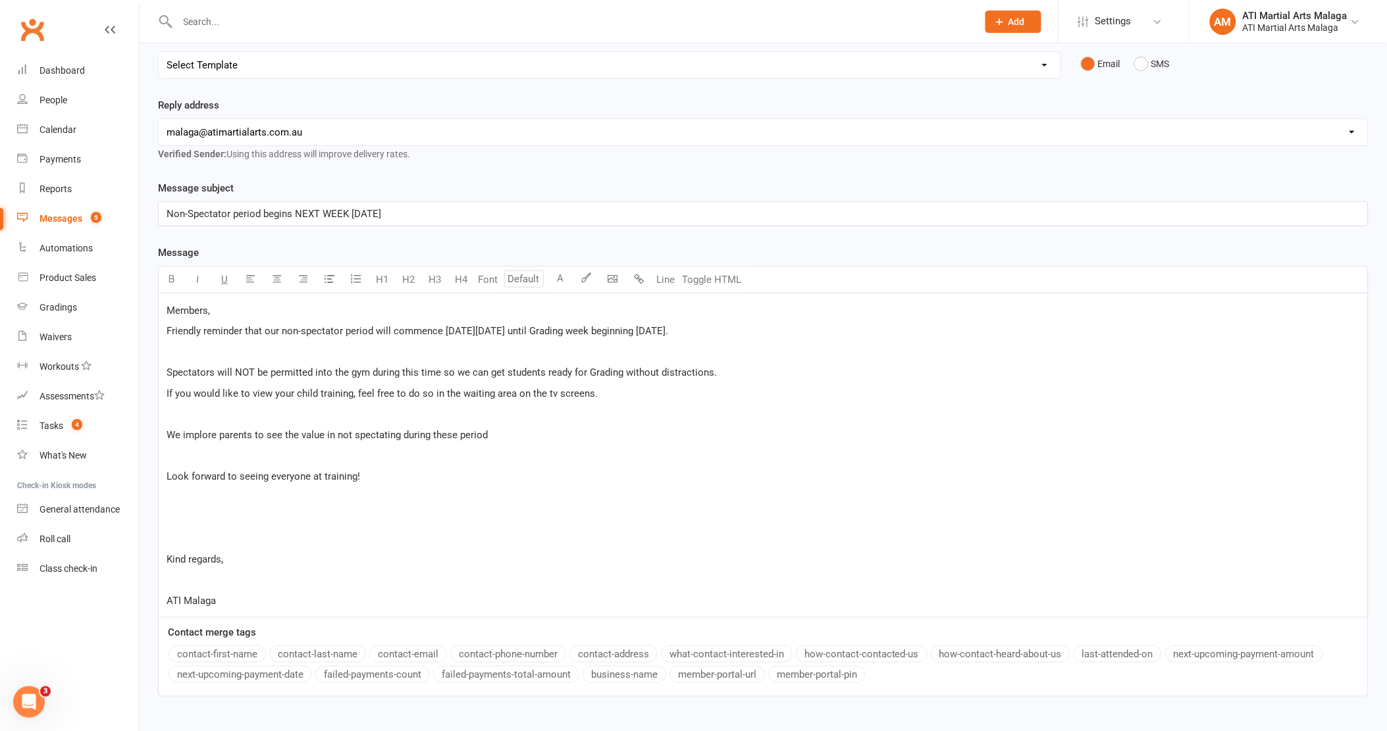
drag, startPoint x: 168, startPoint y: 432, endPoint x: 492, endPoint y: 430, distance: 323.1
click at [492, 430] on p "We implore parents to see the value in not spectating during these period" at bounding box center [763, 435] width 1193 height 16
click at [489, 429] on p "We implore parents to see the value in not spectating during these period" at bounding box center [763, 435] width 1193 height 16
drag, startPoint x: 158, startPoint y: 432, endPoint x: 371, endPoint y: 429, distance: 212.6
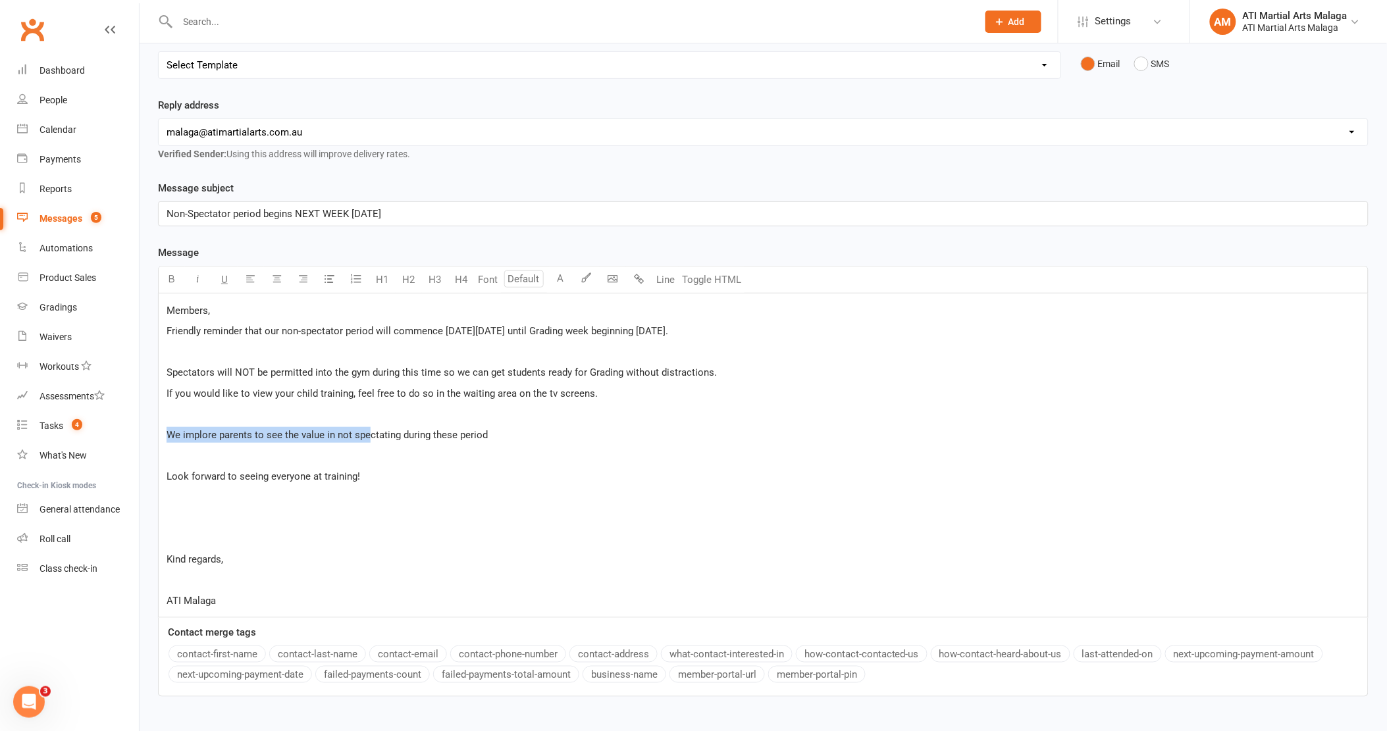
click at [371, 429] on div "Members, Friendly reminder that our non-spectator period will commence [DATE][D…" at bounding box center [763, 456] width 1209 height 324
click at [371, 429] on span "We implore parents to see the value in not spectating during these period" at bounding box center [327, 435] width 321 height 12
click at [463, 435] on span "We implore parents to see the value in not spectating during these period" at bounding box center [327, 435] width 321 height 12
click at [521, 435] on p "We implore parents to see the value in not spectating during these period" at bounding box center [763, 435] width 1193 height 16
click at [264, 448] on p "﻿" at bounding box center [763, 456] width 1193 height 16
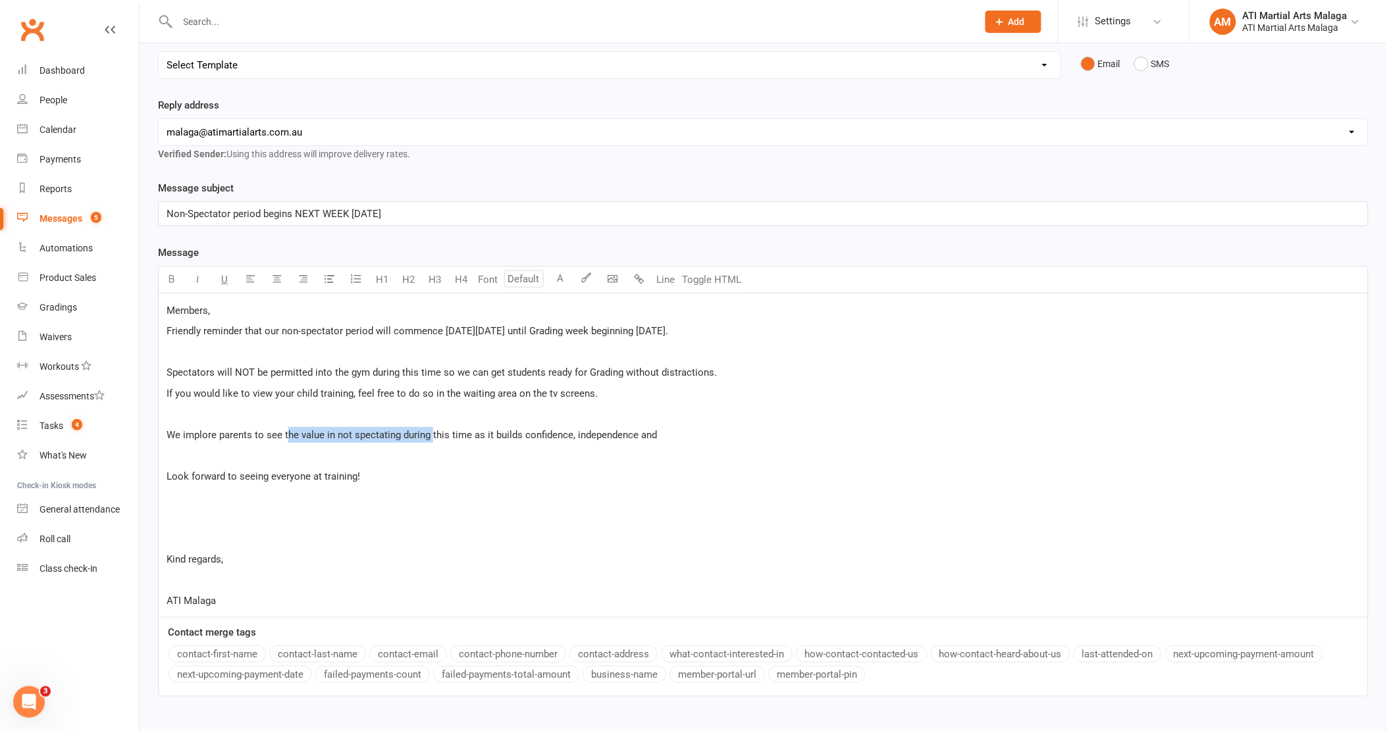
drag, startPoint x: 288, startPoint y: 432, endPoint x: 432, endPoint y: 438, distance: 144.2
click at [432, 438] on span "We implore parents to see the value in not spectating during this time as it bu…" at bounding box center [412, 435] width 490 height 12
click at [498, 435] on span "We implore parents to see the value in not spectating during this time as it bu…" at bounding box center [412, 435] width 490 height 12
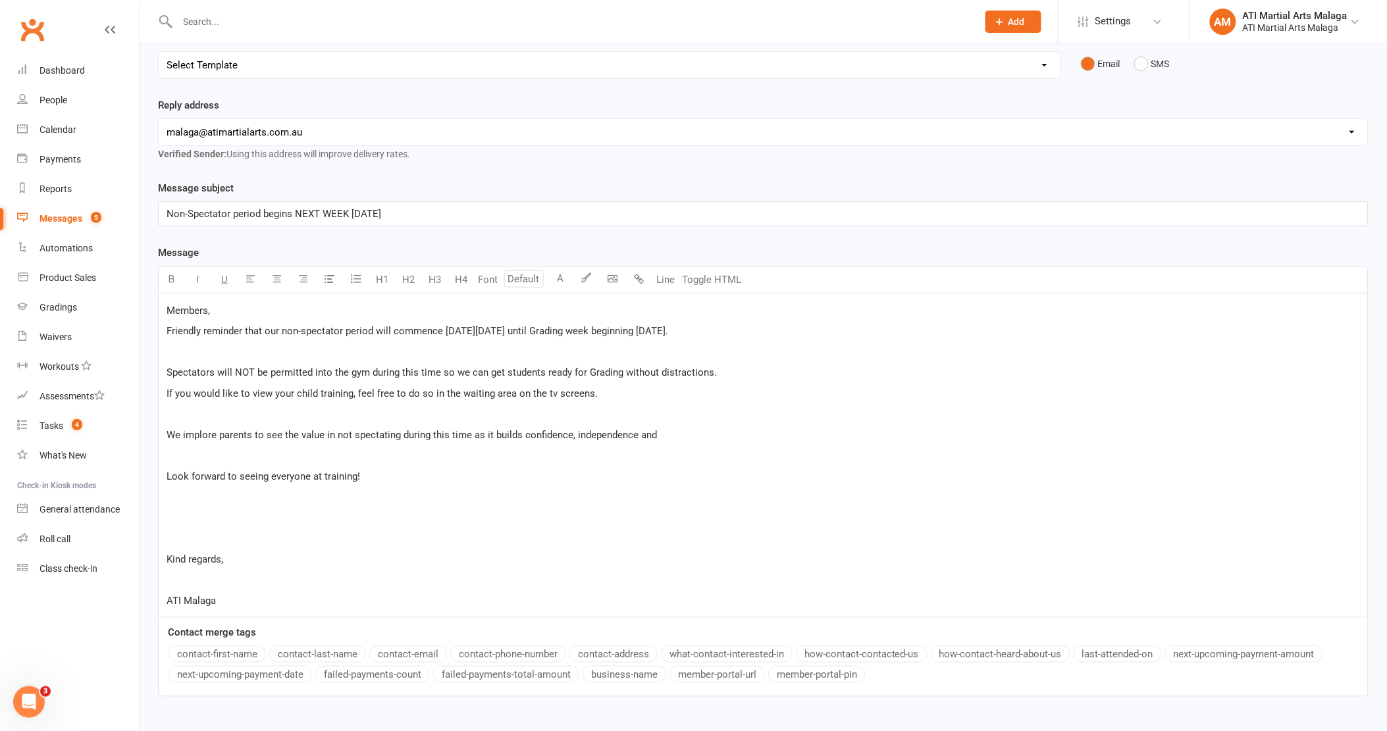
click at [569, 433] on span "We implore parents to see the value in not spectating during this time as it bu…" at bounding box center [412, 435] width 490 height 12
click at [629, 429] on span "We implore parents to see the value in not spectating during this time as it bu…" at bounding box center [412, 435] width 490 height 12
click at [679, 435] on p "We implore parents to see the value in not spectating during this time as it bu…" at bounding box center [763, 435] width 1193 height 16
drag, startPoint x: 522, startPoint y: 433, endPoint x: 627, endPoint y: 433, distance: 105.3
click at [627, 433] on span "We implore parents to see the value in not spectating during this time as it bu…" at bounding box center [412, 435] width 490 height 12
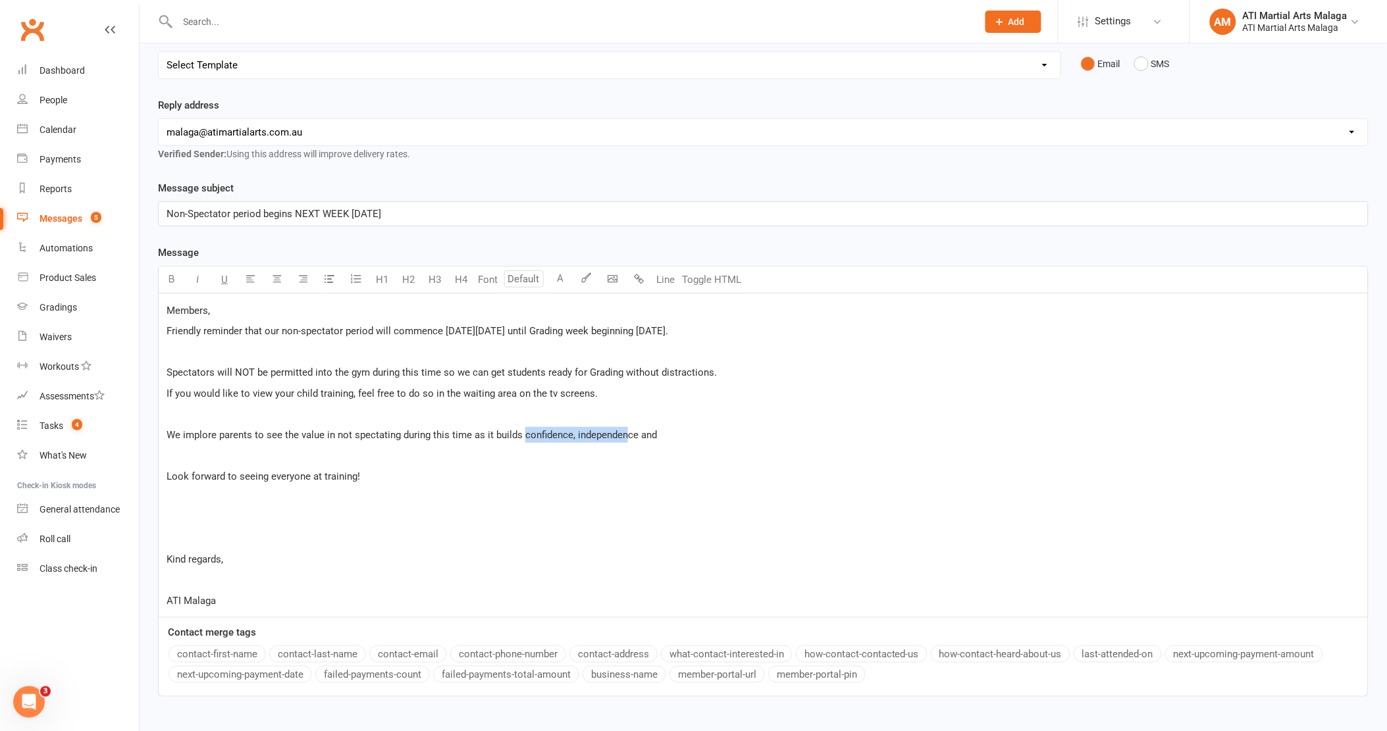
click at [627, 433] on span "We implore parents to see the value in not spectating during this time as it bu…" at bounding box center [412, 435] width 490 height 12
click at [680, 431] on p "We implore parents to see the value in not spectating during this time as it bu…" at bounding box center [763, 435] width 1193 height 16
drag, startPoint x: 765, startPoint y: 431, endPoint x: 752, endPoint y: 434, distance: 12.9
click at [752, 434] on span "We implore parents to see the value in not spectating during this time as it bu…" at bounding box center [484, 435] width 634 height 12
click at [890, 454] on p "﻿" at bounding box center [763, 456] width 1193 height 16
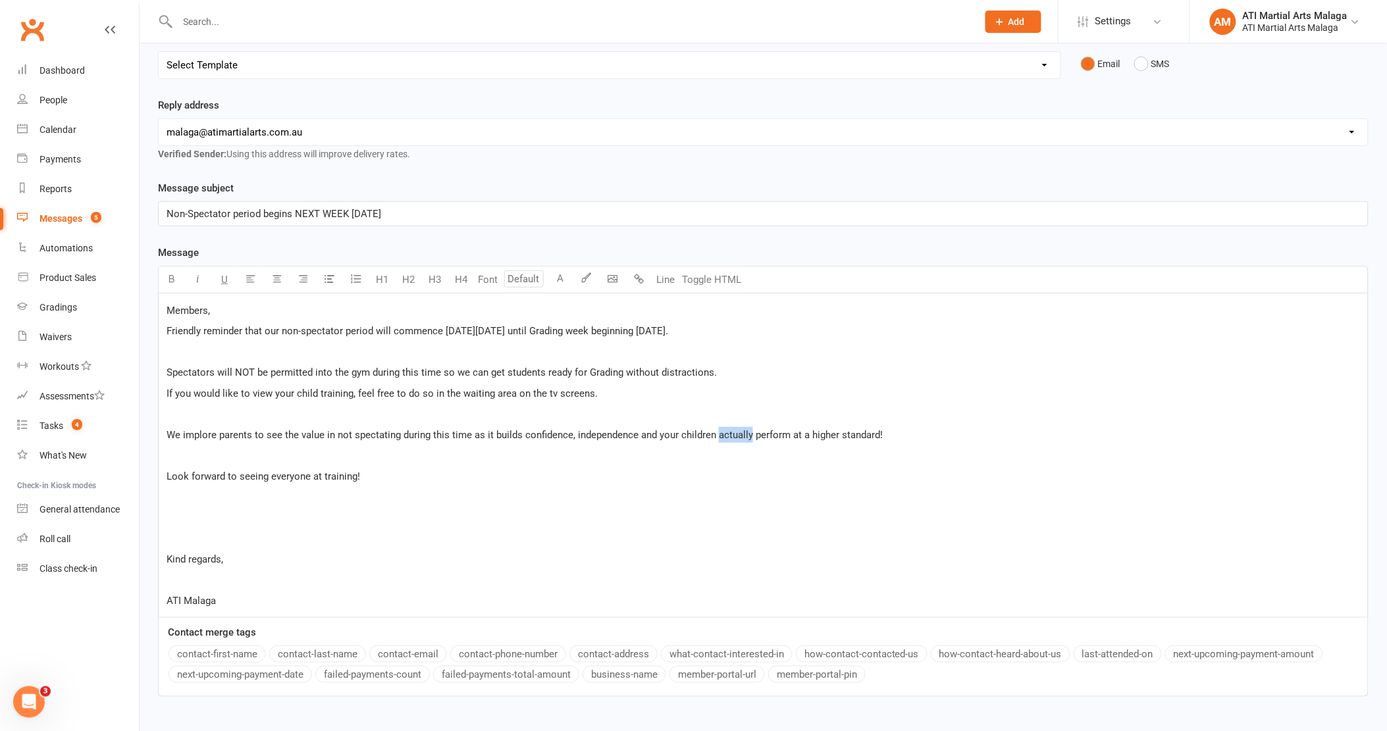
drag, startPoint x: 751, startPoint y: 436, endPoint x: 718, endPoint y: 436, distance: 32.9
click at [718, 436] on span "We implore parents to see the value in not spectating during this time as it bu…" at bounding box center [525, 435] width 716 height 12
click at [796, 471] on p "Look forward to seeing everyone at training!" at bounding box center [763, 477] width 1193 height 16
click at [269, 528] on div "Members, Friendly reminder that our non-spectator period will commence [DATE][D…" at bounding box center [763, 456] width 1209 height 324
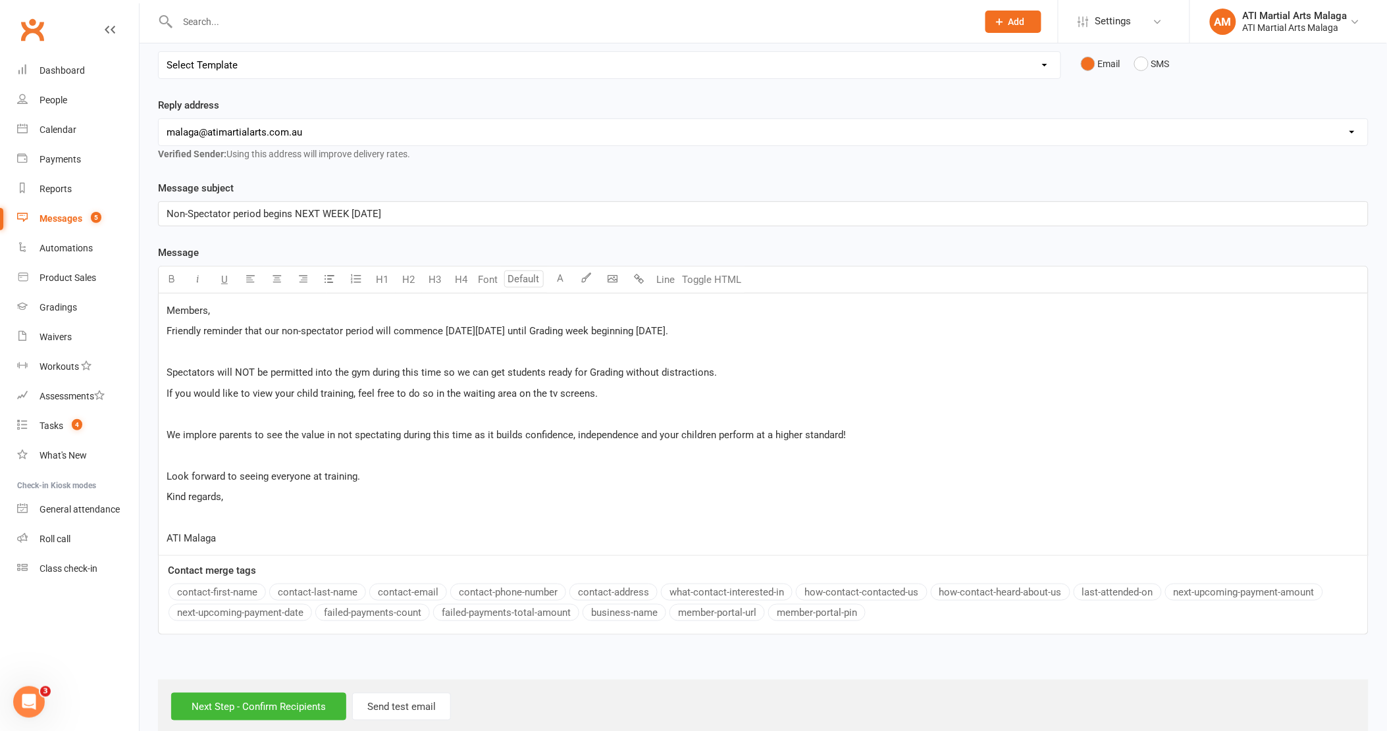
click at [258, 515] on p "﻿" at bounding box center [763, 518] width 1193 height 16
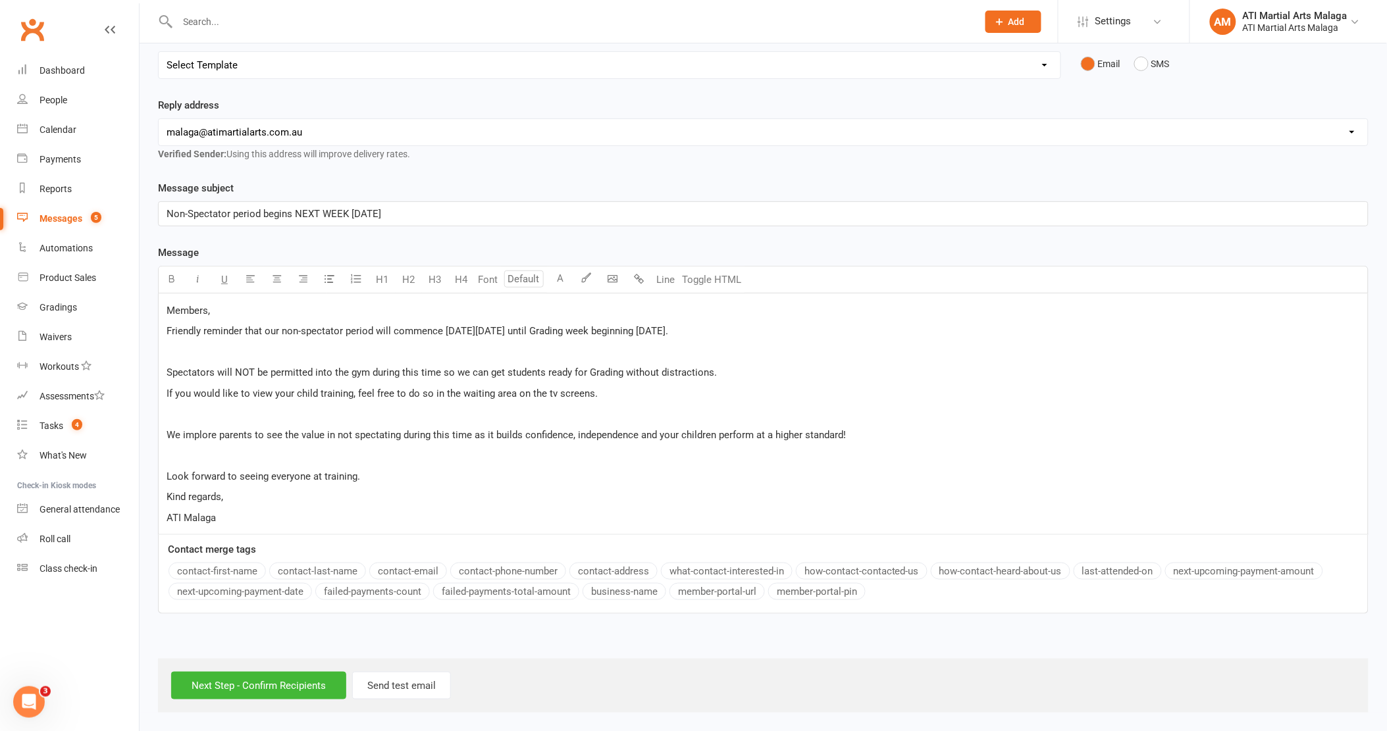
click at [221, 406] on p "﻿" at bounding box center [763, 414] width 1193 height 16
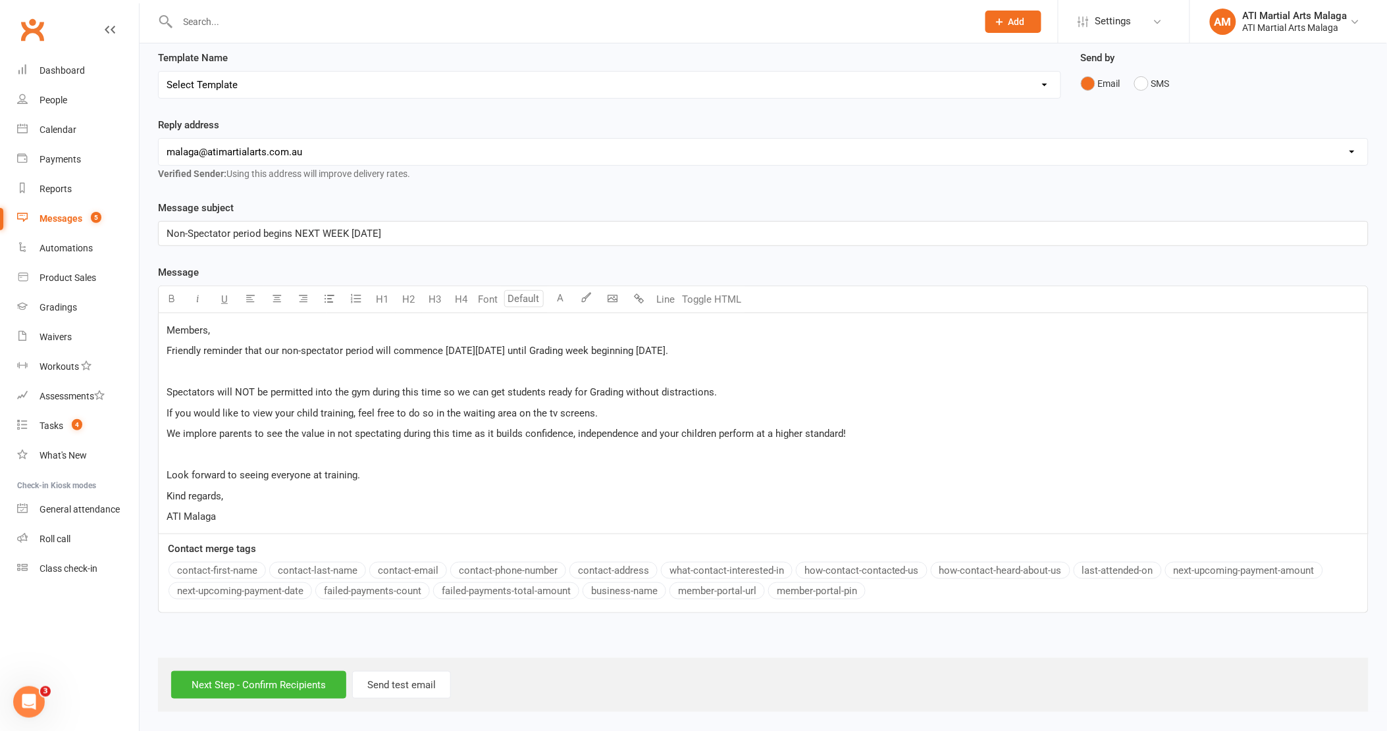
click at [257, 374] on p "﻿" at bounding box center [763, 372] width 1193 height 16
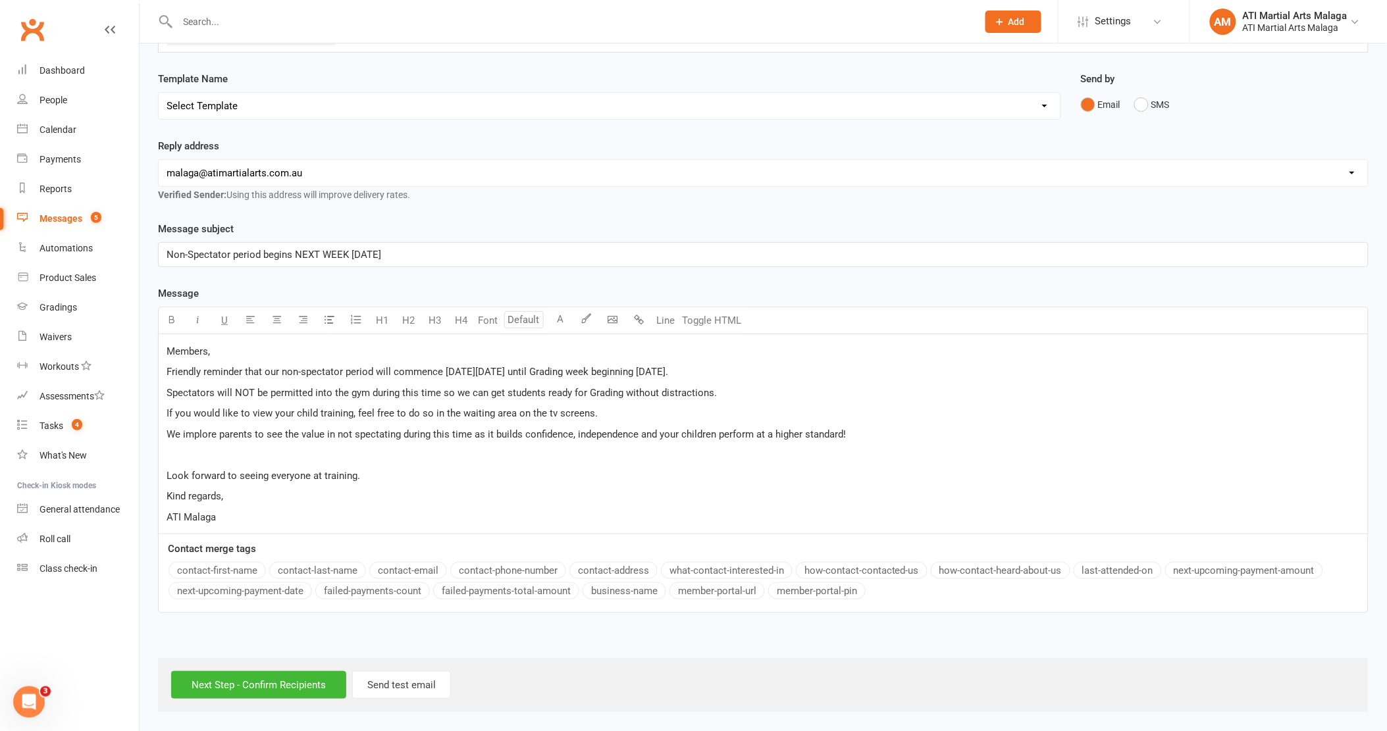
drag, startPoint x: 488, startPoint y: 369, endPoint x: 828, endPoint y: 365, distance: 340.3
click at [828, 365] on p "Friendly reminder that our non-spectator period will commence [DATE][DATE] unti…" at bounding box center [763, 372] width 1193 height 16
click at [176, 319] on icon "button" at bounding box center [172, 320] width 10 height 10
click at [510, 428] on span "We implore parents to see the value in not spectating during this time as it bu…" at bounding box center [506, 434] width 679 height 12
drag, startPoint x: 253, startPoint y: 393, endPoint x: 236, endPoint y: 393, distance: 17.8
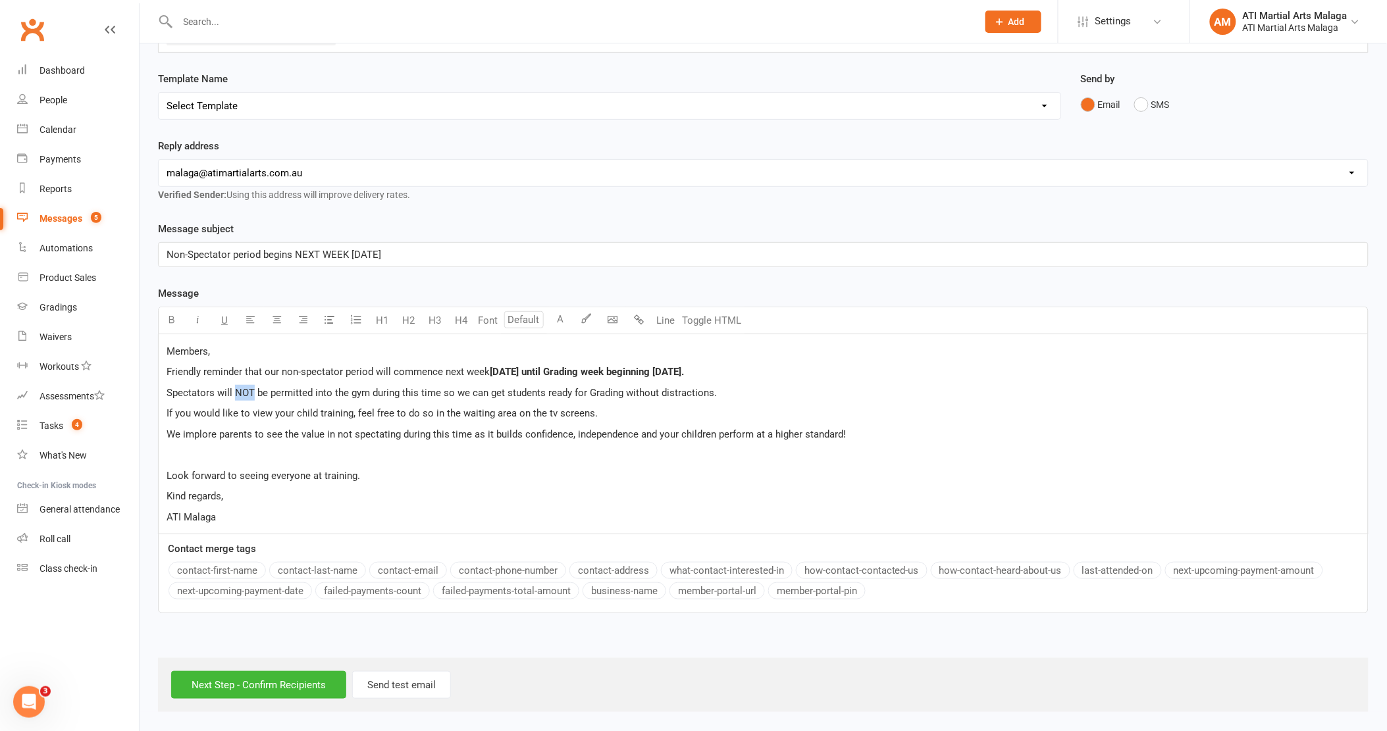
click at [236, 393] on span "Spectators will NOT be permitted into the gym during this time so we can get st…" at bounding box center [442, 393] width 550 height 12
click at [217, 309] on button "U" at bounding box center [224, 320] width 26 height 26
click at [278, 391] on span "be permitted into the gym during this time so we can get students ready for Gra…" at bounding box center [481, 393] width 459 height 12
drag, startPoint x: 417, startPoint y: 390, endPoint x: 744, endPoint y: 385, distance: 327.8
click at [744, 385] on p "Spectators will NOT be permitted into the gym during this time so we can get st…" at bounding box center [763, 393] width 1193 height 16
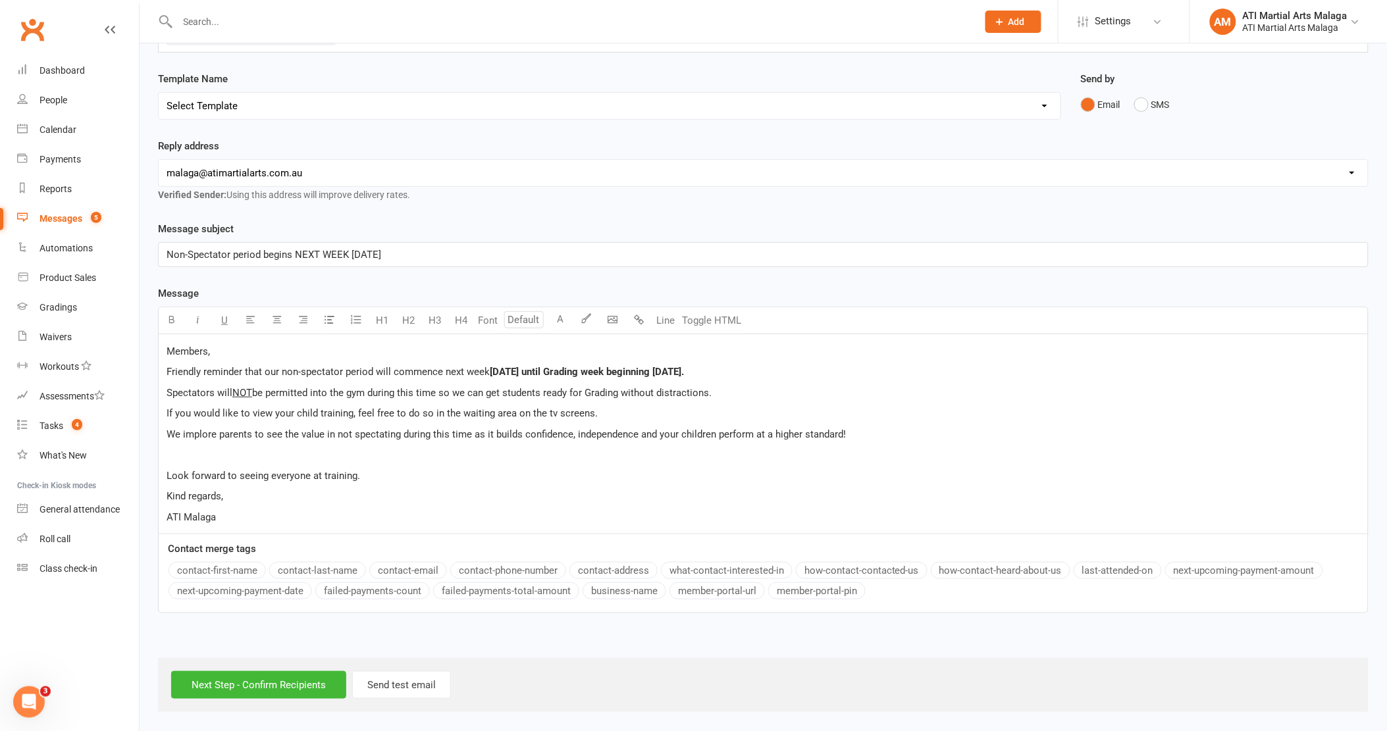
click at [744, 385] on p "Spectators will NOT be permitted into the gym during this time so we can get st…" at bounding box center [763, 393] width 1193 height 16
drag, startPoint x: 709, startPoint y: 410, endPoint x: 173, endPoint y: 415, distance: 535.7
click at [173, 415] on p "If you would like to view your child training, feel free to do so in the waitin…" at bounding box center [763, 413] width 1193 height 16
click at [173, 415] on span "If you would like to view your child training, feel free to do so in the waitin…" at bounding box center [382, 413] width 431 height 12
drag, startPoint x: 170, startPoint y: 428, endPoint x: 634, endPoint y: 428, distance: 464.6
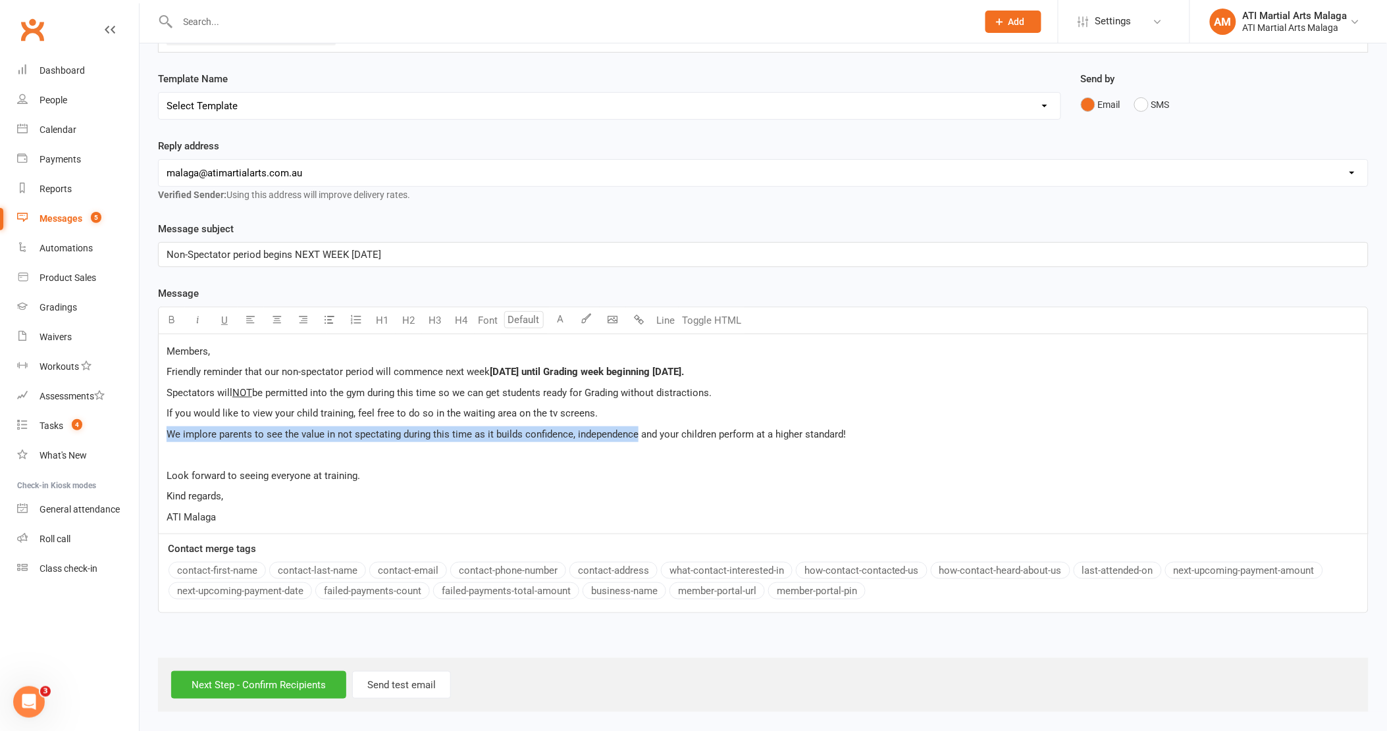
click at [634, 428] on span "We implore parents to see the value in not spectating during this time as it bu…" at bounding box center [506, 434] width 679 height 12
drag, startPoint x: 673, startPoint y: 428, endPoint x: 704, endPoint y: 428, distance: 30.9
click at [693, 428] on span "We implore parents to see the value in not spectating during this time as it bu…" at bounding box center [506, 434] width 679 height 12
click at [757, 428] on span "We implore parents to see the value in not spectating during this time as it bu…" at bounding box center [506, 434] width 679 height 12
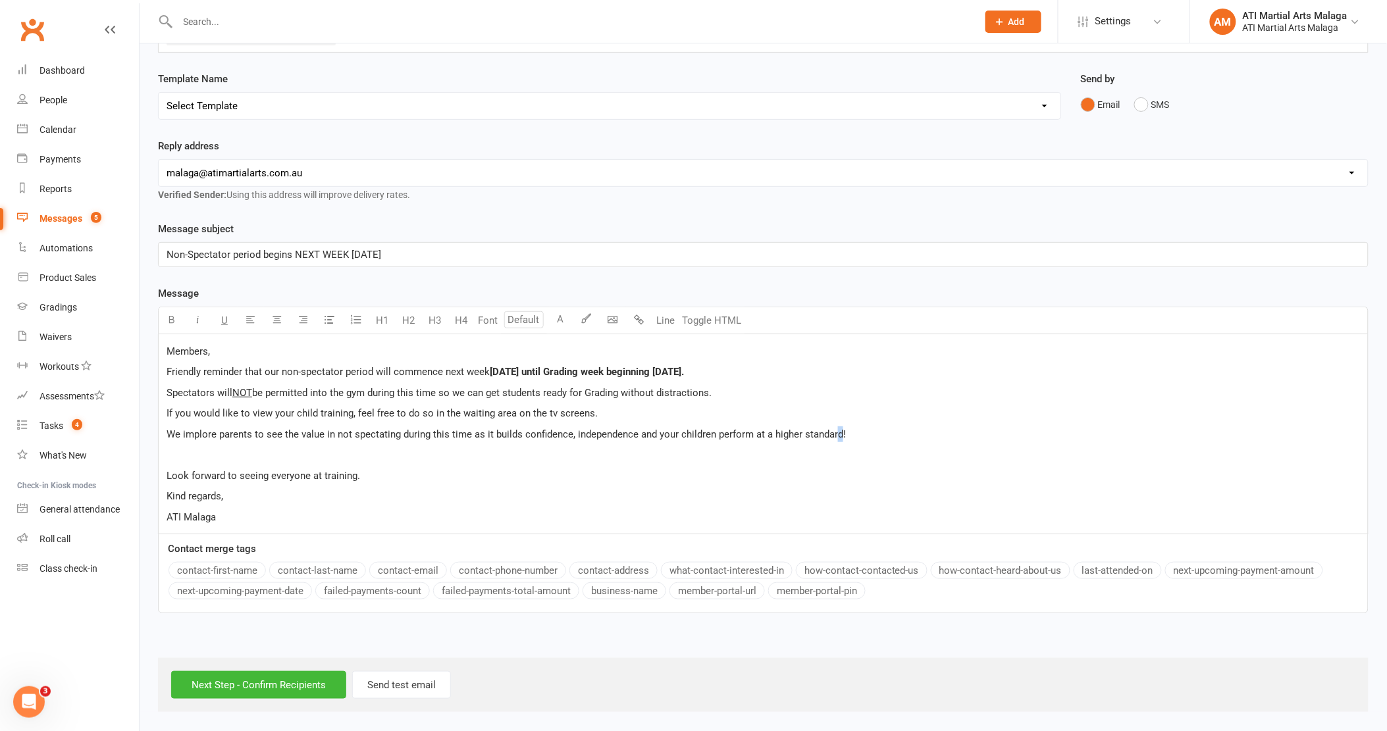
click at [838, 426] on p "We implore parents to see the value in not spectating during this time as it bu…" at bounding box center [763, 434] width 1193 height 16
click at [860, 426] on p "We implore parents to see the value in not spectating during this time as it bu…" at bounding box center [763, 434] width 1193 height 16
click at [808, 443] on div "Members, Friendly reminder that our non-spectator period will commence [DATE][D…" at bounding box center [763, 433] width 1209 height 199
click at [278, 684] on input "Next Step - Confirm Recipients" at bounding box center [258, 685] width 175 height 28
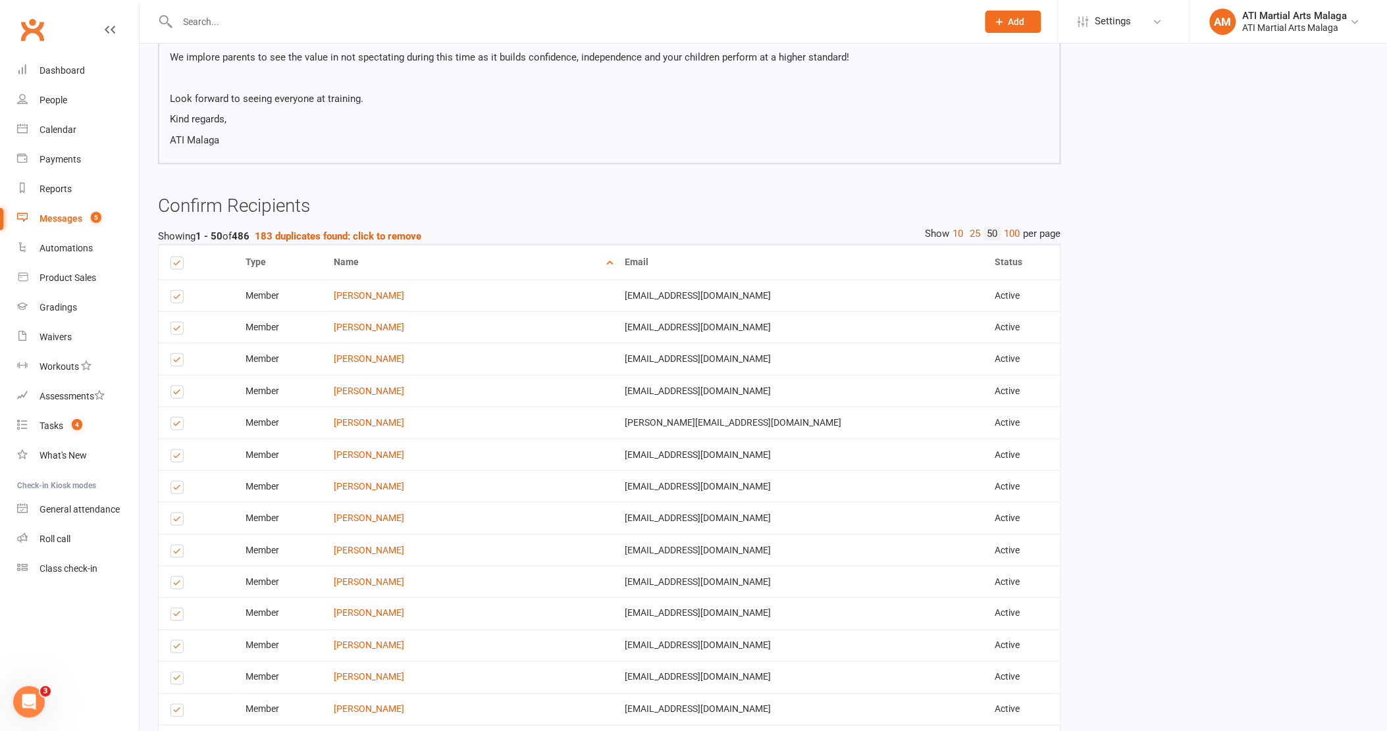
scroll to position [292, 0]
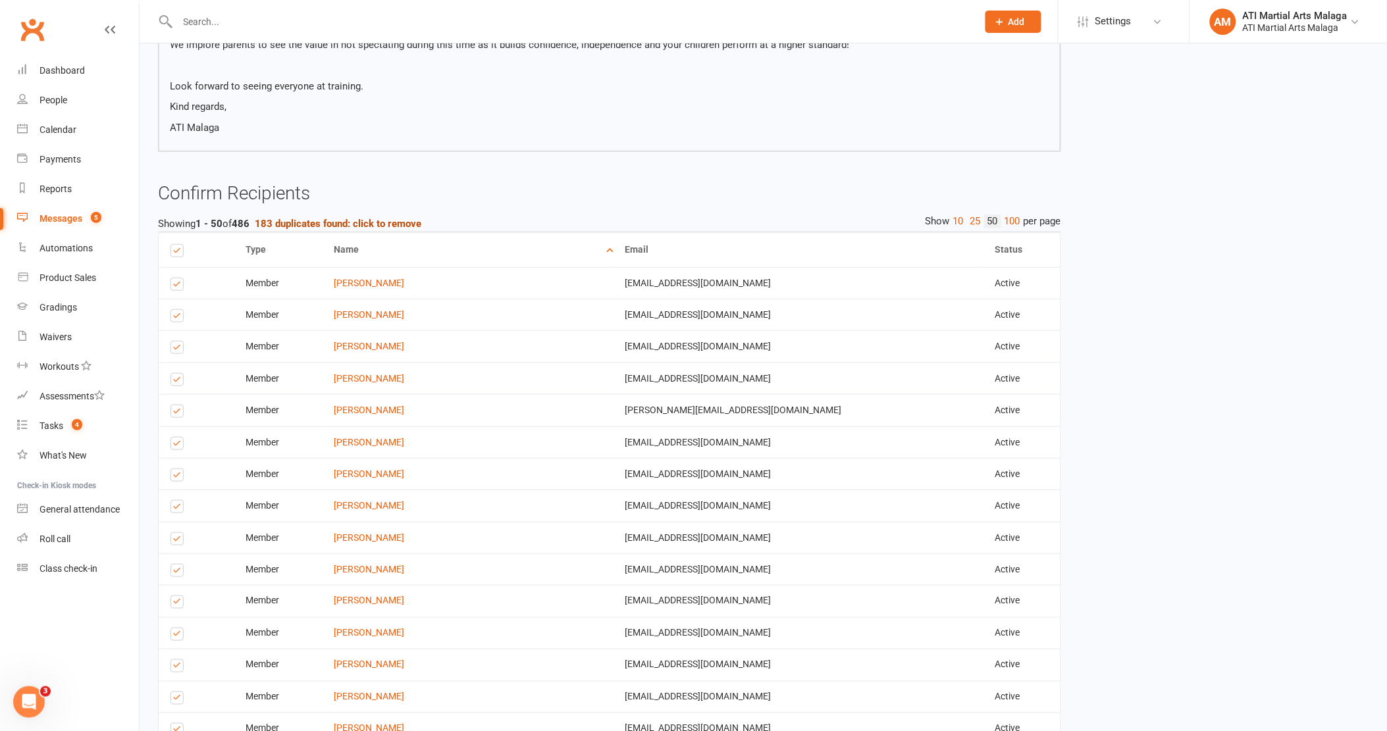
click at [300, 218] on strong "183 duplicates found: click to remove" at bounding box center [338, 224] width 167 height 12
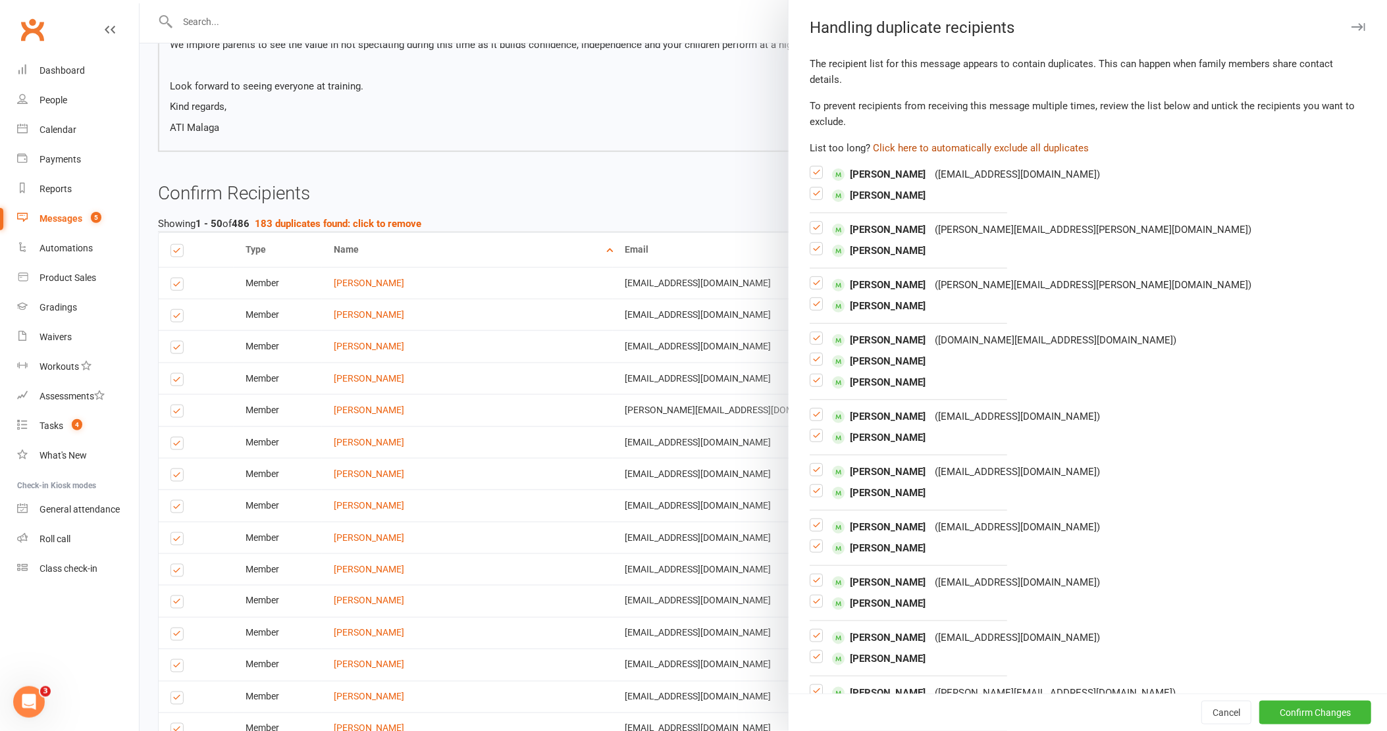
click at [988, 145] on button "Click here to automatically exclude all duplicates" at bounding box center [981, 148] width 216 height 16
click at [1279, 707] on button "Confirm Changes" at bounding box center [1315, 713] width 112 height 24
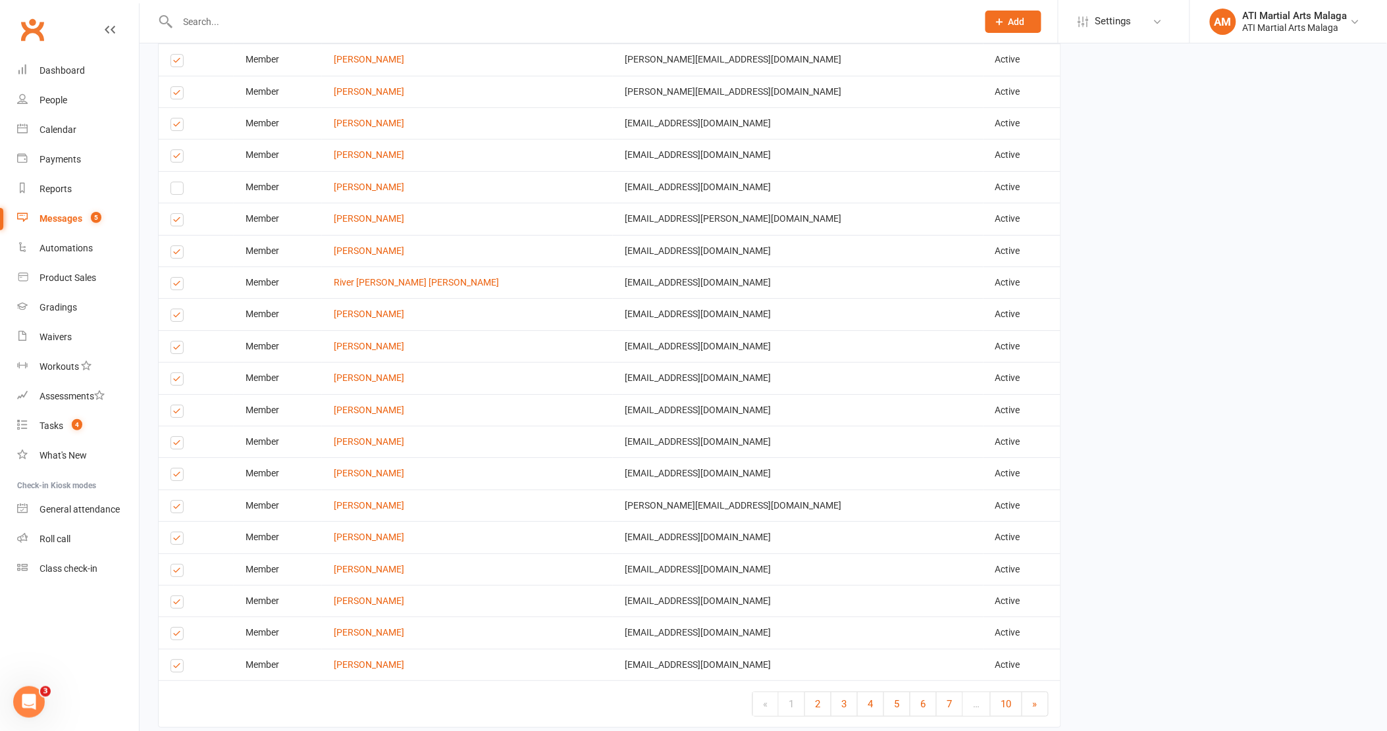
scroll to position [1564, 0]
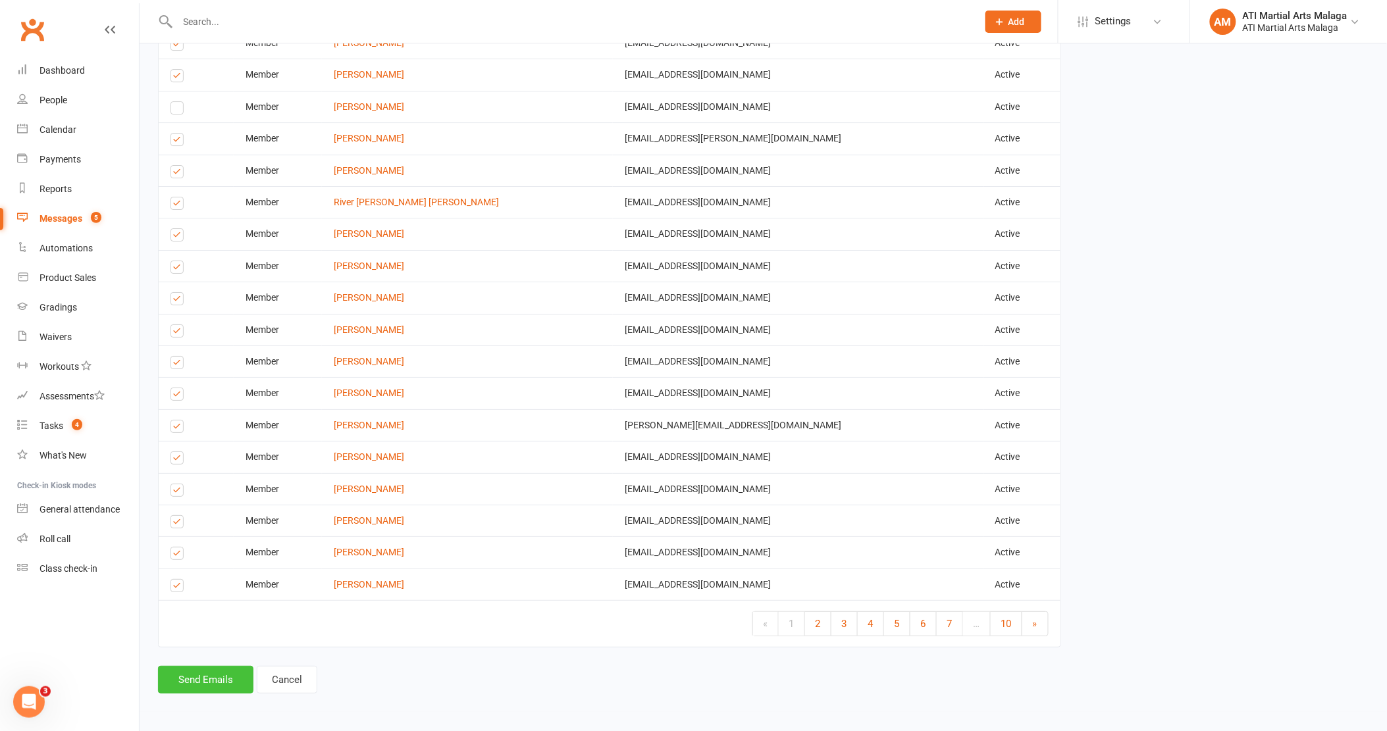
click at [221, 675] on button "Send Emails" at bounding box center [205, 680] width 95 height 28
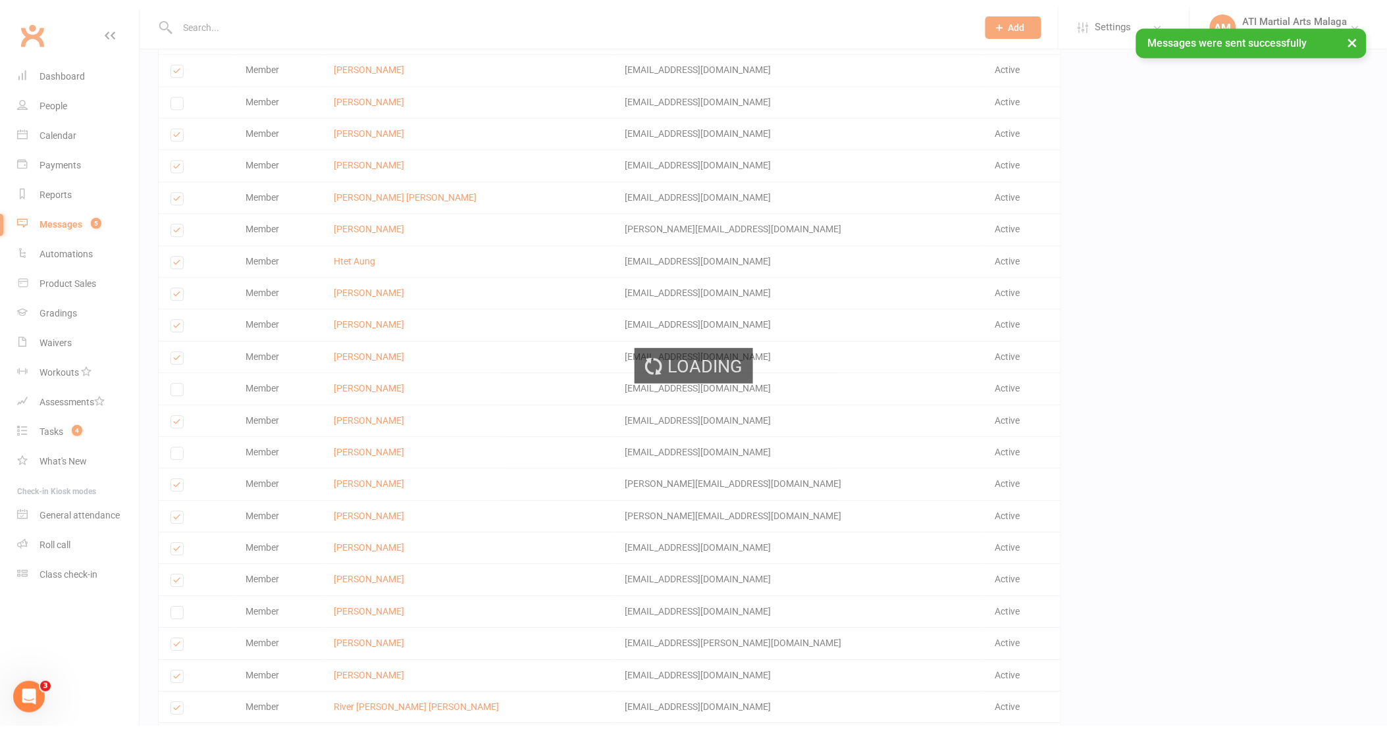
scroll to position [661, 0]
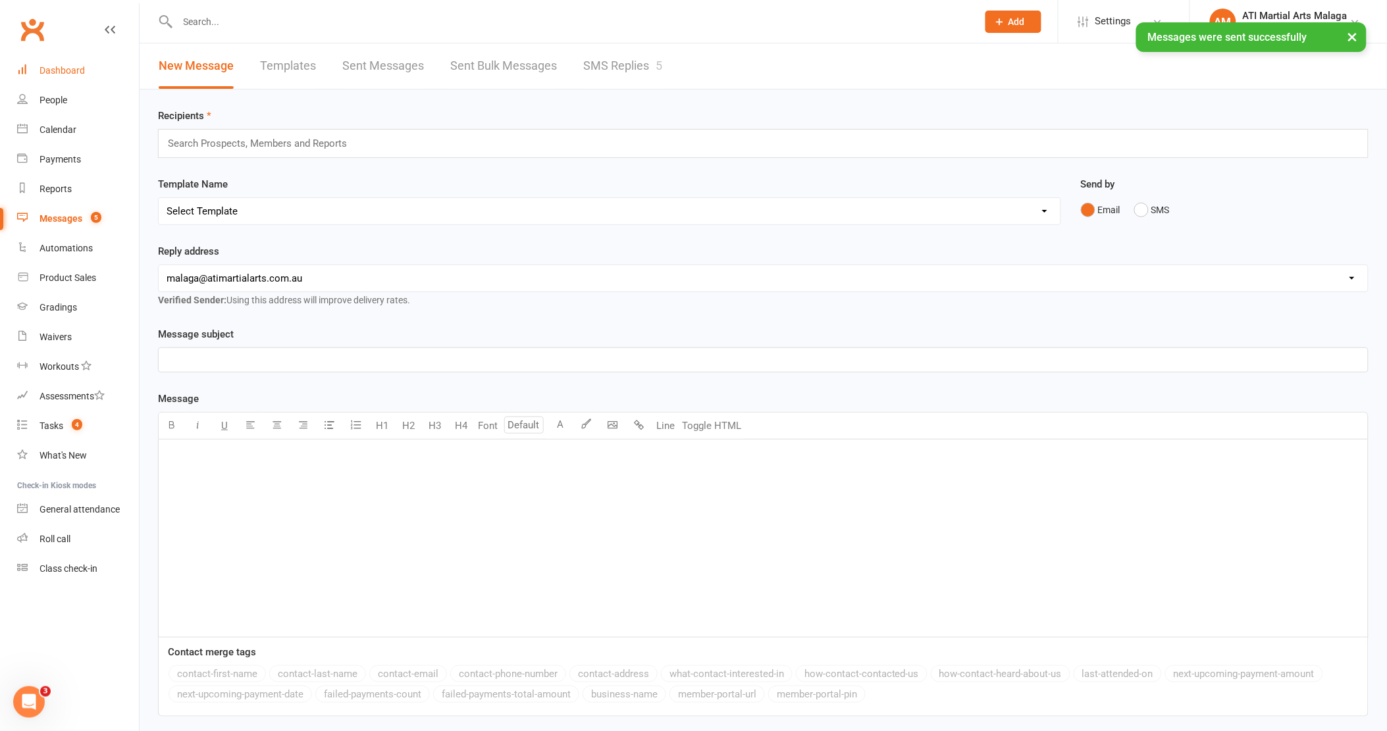
click at [99, 74] on link "Dashboard" at bounding box center [78, 71] width 122 height 30
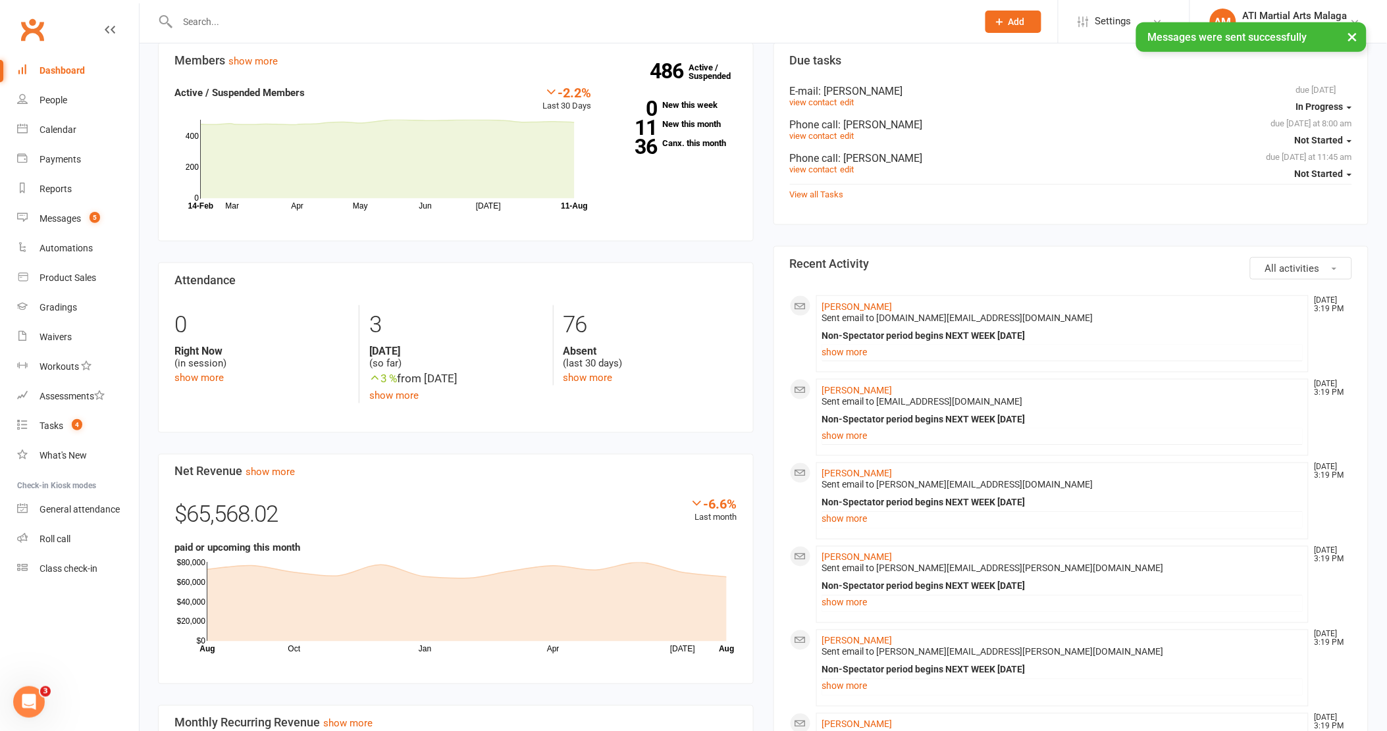
scroll to position [438, 0]
click at [852, 351] on link "show more" at bounding box center [1062, 351] width 481 height 18
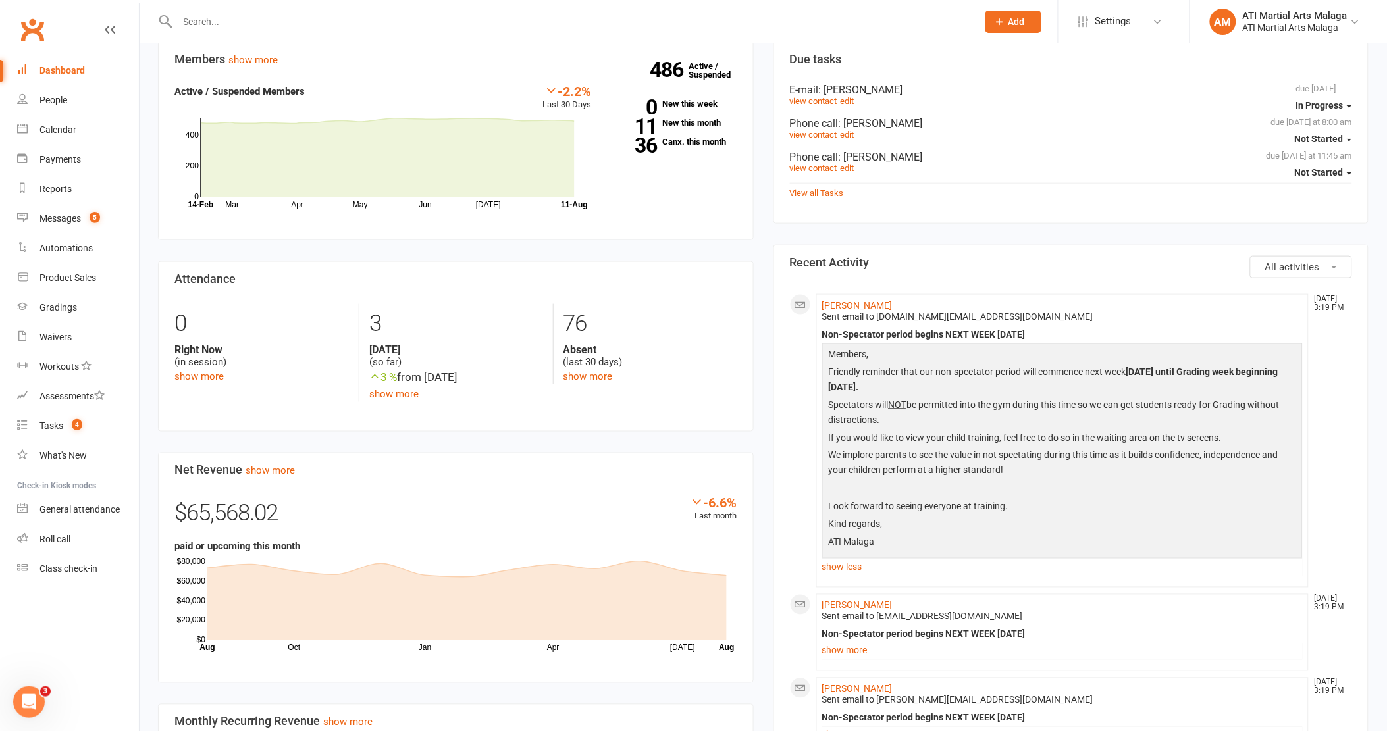
click at [760, 305] on div "Members show more -2.2% Last 30 Days Active / Suspended Members Mar Apr May Jun…" at bounding box center [455, 490] width 615 height 898
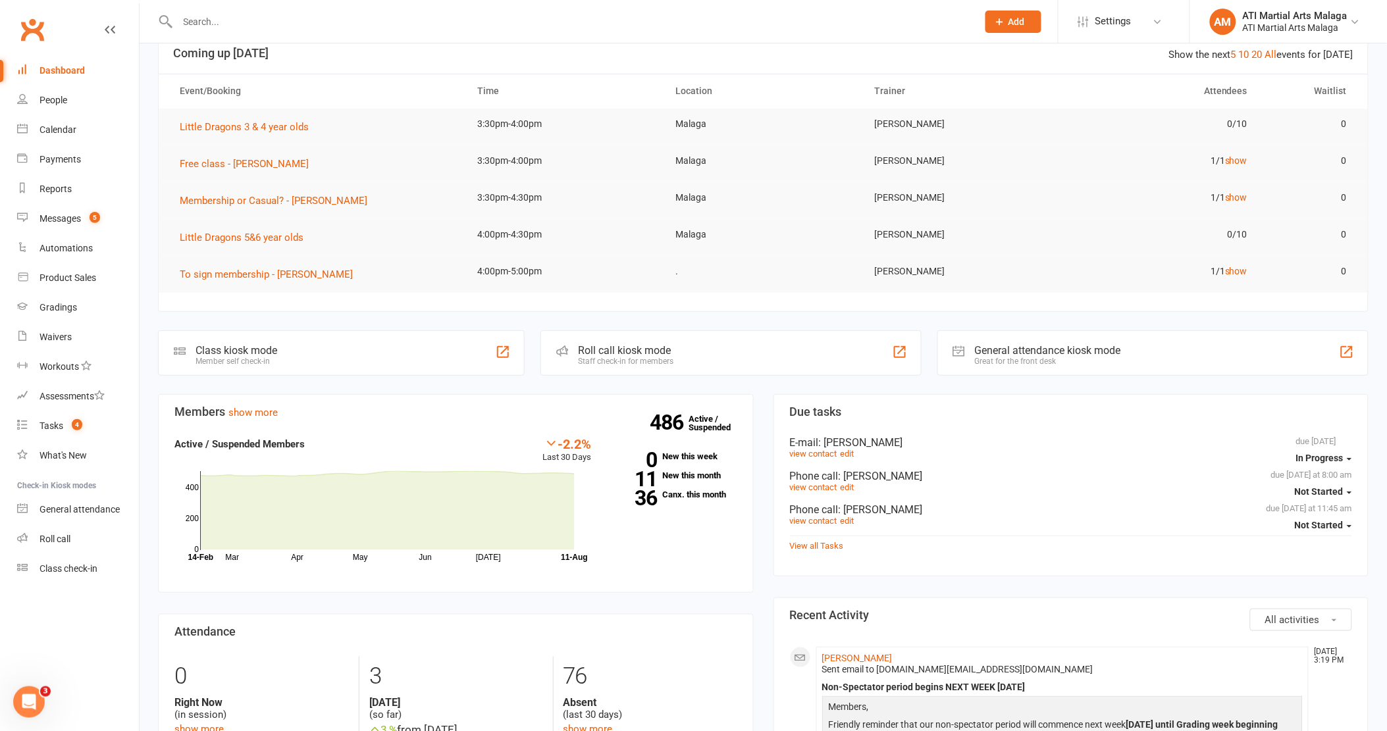
scroll to position [0, 0]
